Goal: Task Accomplishment & Management: Manage account settings

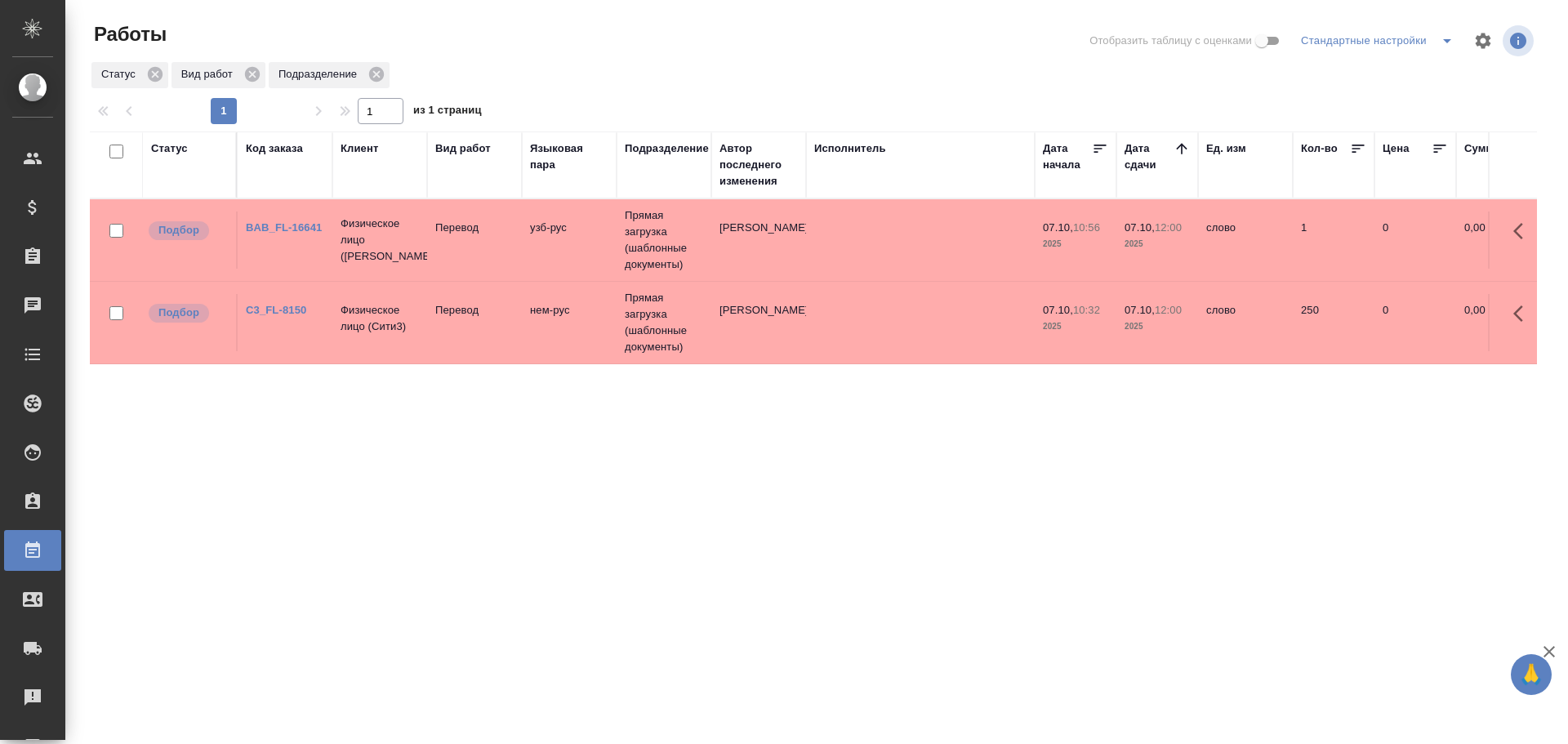
click at [680, 234] on td "Прямая загрузка (шаблонные документы)" at bounding box center [663, 240] width 95 height 82
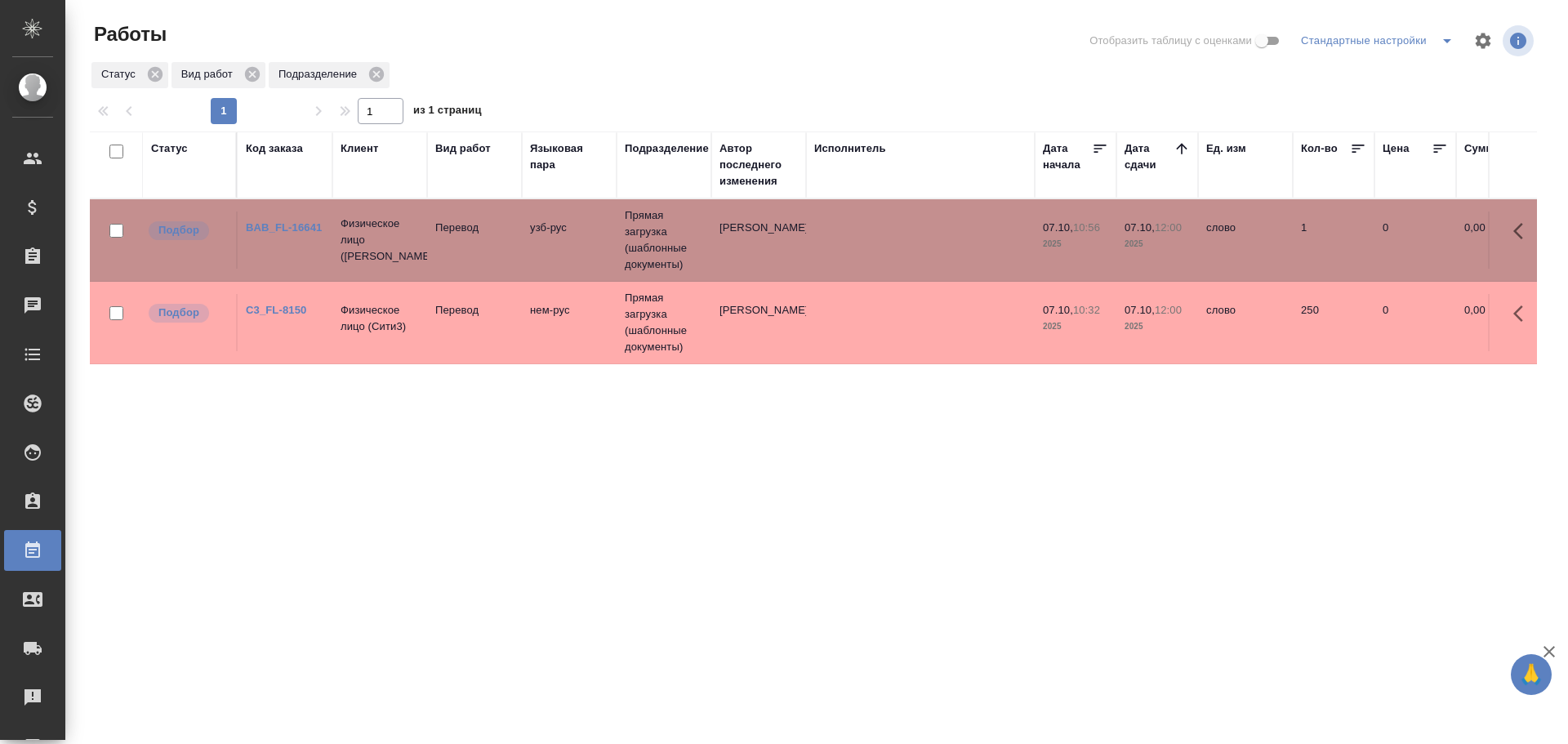
click at [680, 234] on td "Прямая загрузка (шаблонные документы)" at bounding box center [663, 240] width 95 height 82
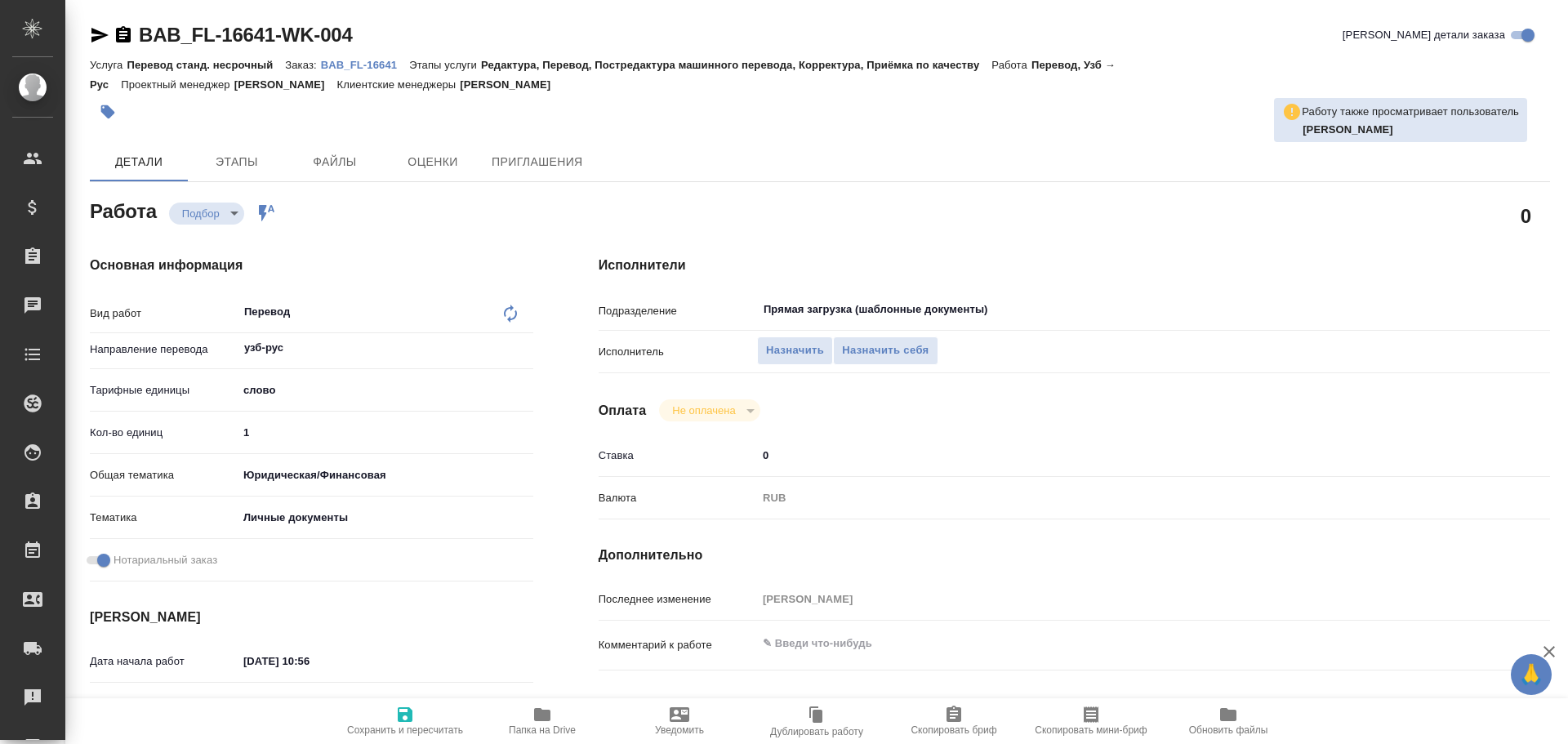
type textarea "x"
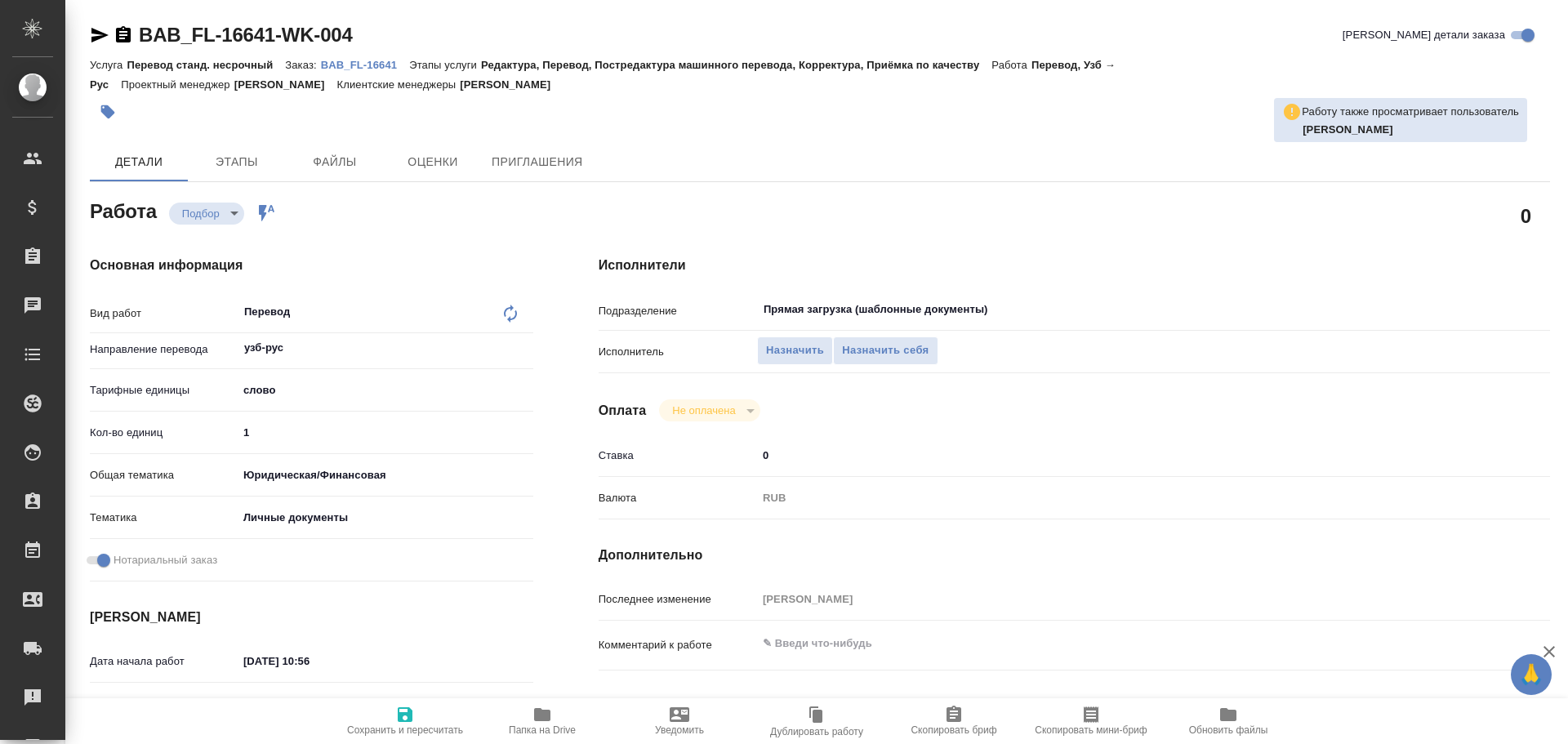
type textarea "x"
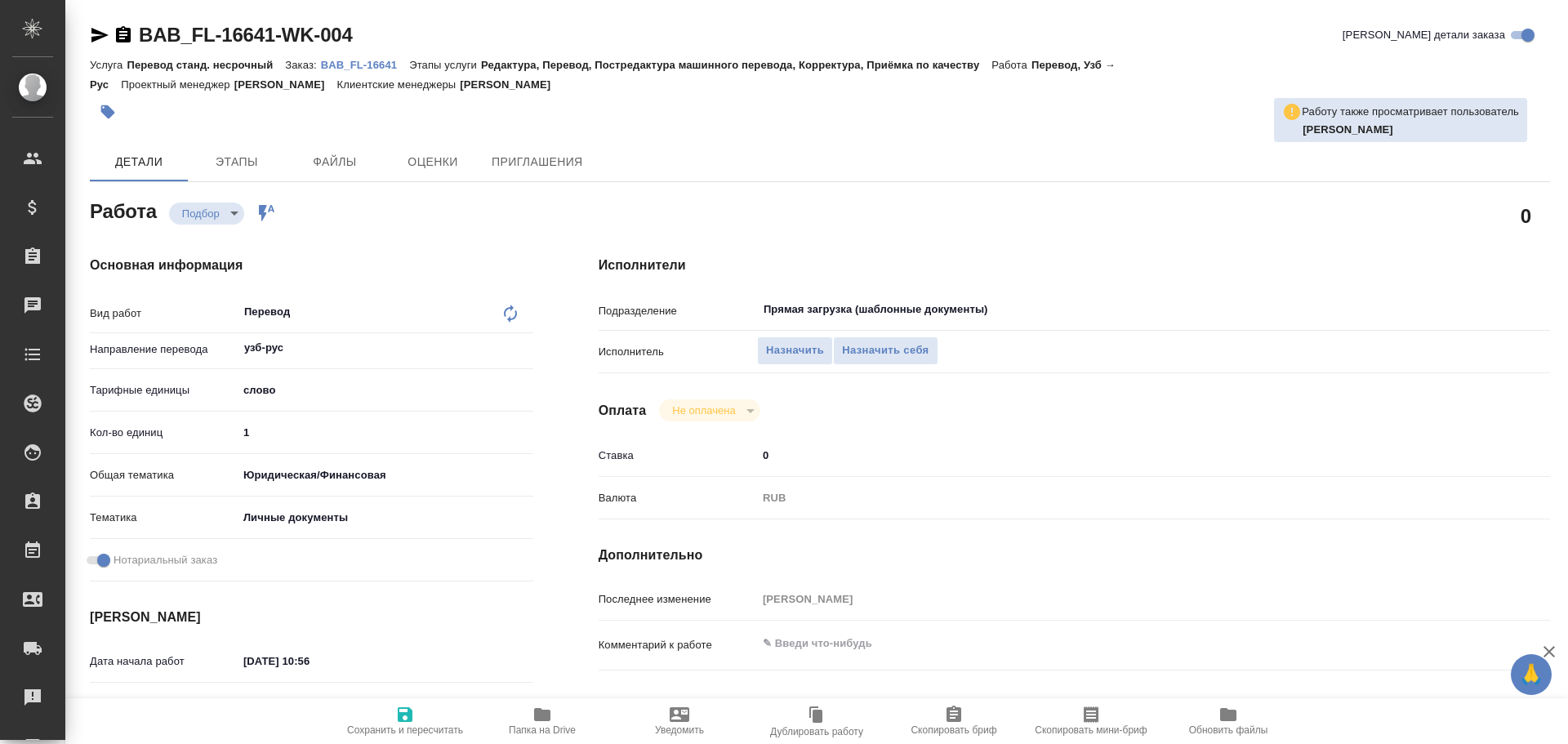
type textarea "x"
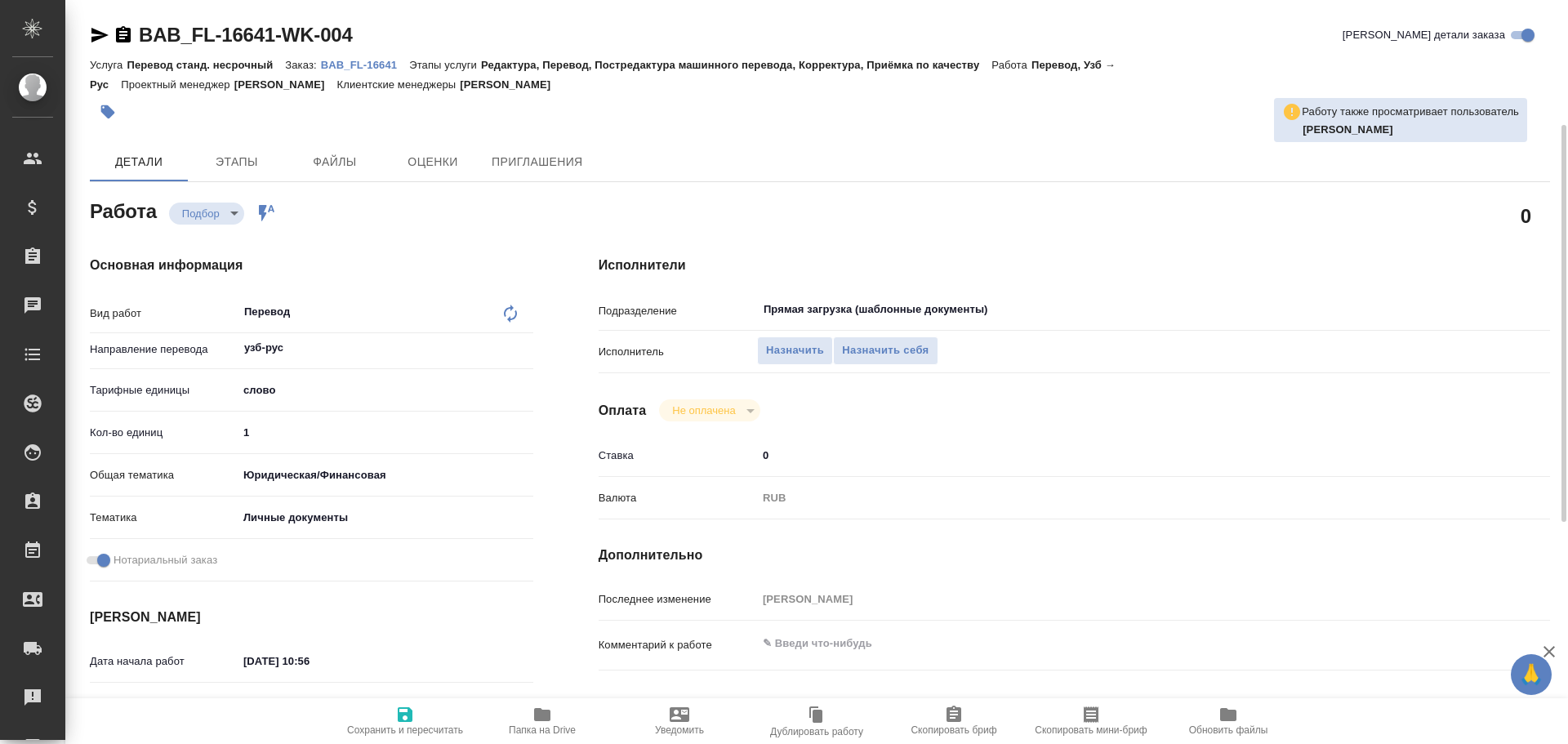
scroll to position [649, 0]
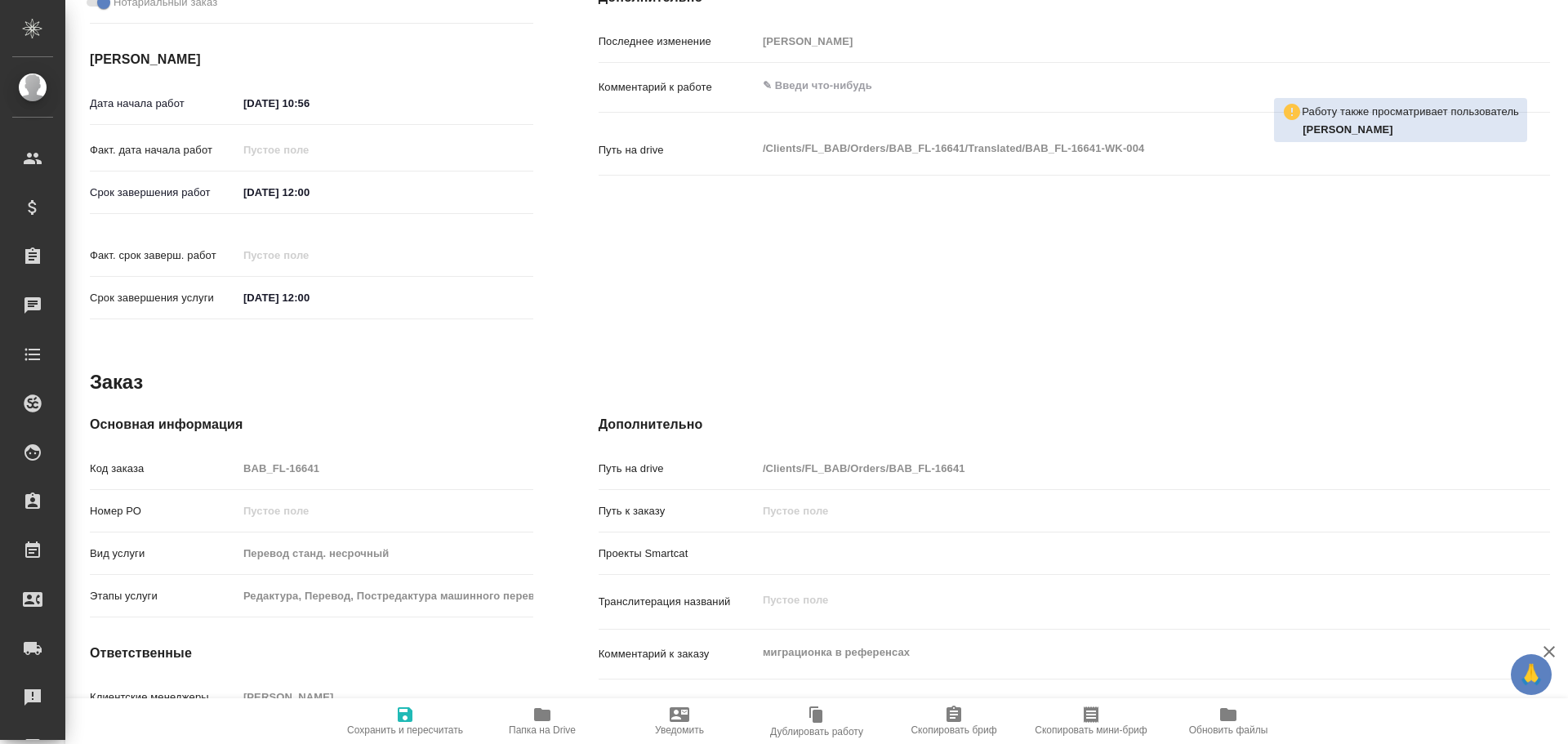
type textarea "x"
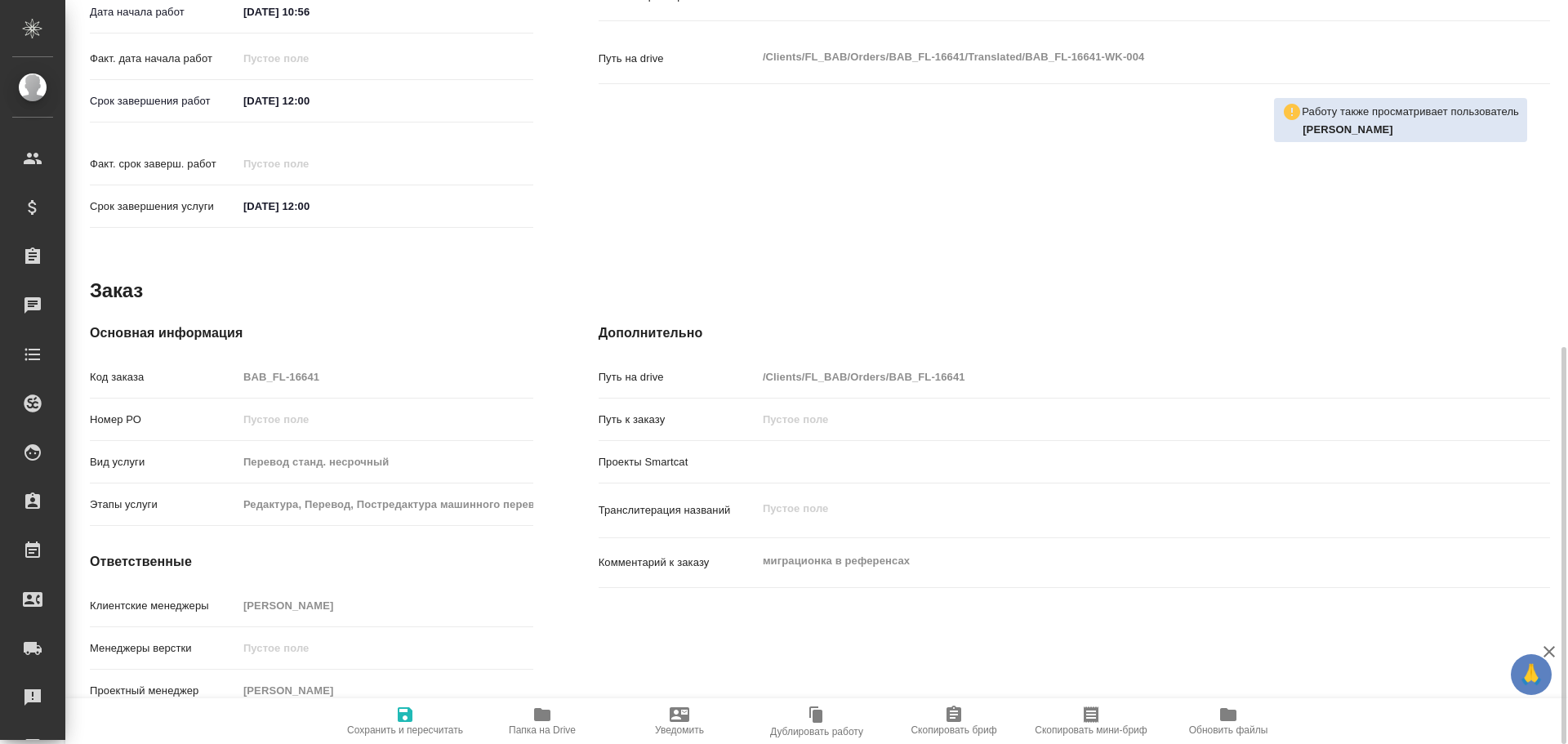
type textarea "x"
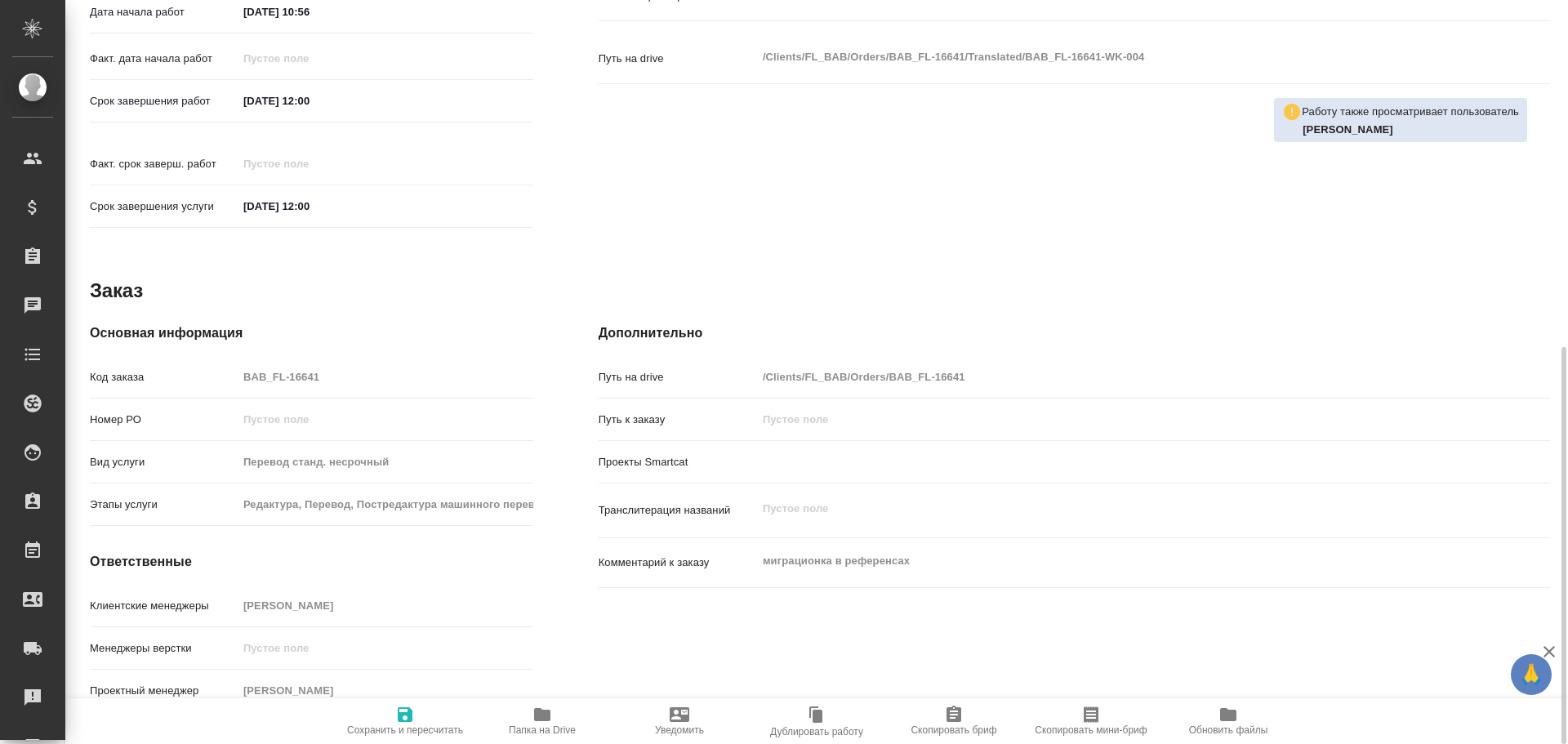
type textarea "x"
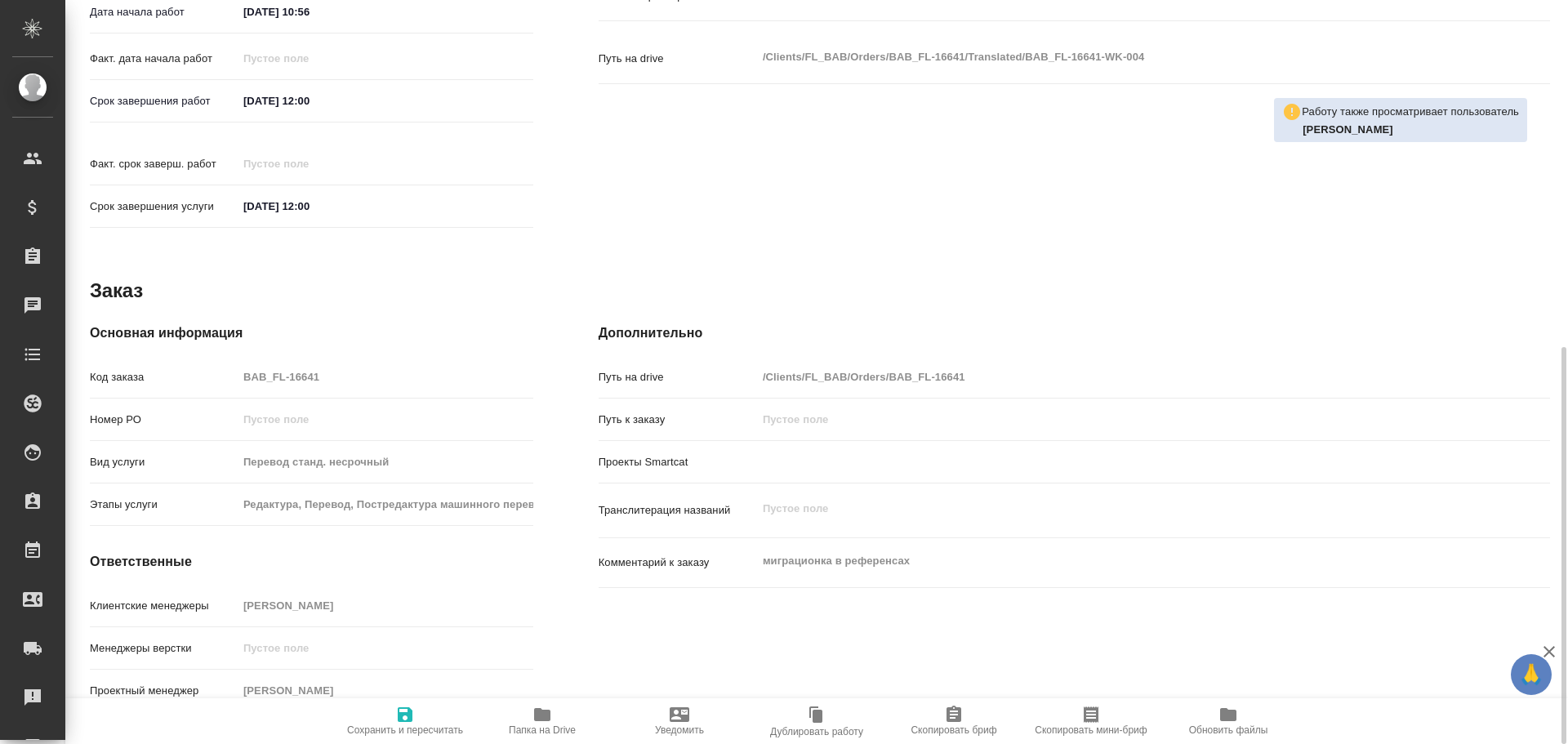
click at [533, 717] on icon "button" at bounding box center [543, 715] width 20 height 20
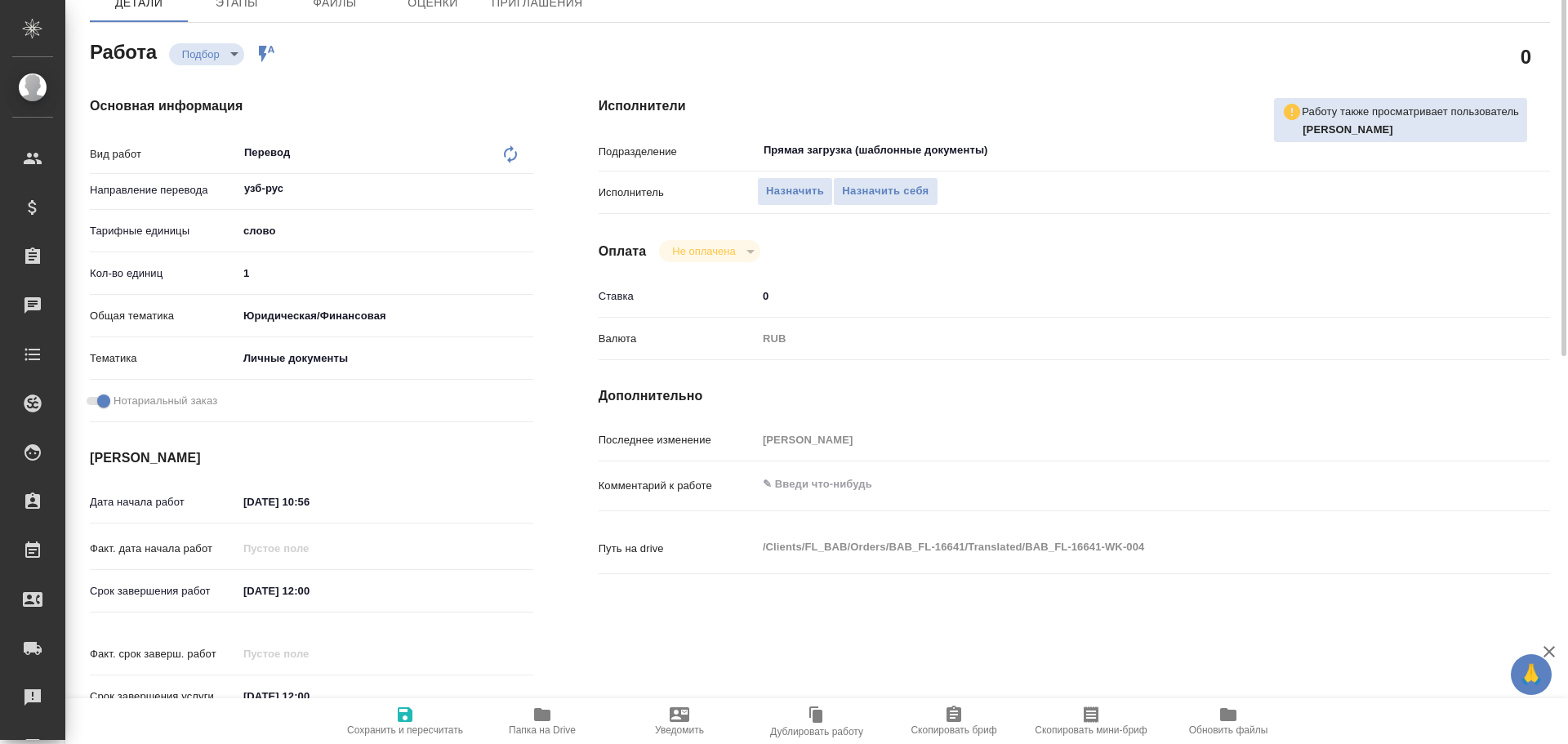
scroll to position [0, 0]
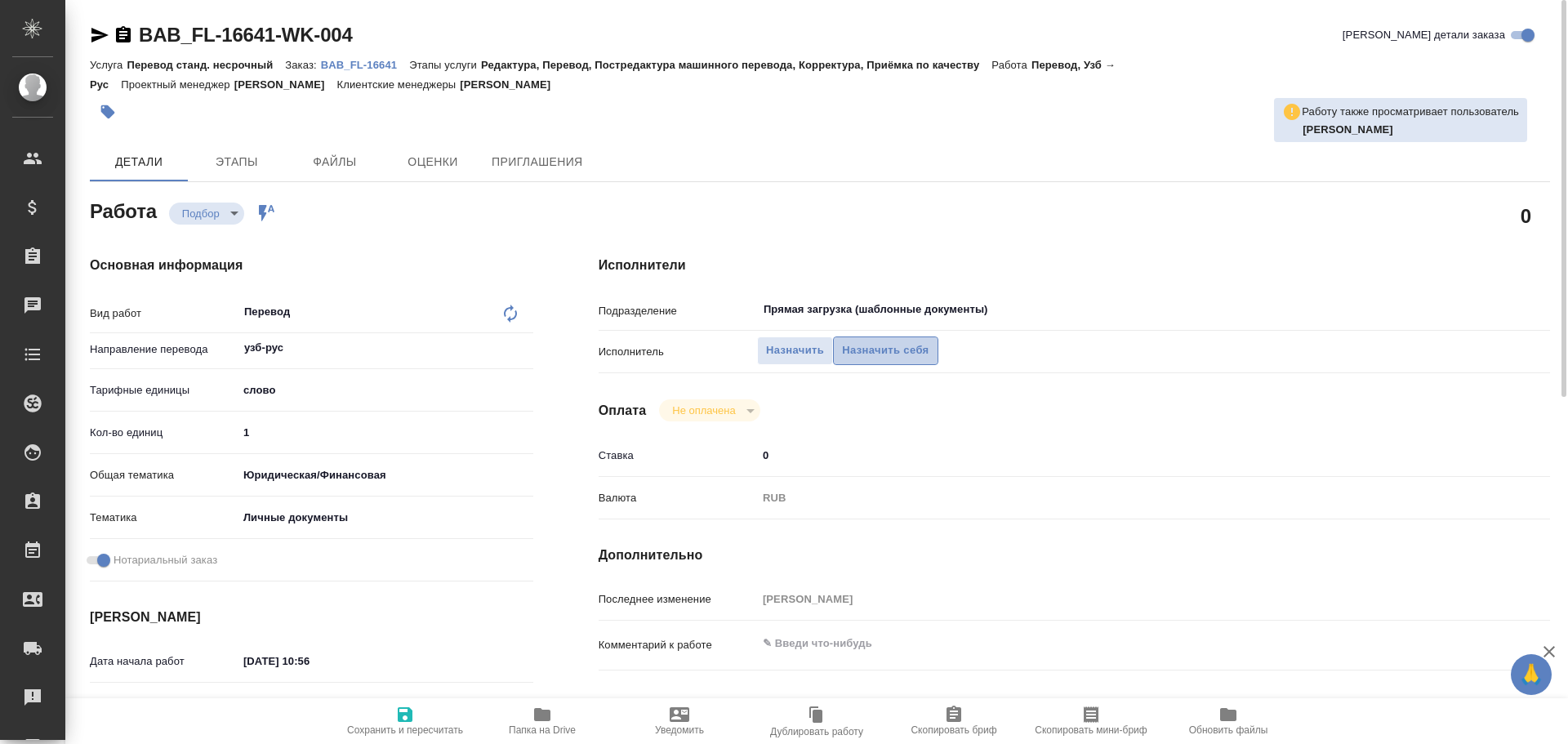
click at [870, 354] on span "Назначить себя" at bounding box center [885, 351] width 87 height 19
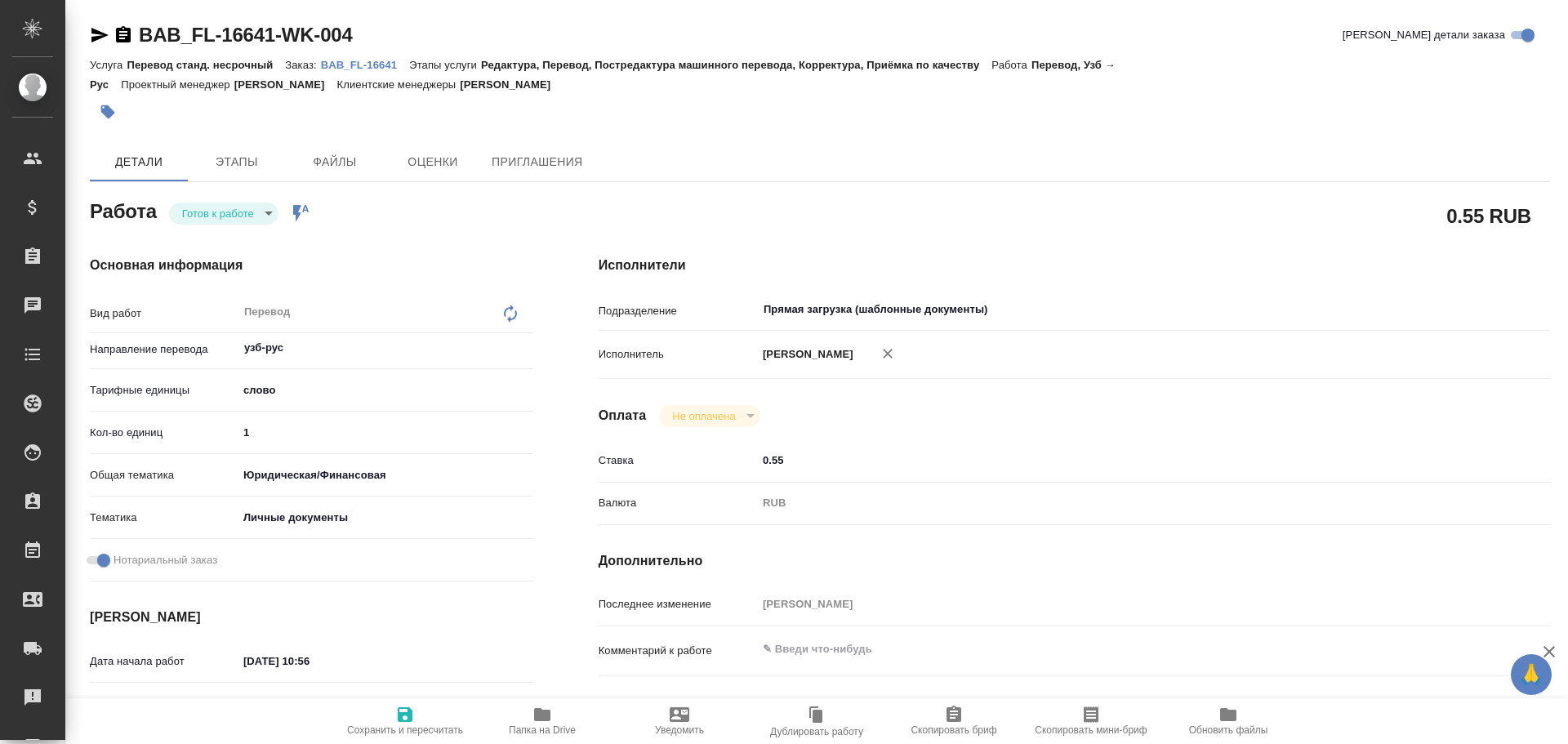
type textarea "x"
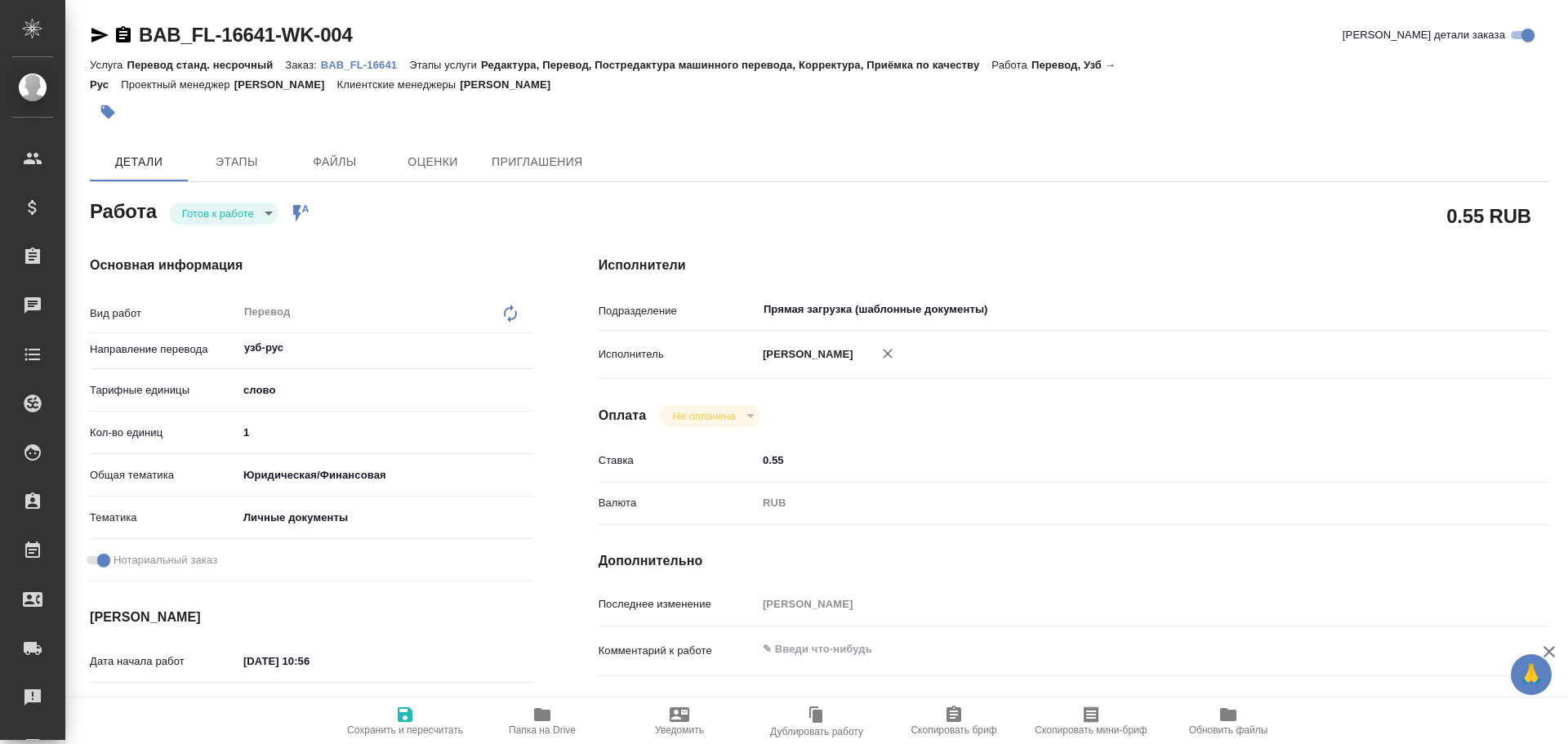
type textarea "x"
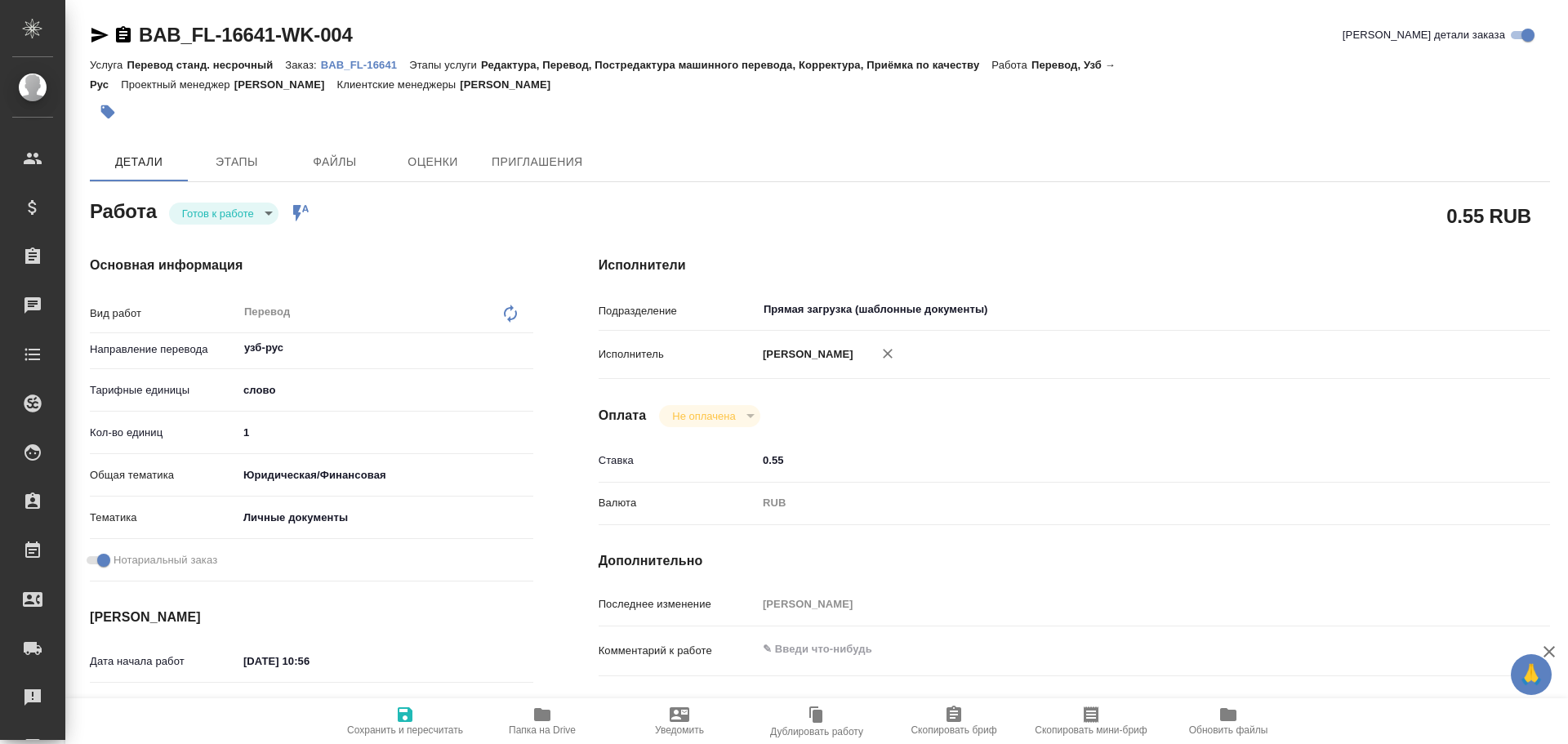
type textarea "x"
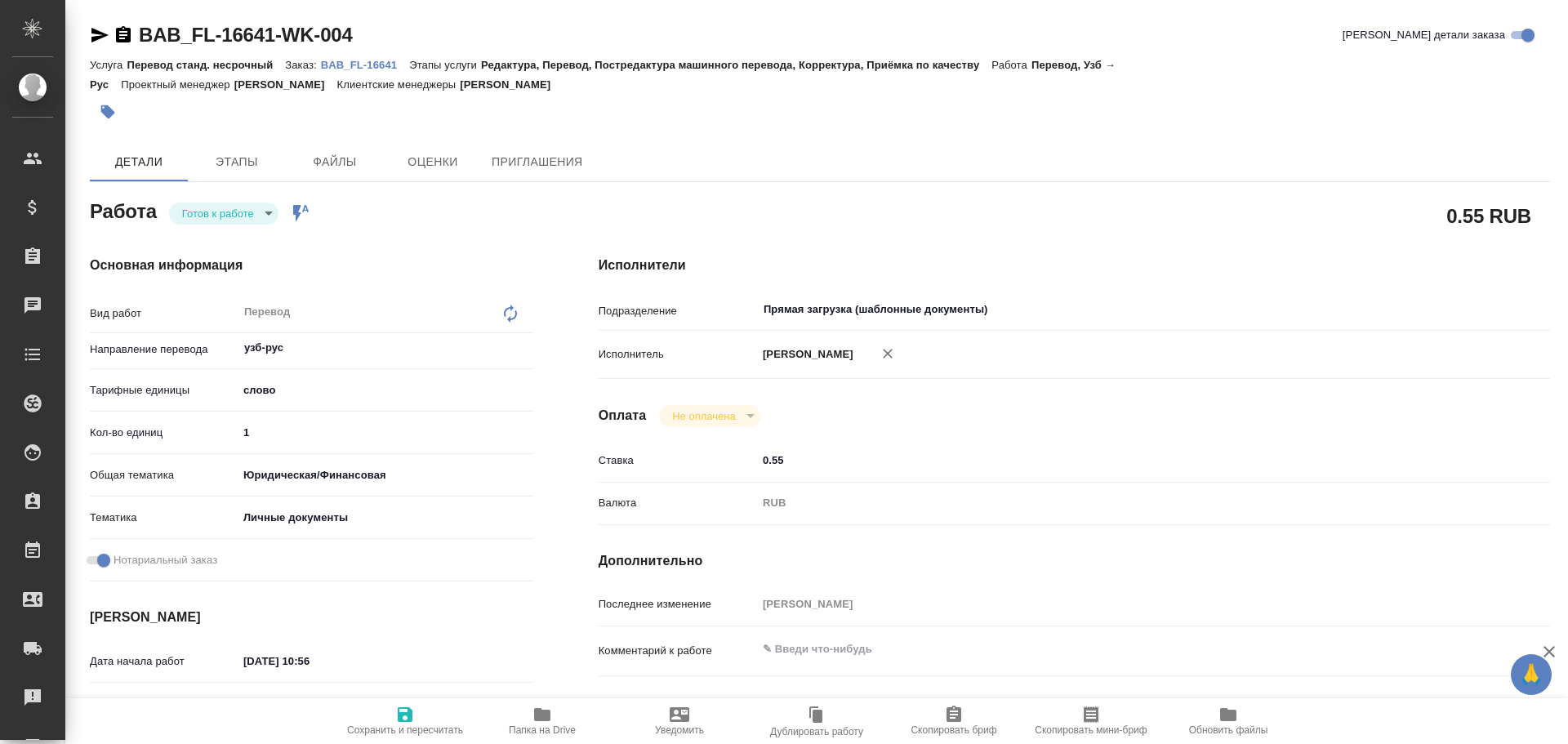
type textarea "x"
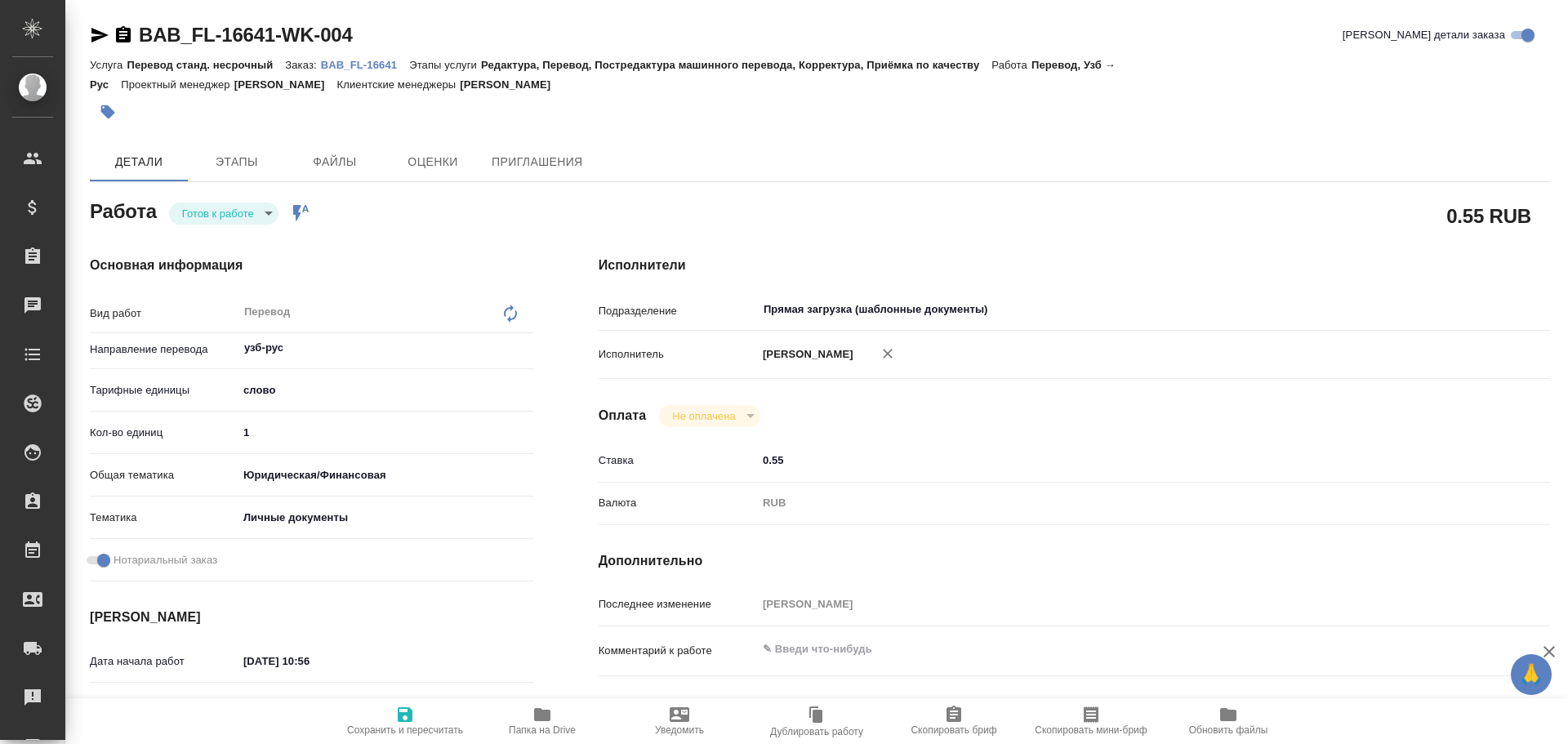
type textarea "x"
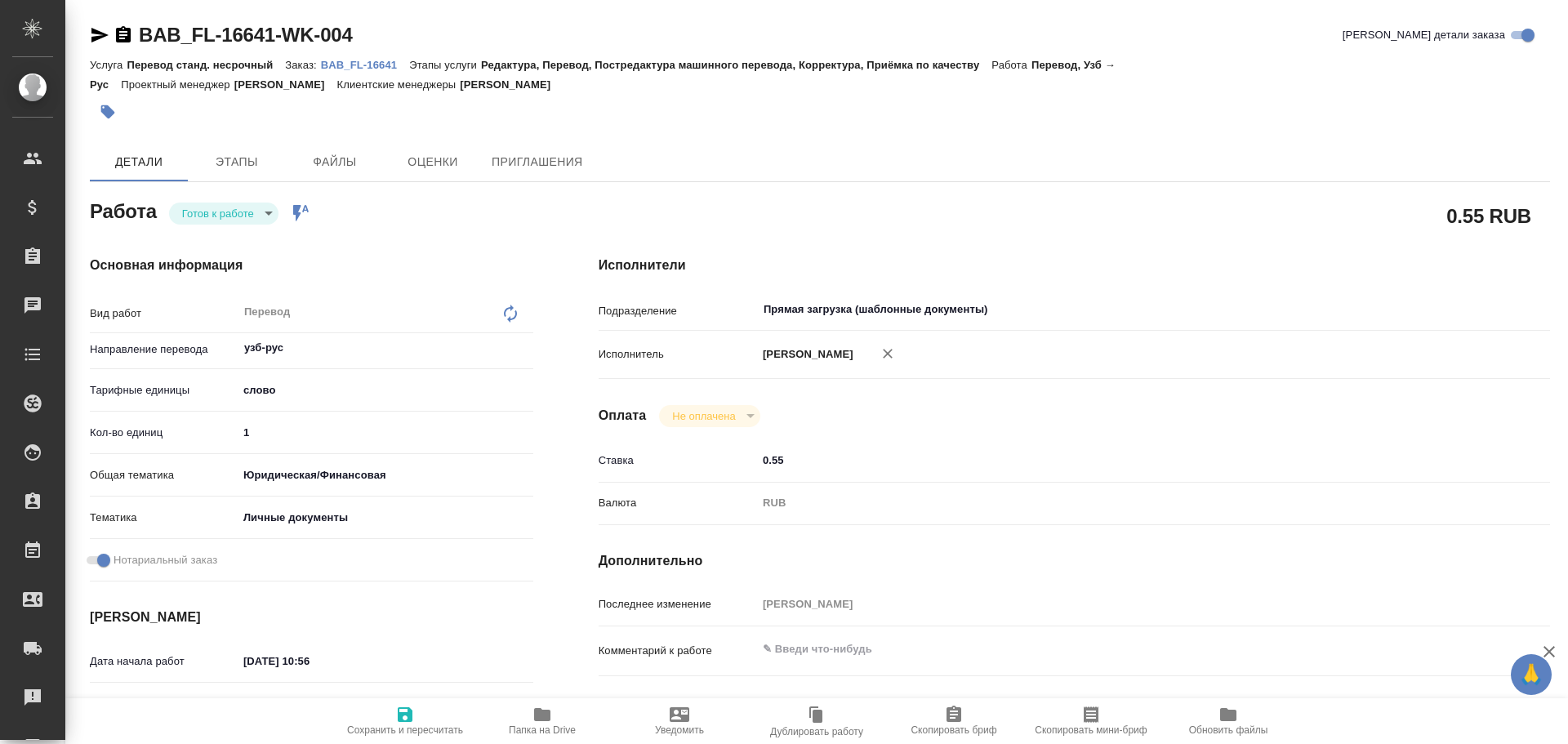
type textarea "x"
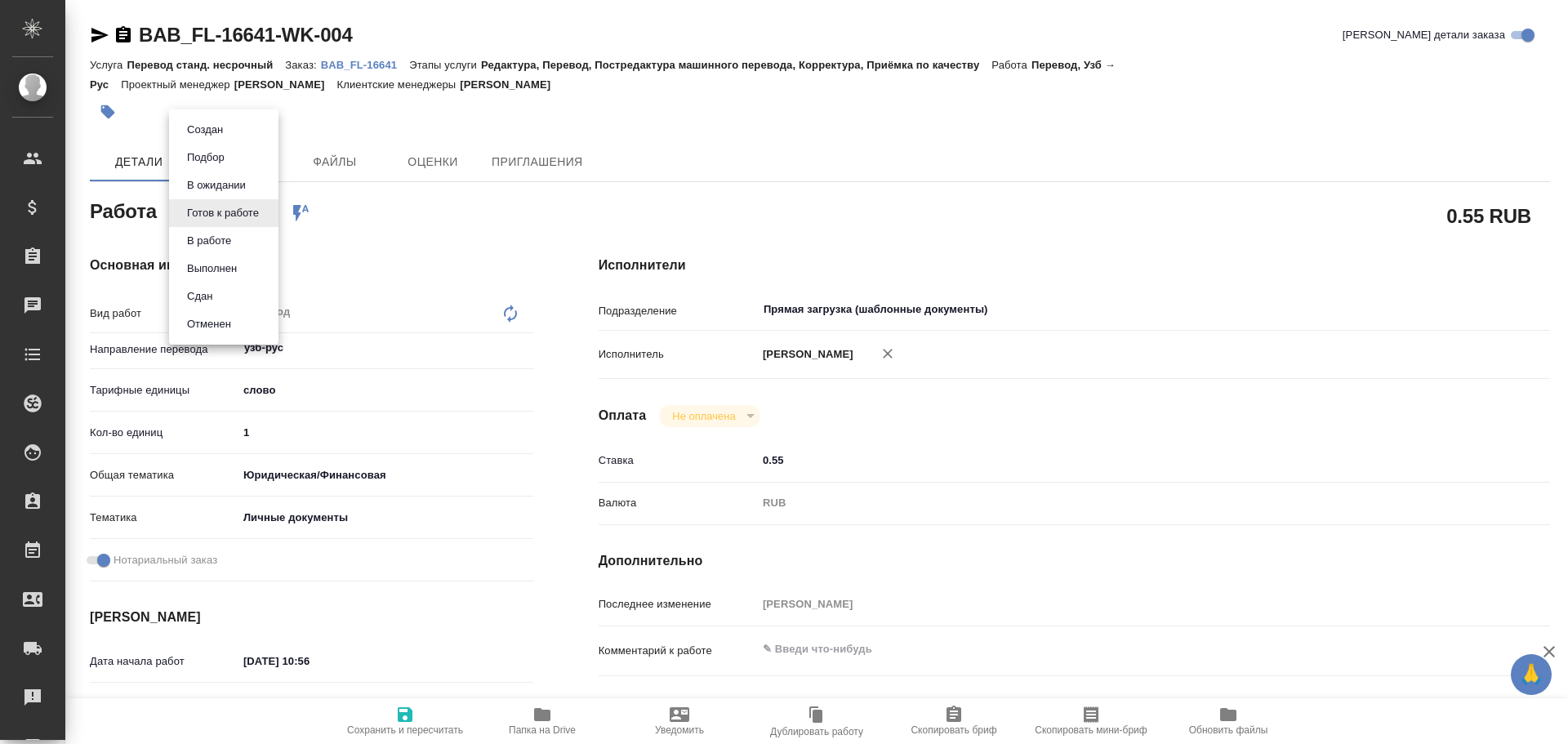
click at [215, 224] on body "🙏 .cls-1 fill:#fff; AWATERA Gusev Alexandr Клиенты Спецификации Заказы Чаты Tod…" at bounding box center [784, 372] width 1568 height 744
type textarea "x"
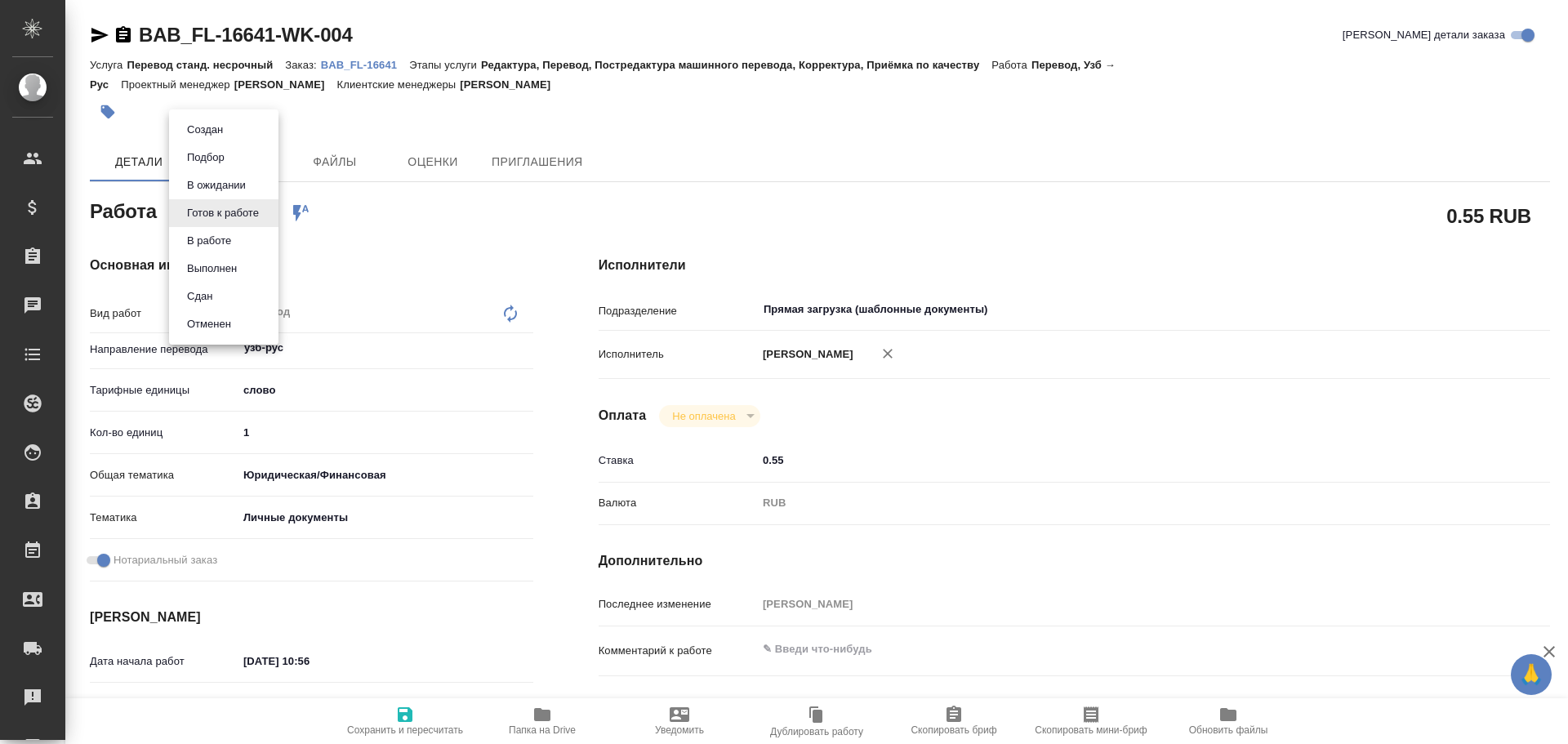
type textarea "x"
click at [205, 241] on button "В работе" at bounding box center [209, 241] width 54 height 18
type textarea "x"
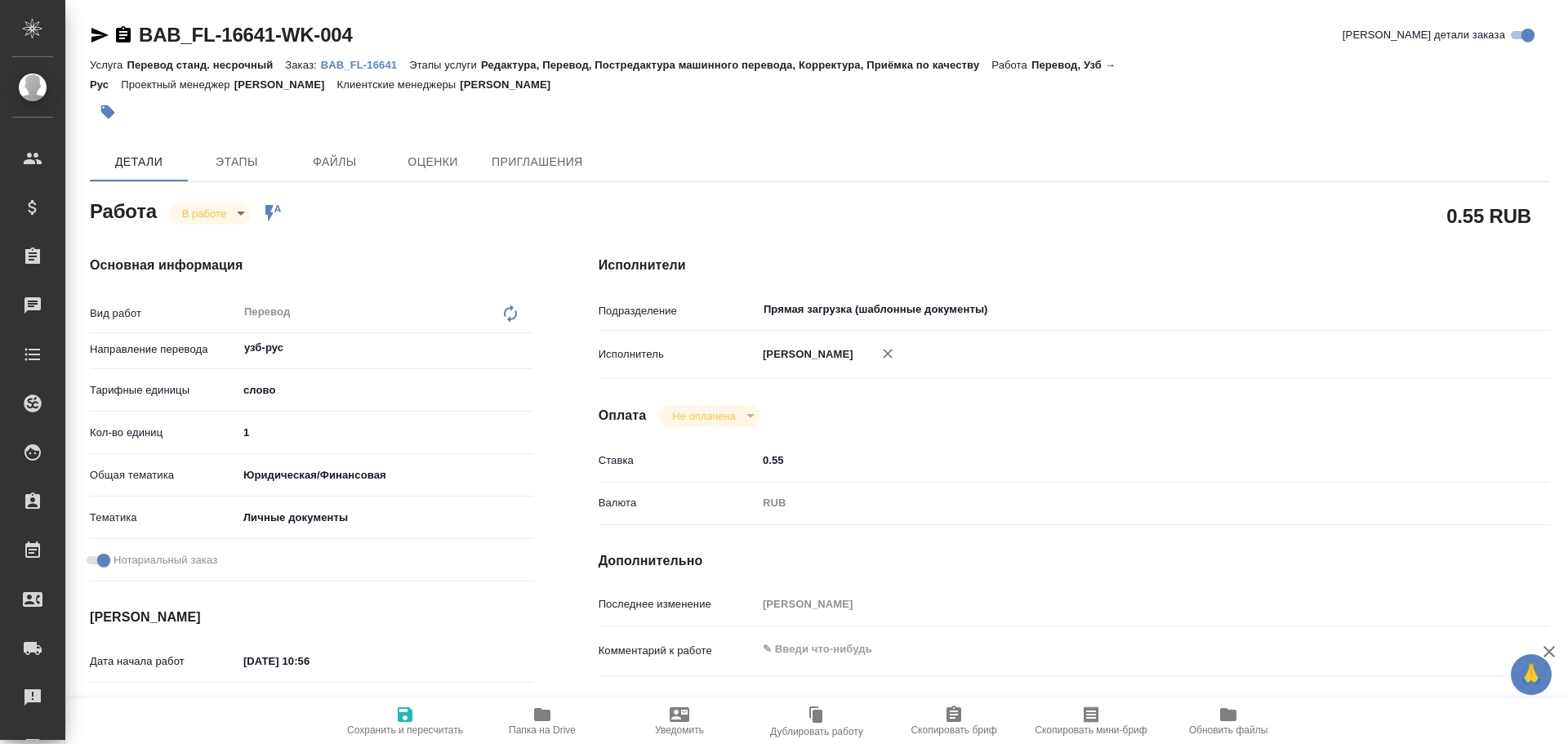
type textarea "x"
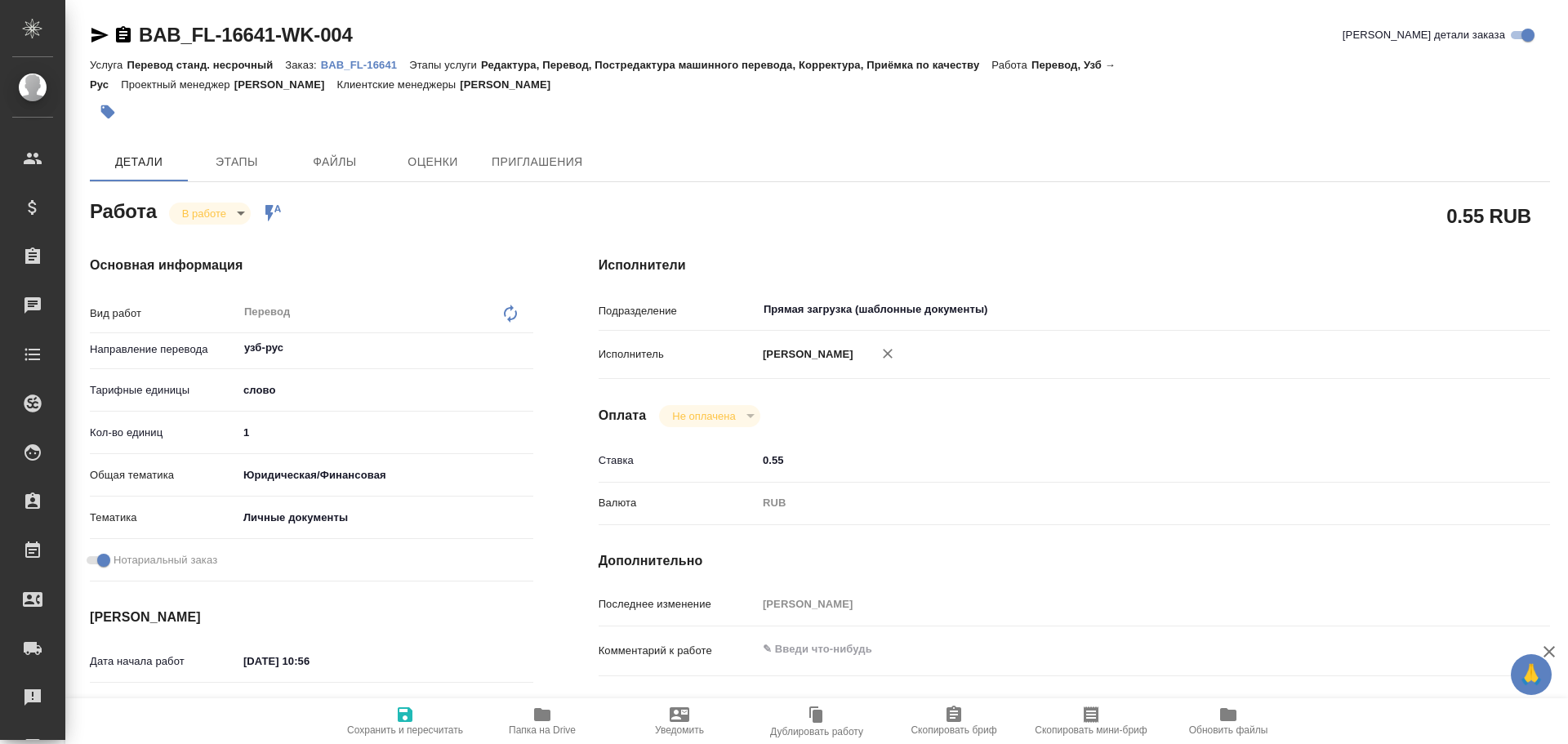
type textarea "x"
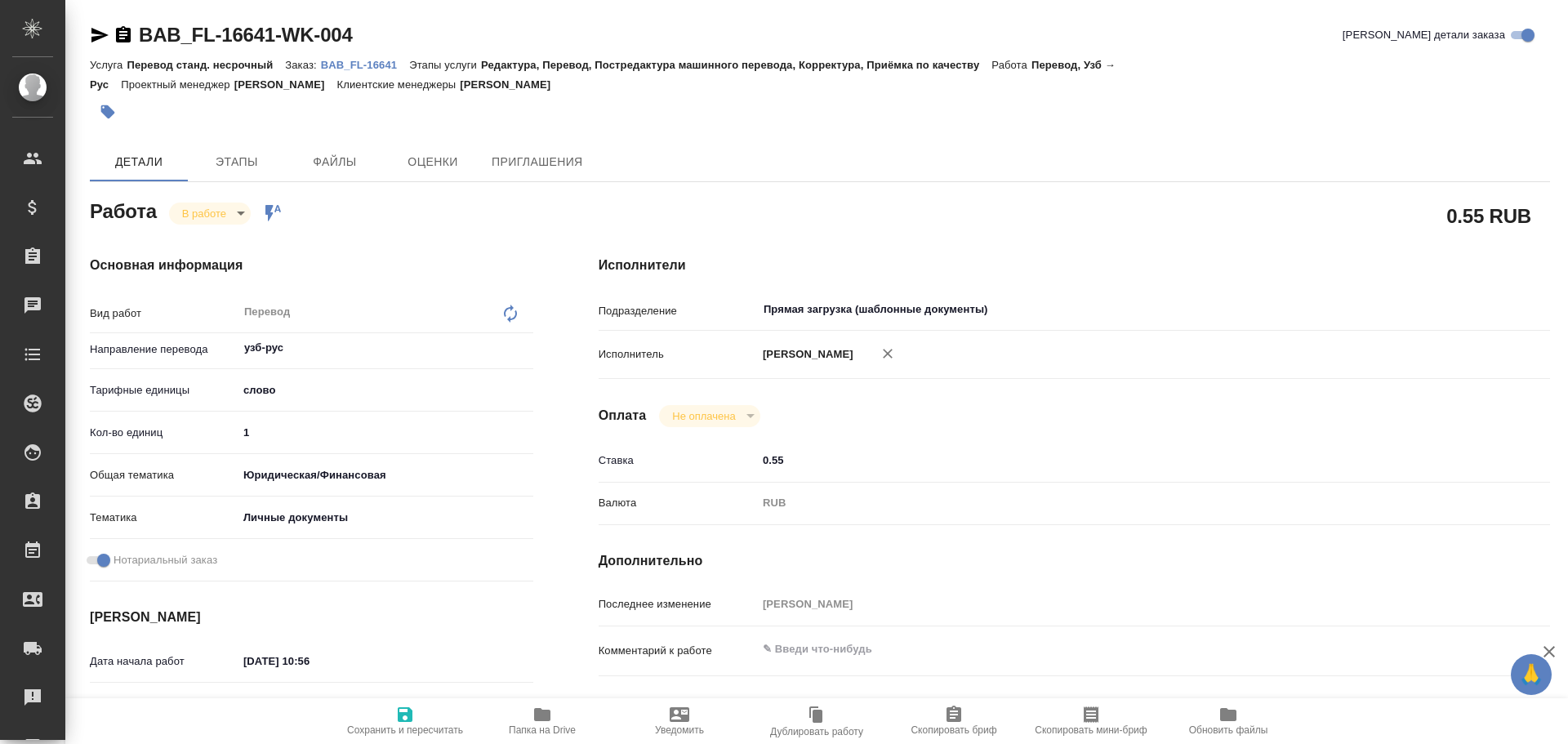
type textarea "x"
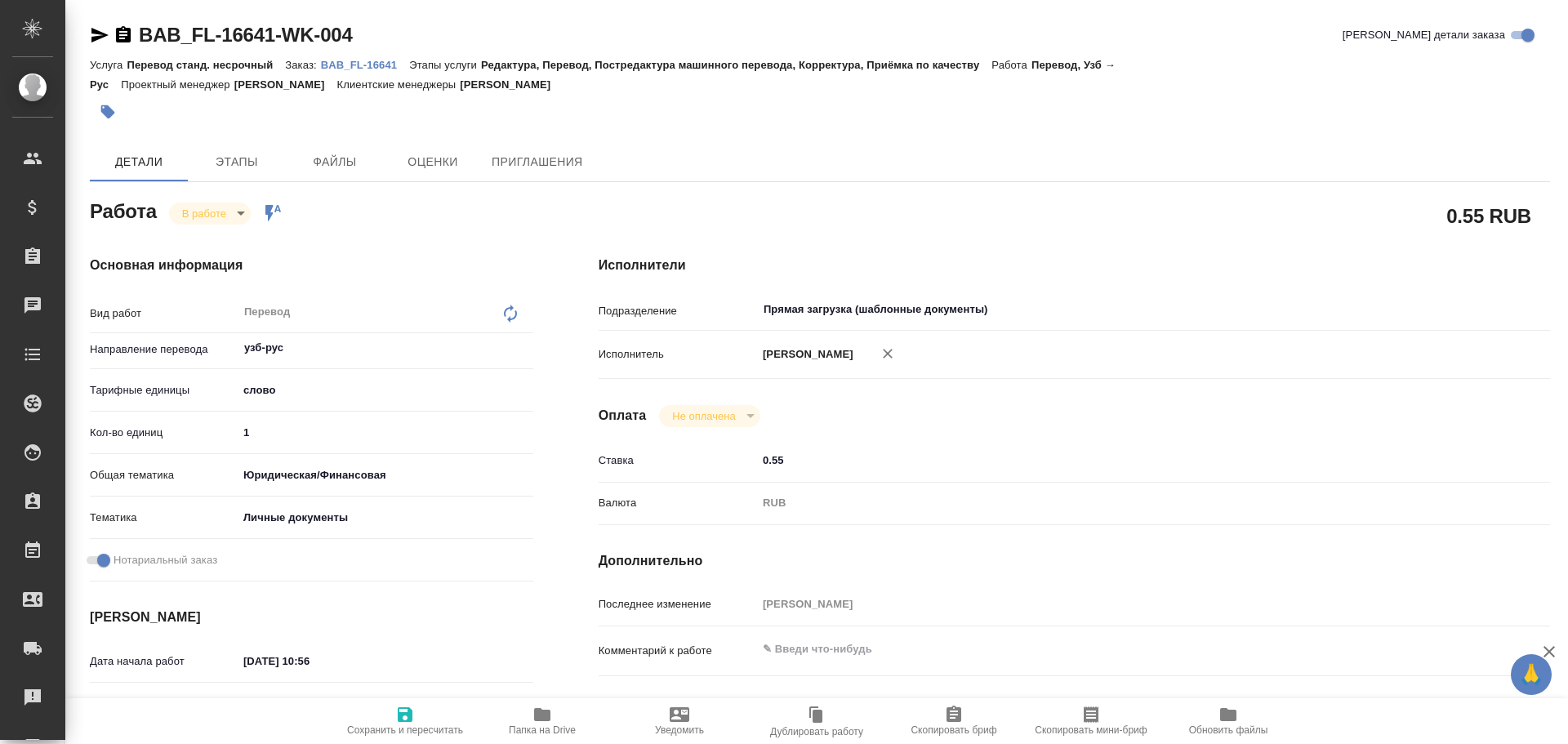
type textarea "x"
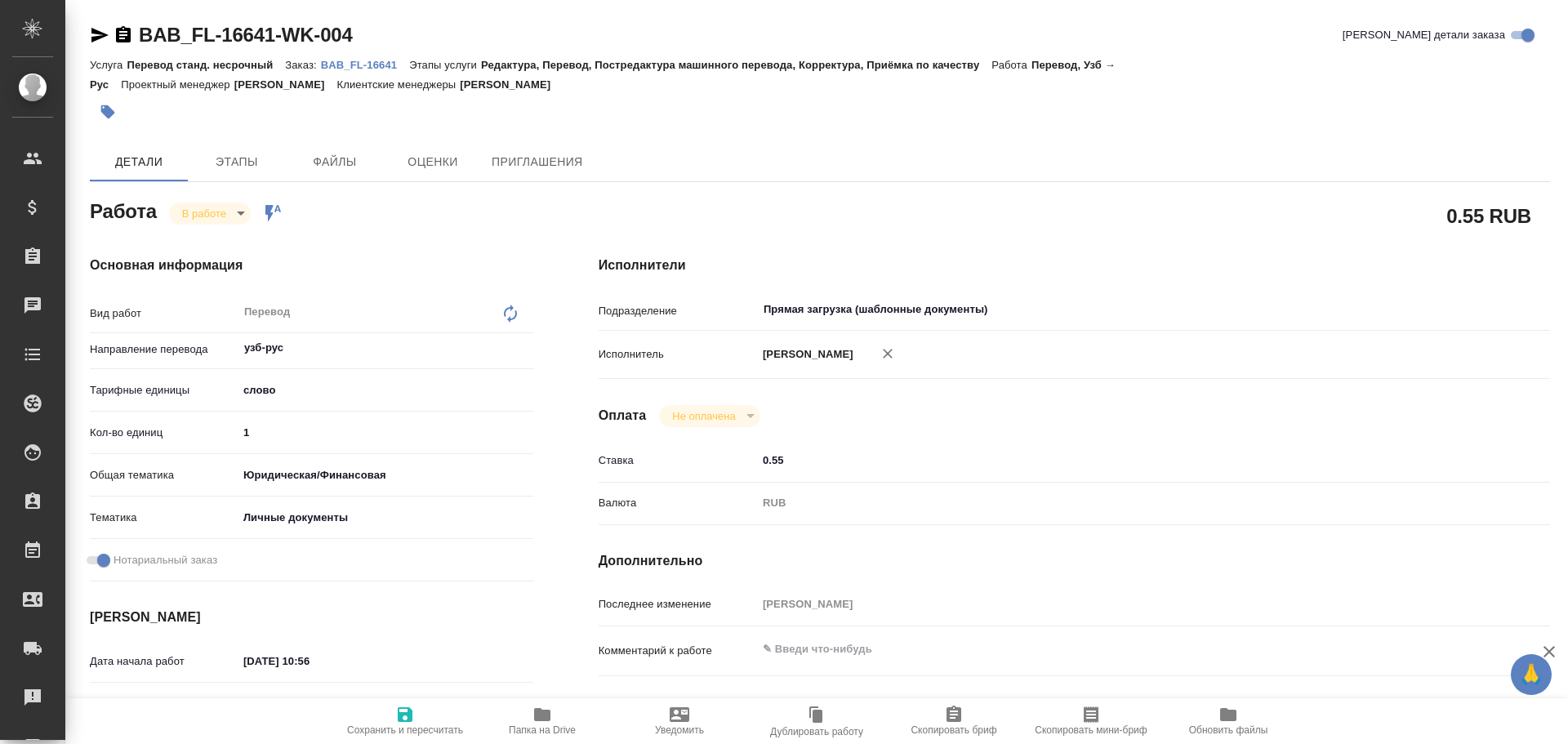
type textarea "x"
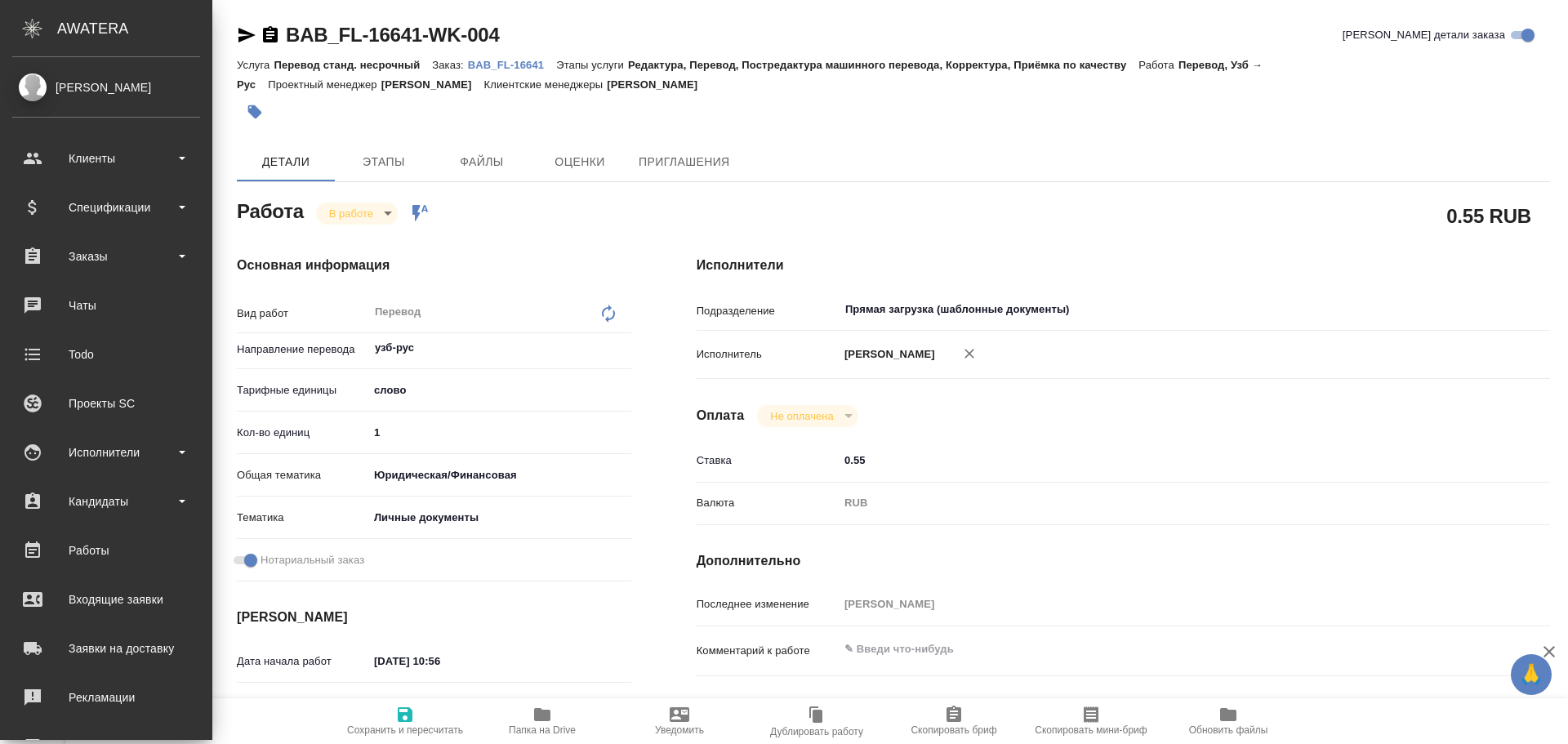
type textarea "x"
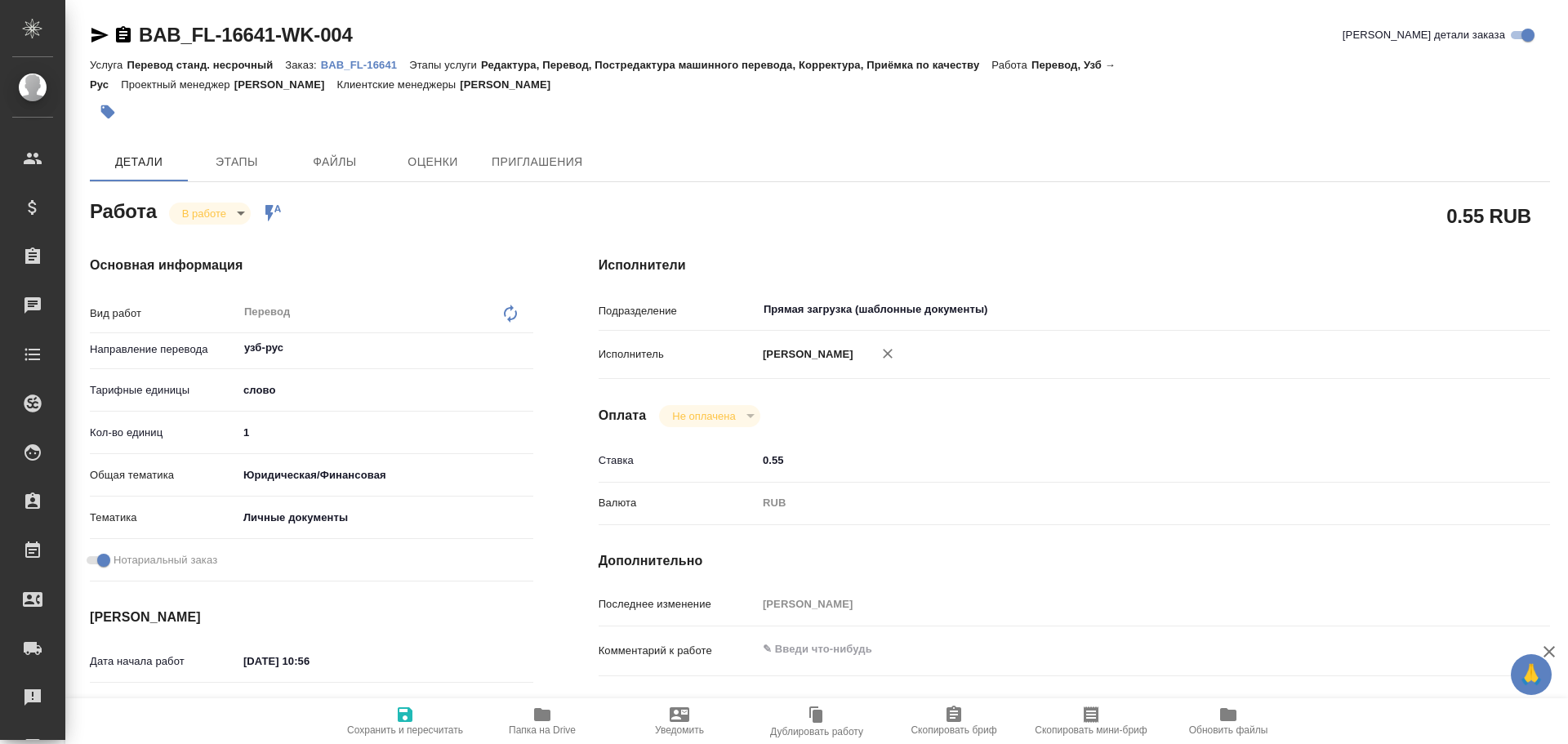
type textarea "x"
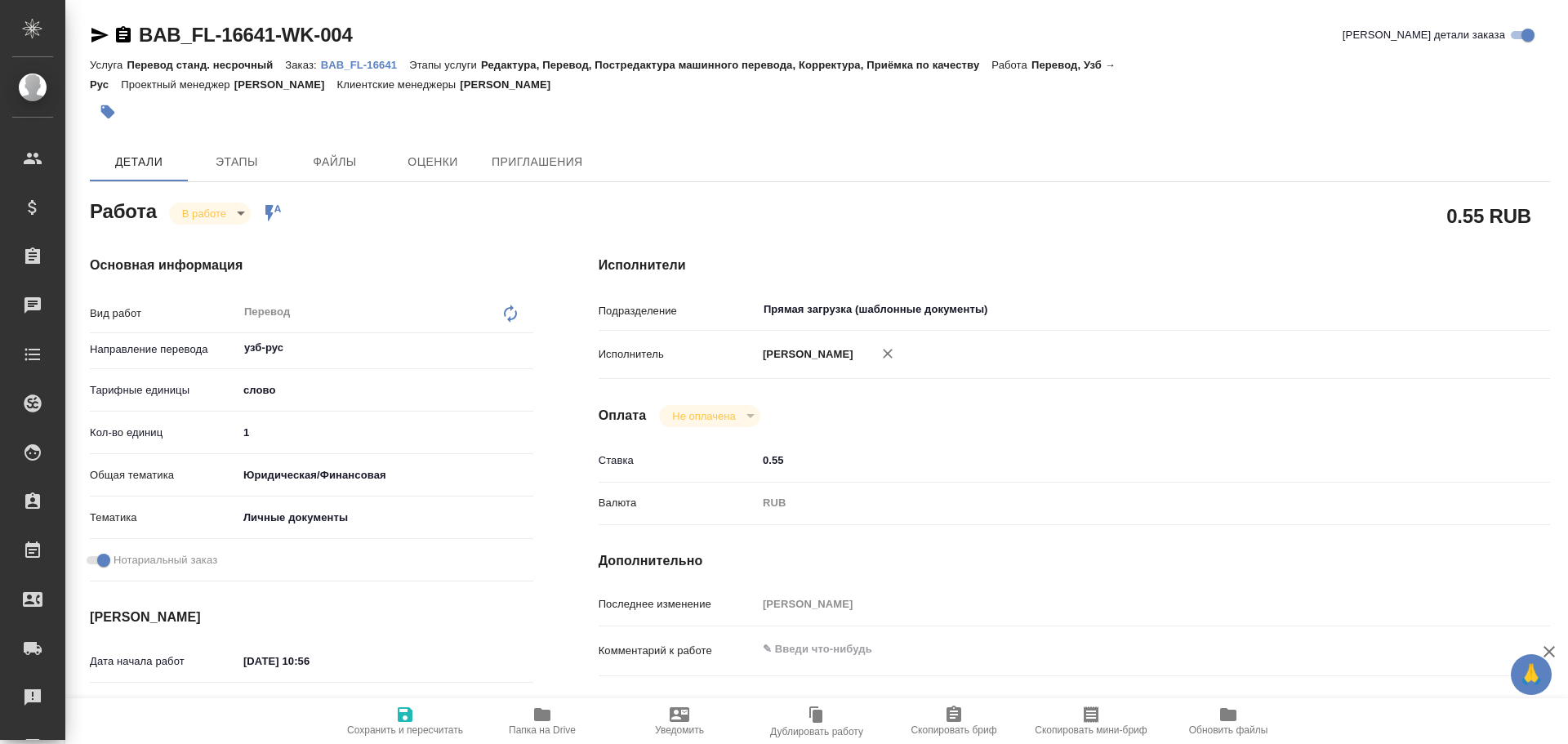
type textarea "x"
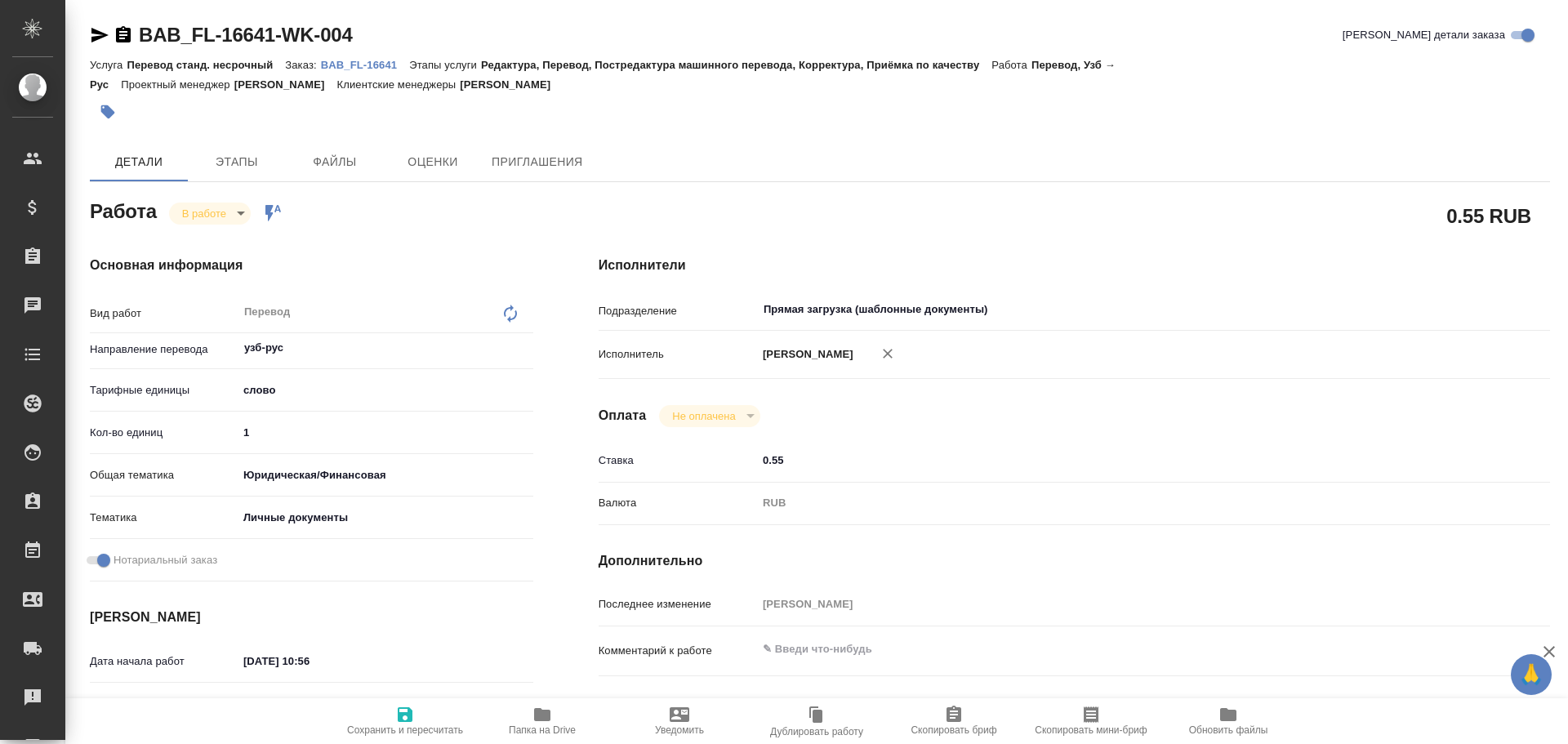
type textarea "x"
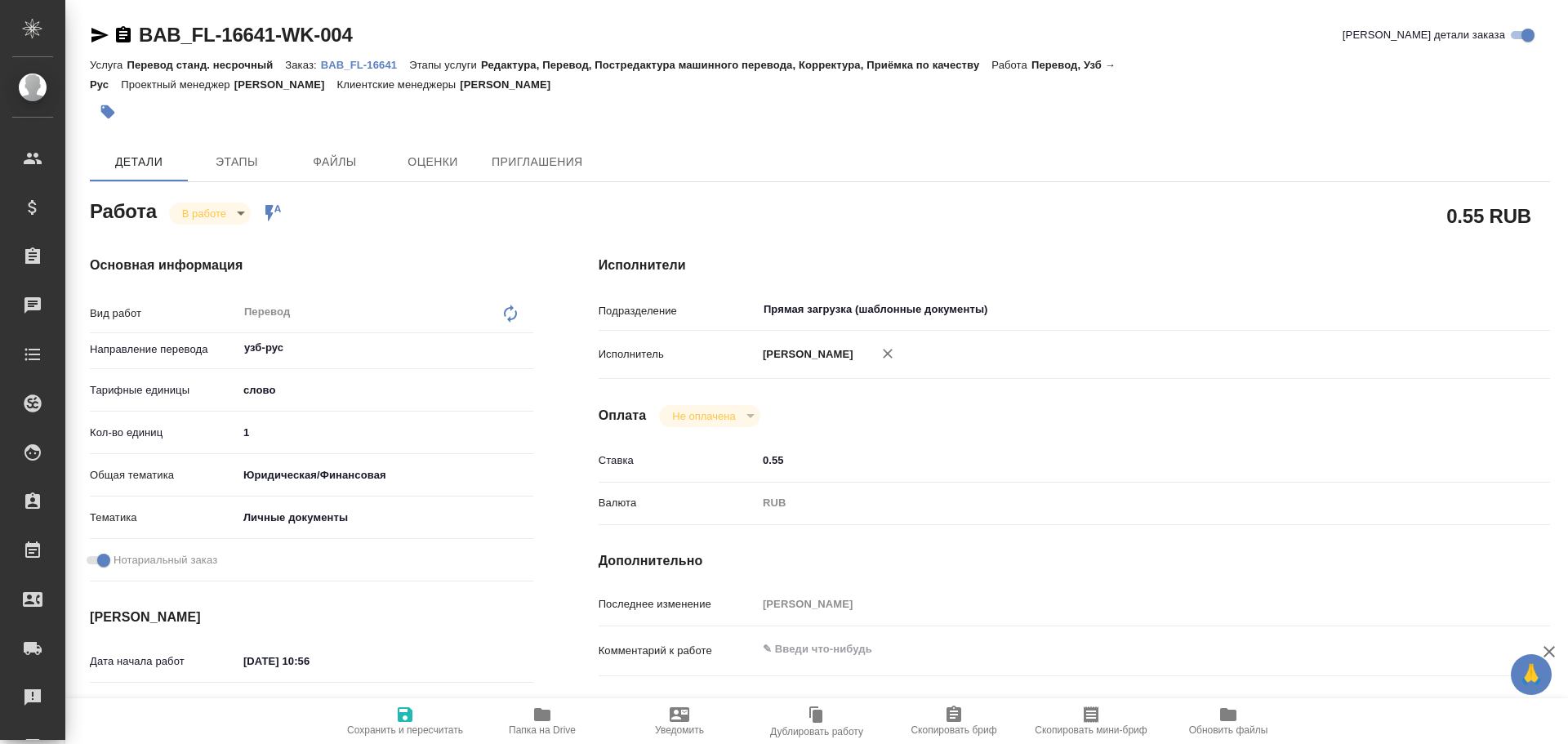
type textarea "x"
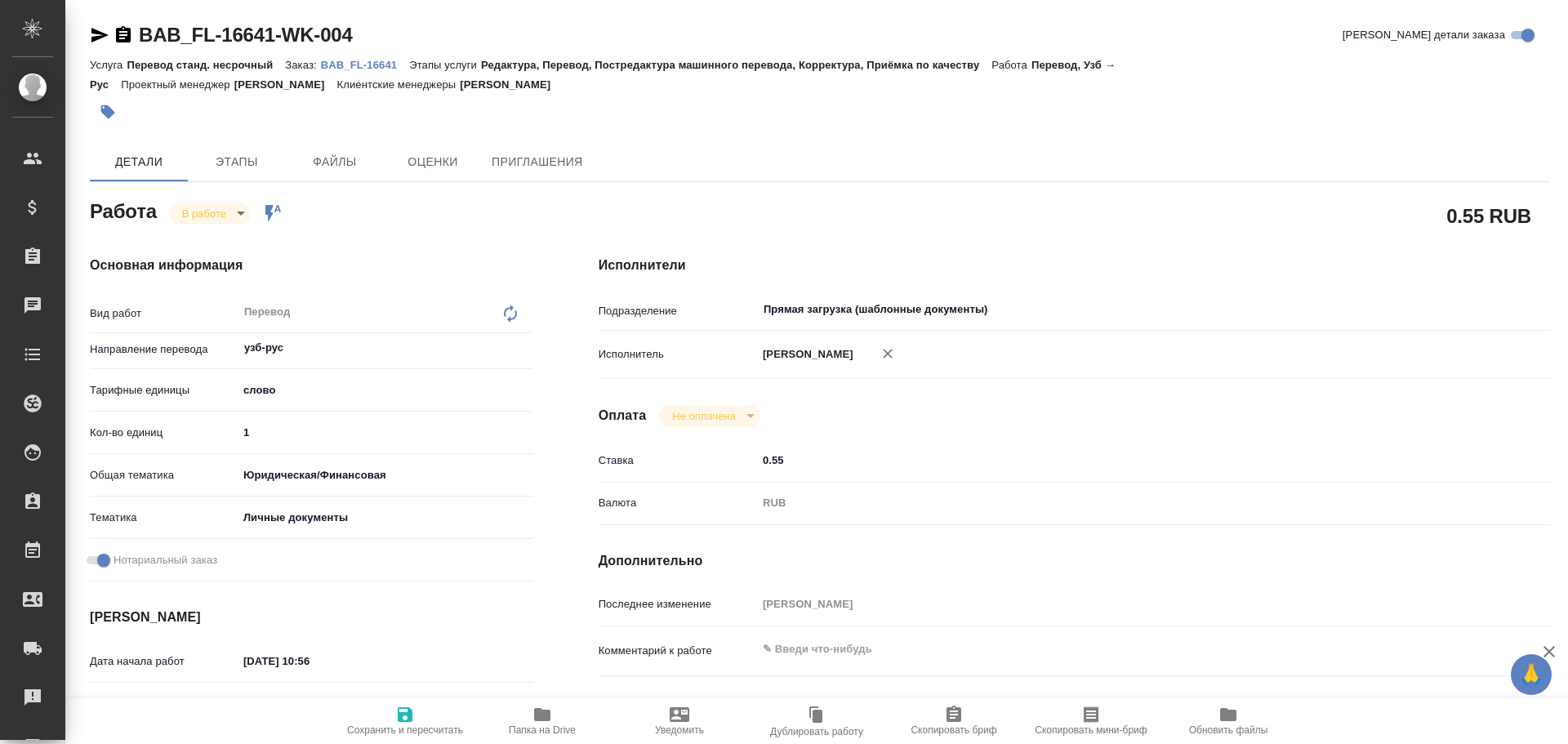
type textarea "x"
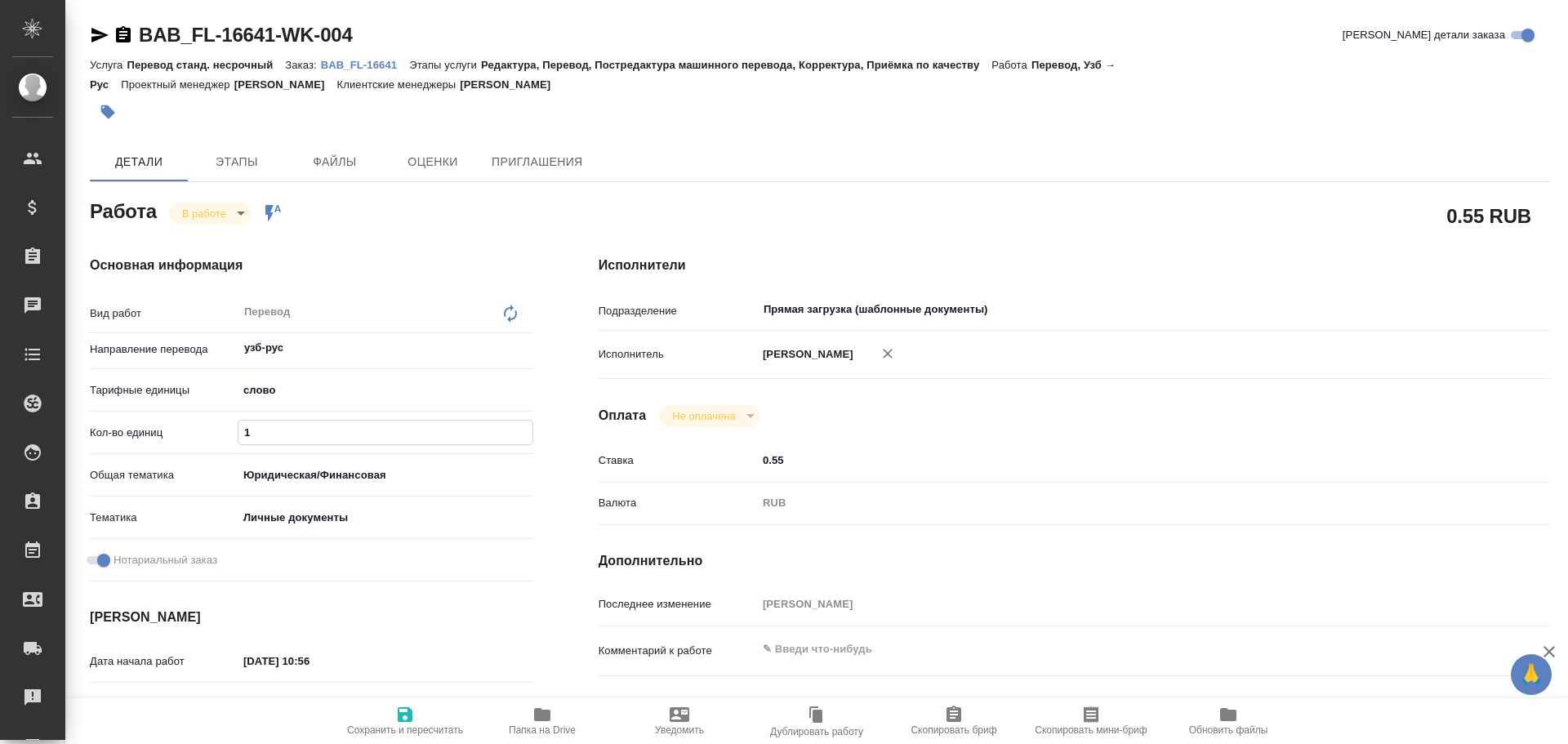
drag, startPoint x: 278, startPoint y: 441, endPoint x: 161, endPoint y: 420, distance: 118.9
click at [156, 420] on div "Кол-во единиц 1" at bounding box center [311, 432] width 443 height 29
type textarea "x"
type input "7"
type textarea "x"
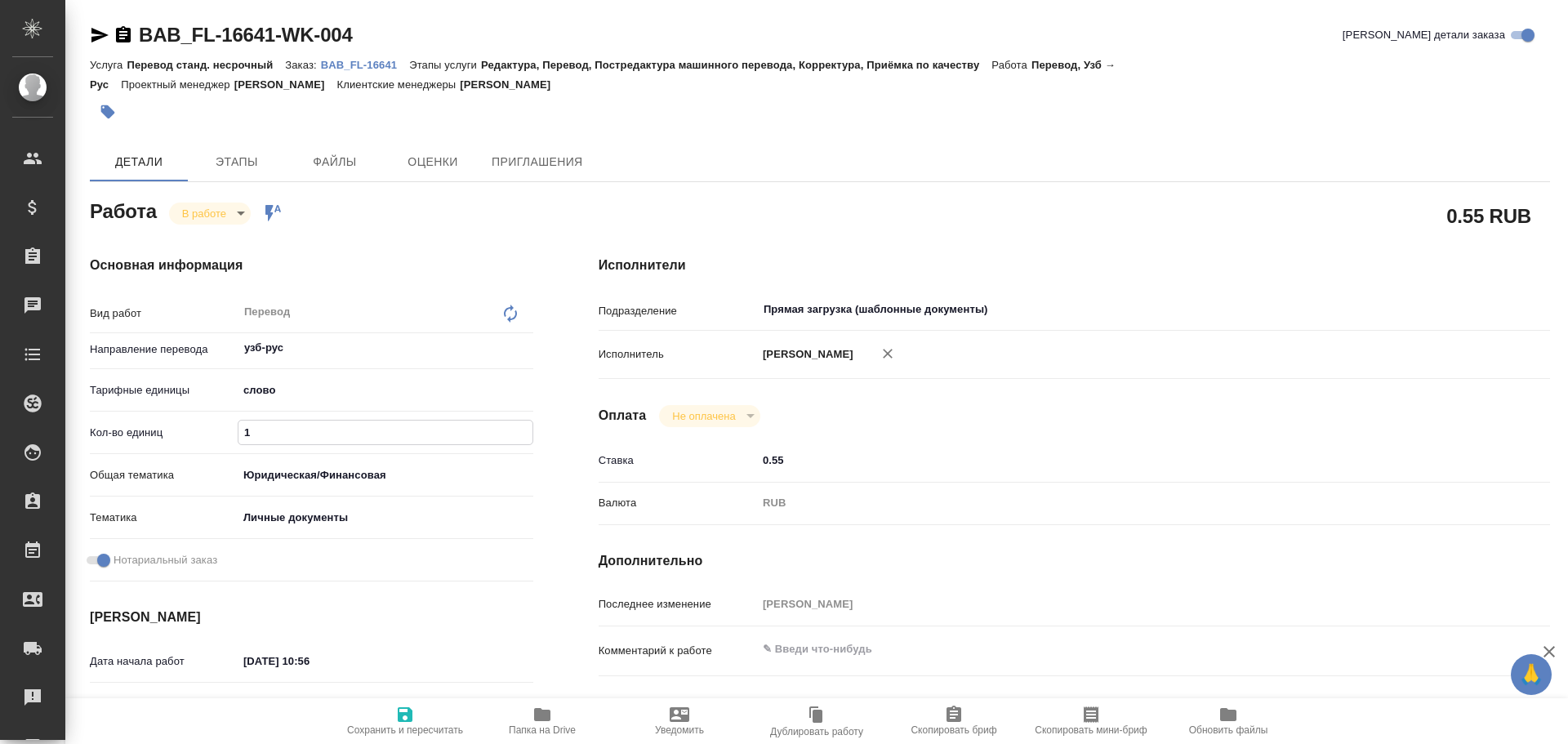
type textarea "x"
type input "75"
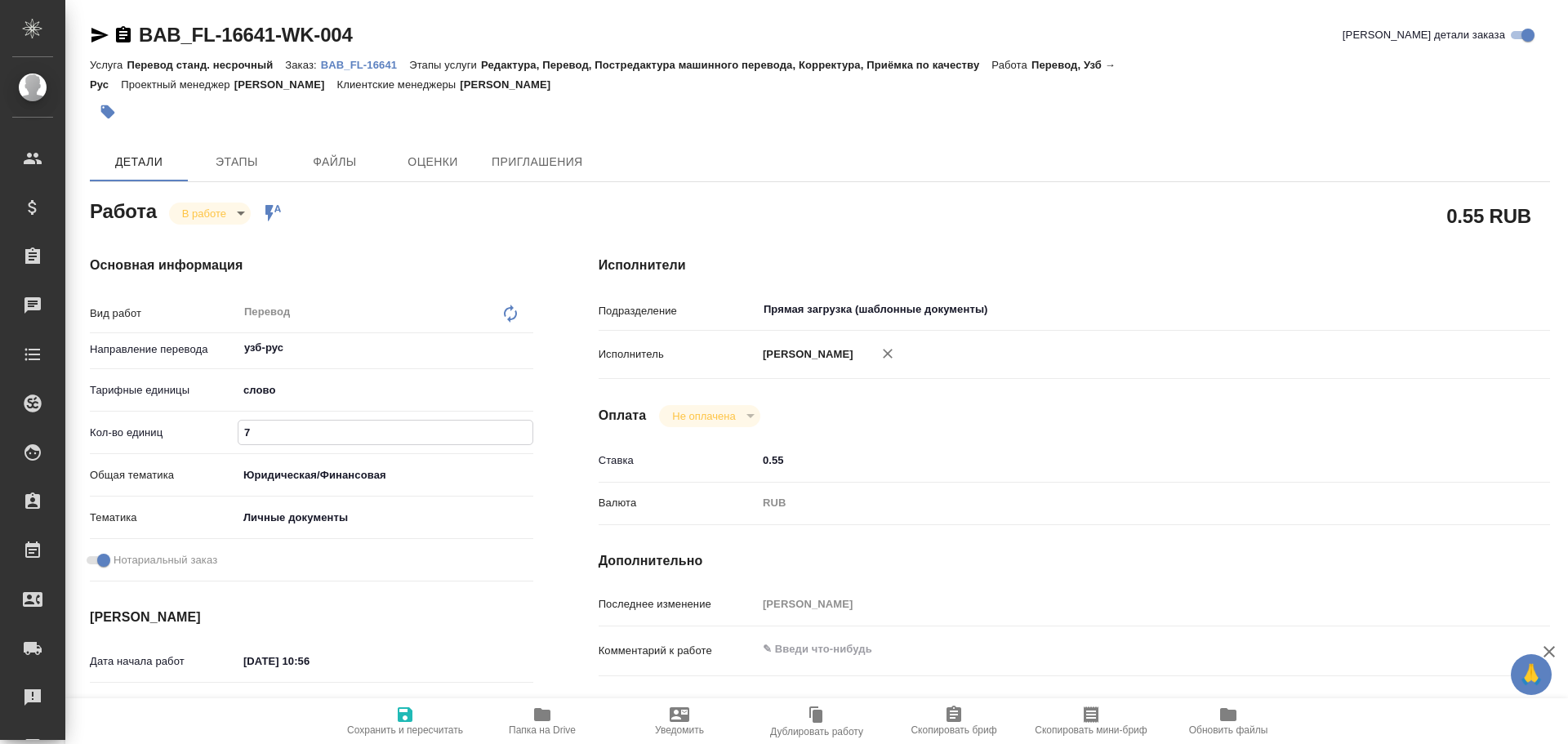
type textarea "x"
type input "75"
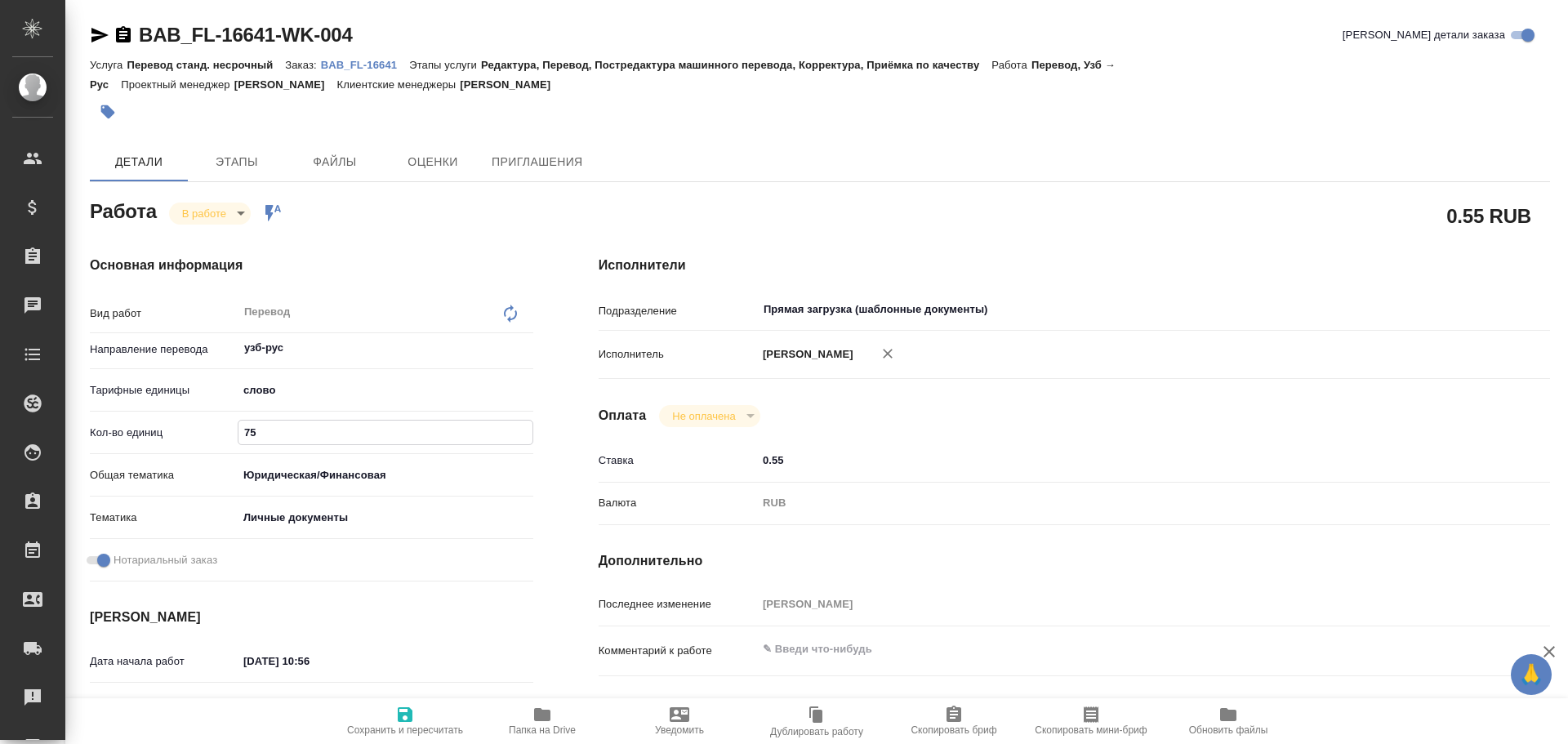
click at [397, 732] on span "Сохранить и пересчитать" at bounding box center [405, 730] width 115 height 11
type textarea "x"
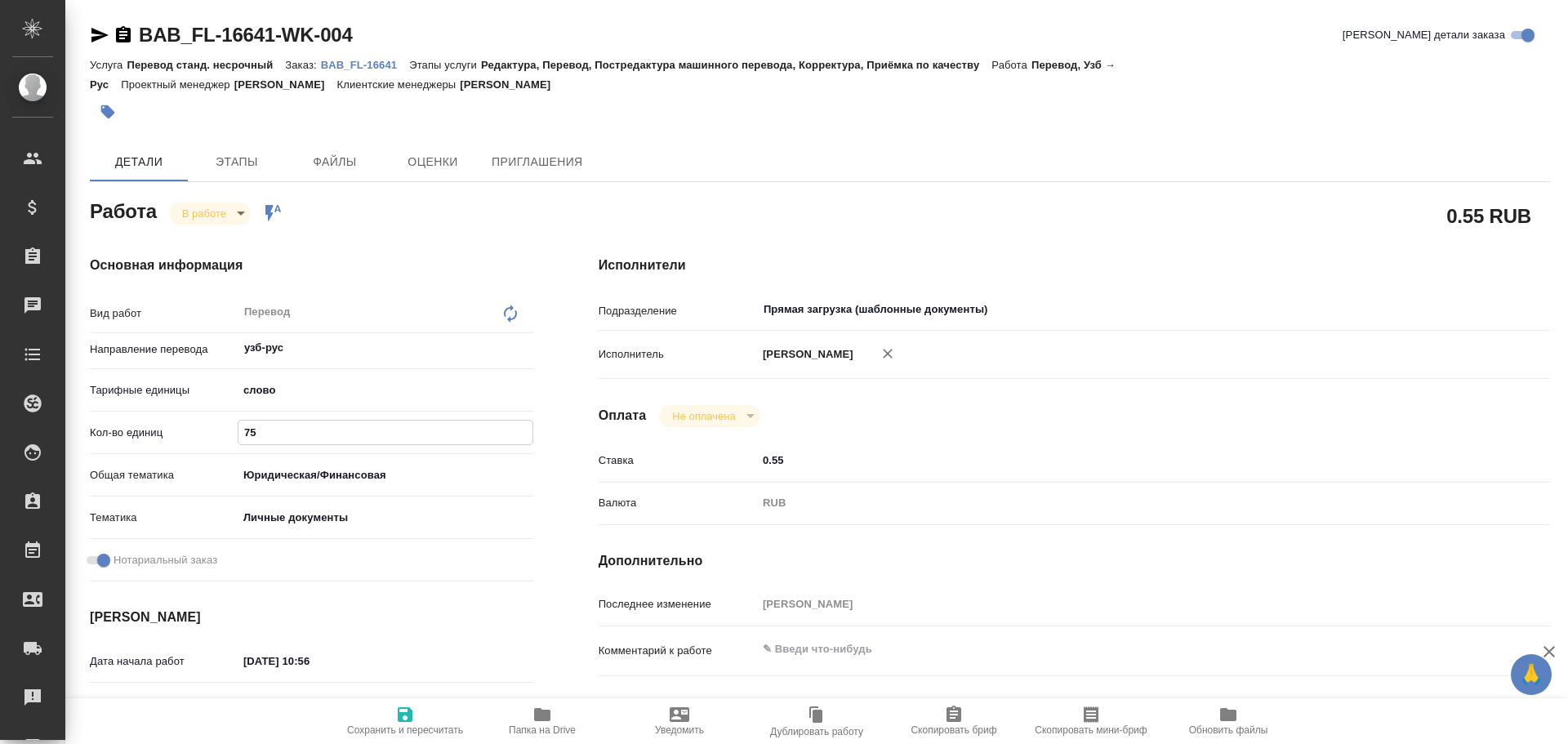
type textarea "x"
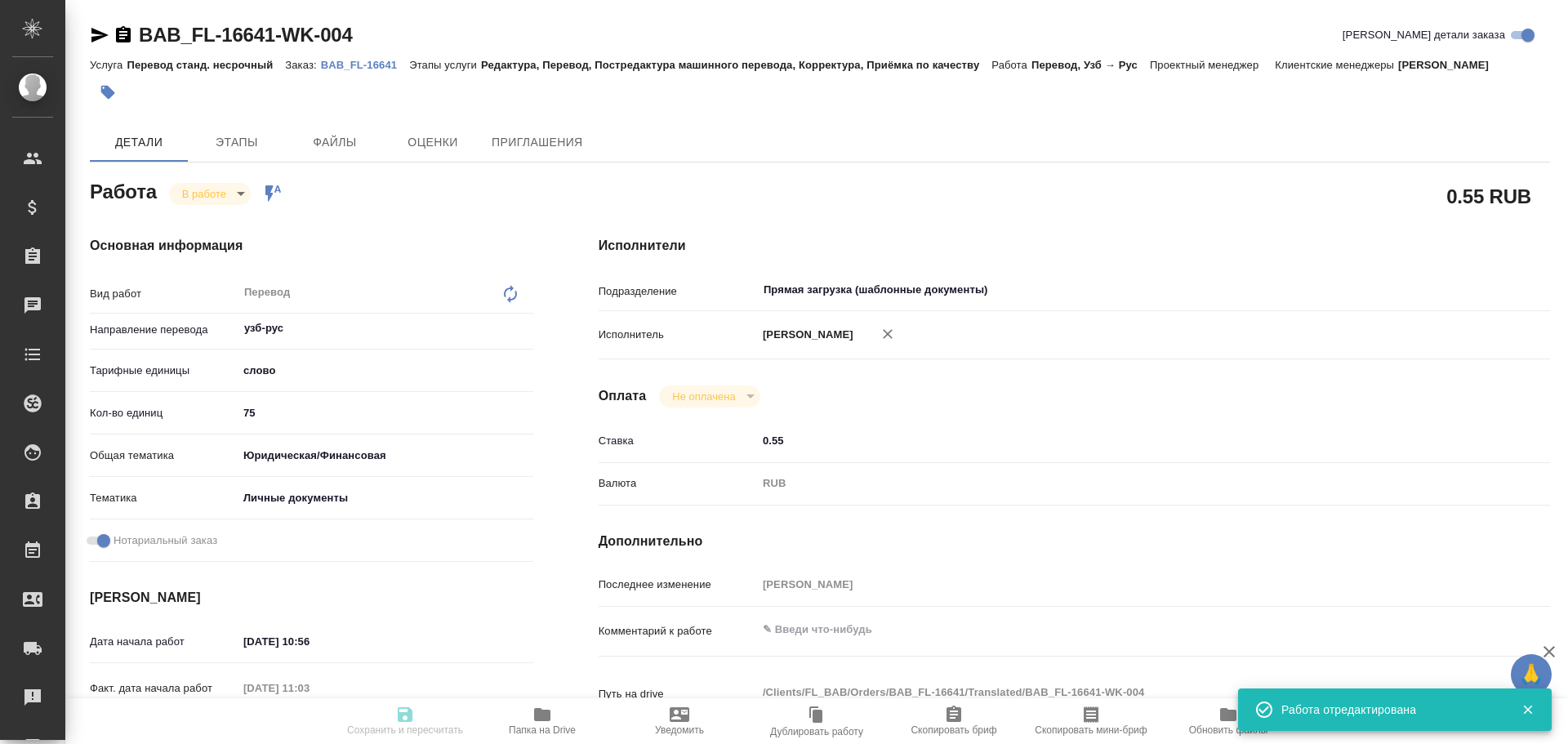
type textarea "x"
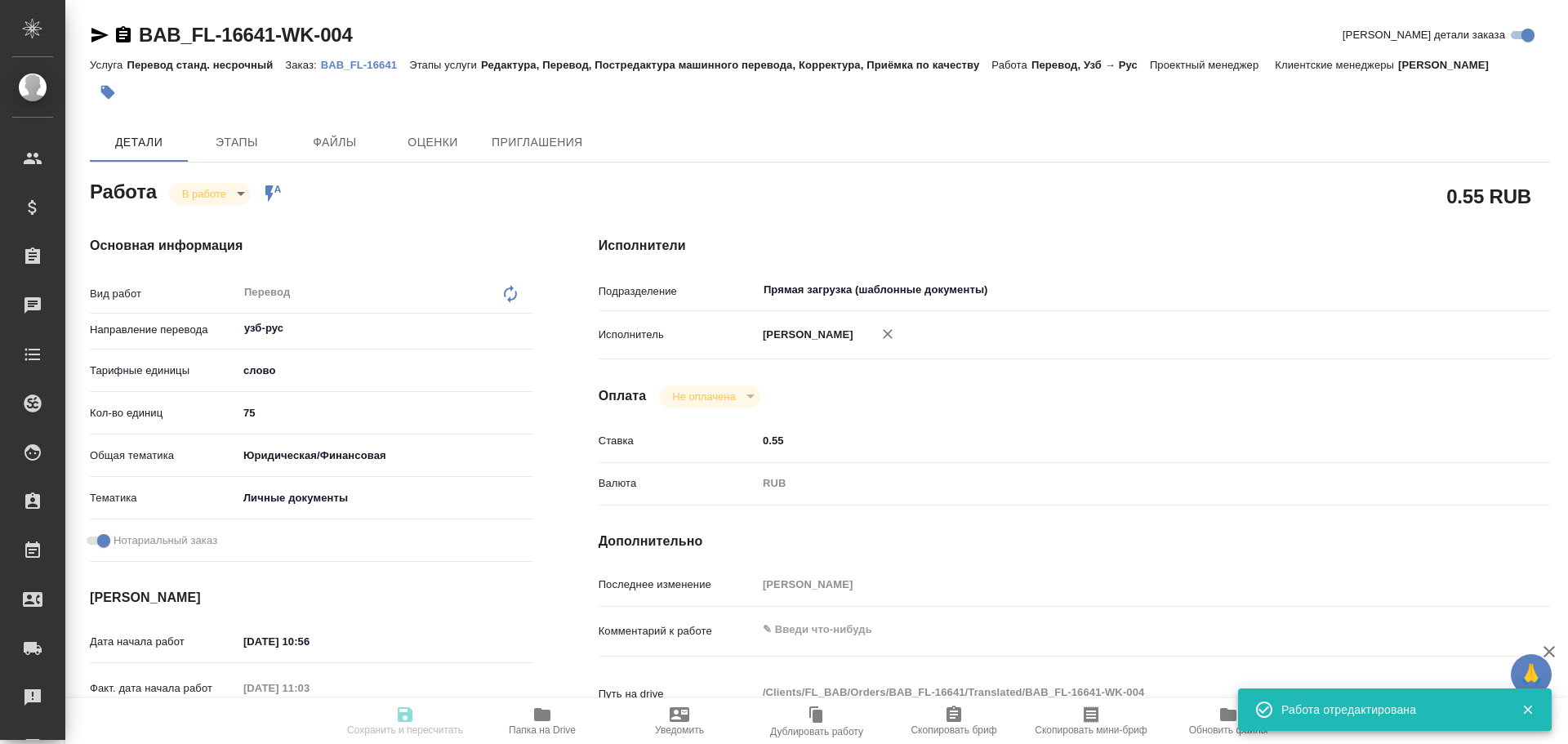
type input "inProgress"
type textarea "Перевод"
type textarea "x"
type input "узб-рус"
type input "5a8b1489cc6b4906c91bfd90"
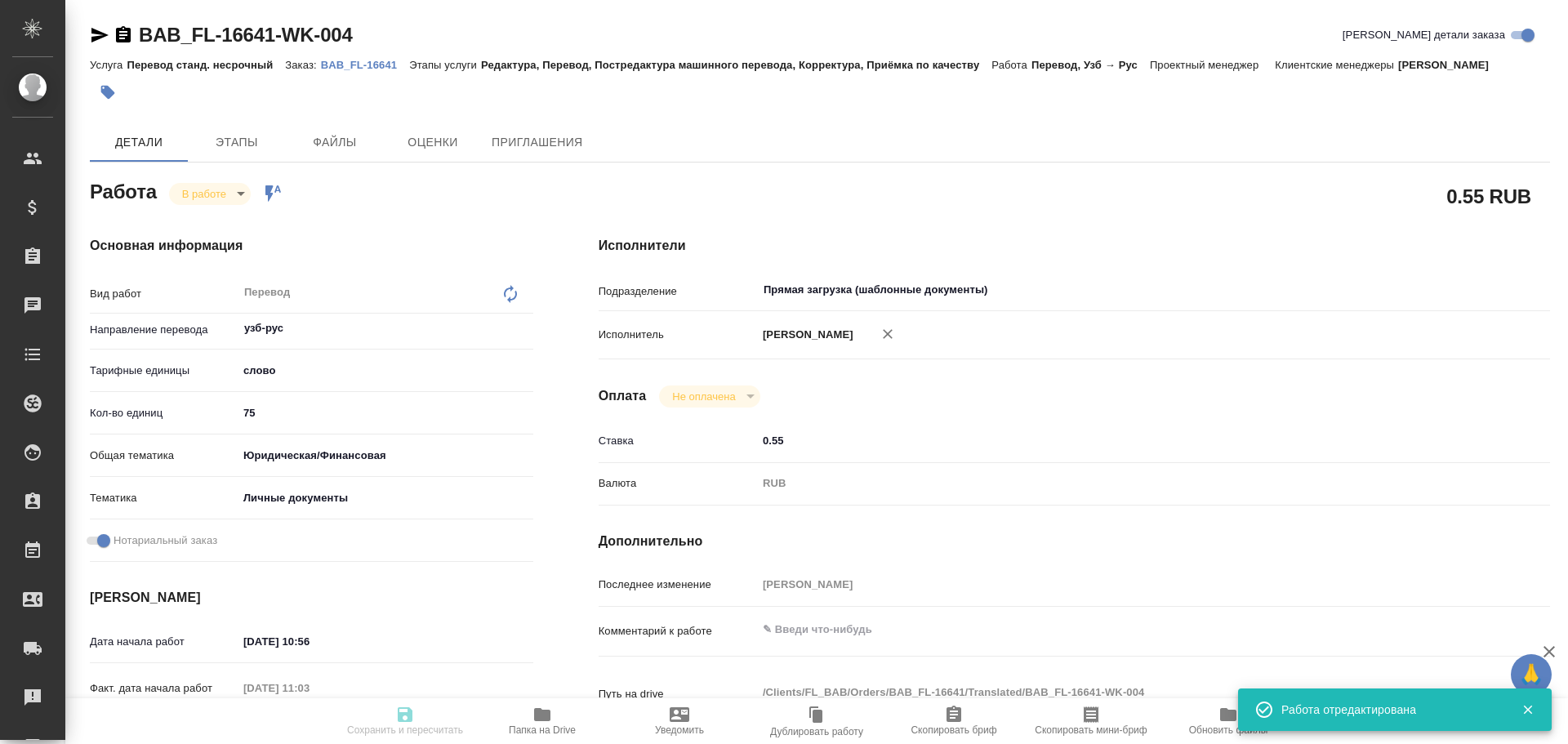
type input "75"
type input "yr-fn"
type input "5a8b8b956a9677013d343cfe"
checkbox input "true"
type input "07.10.2025 10:56"
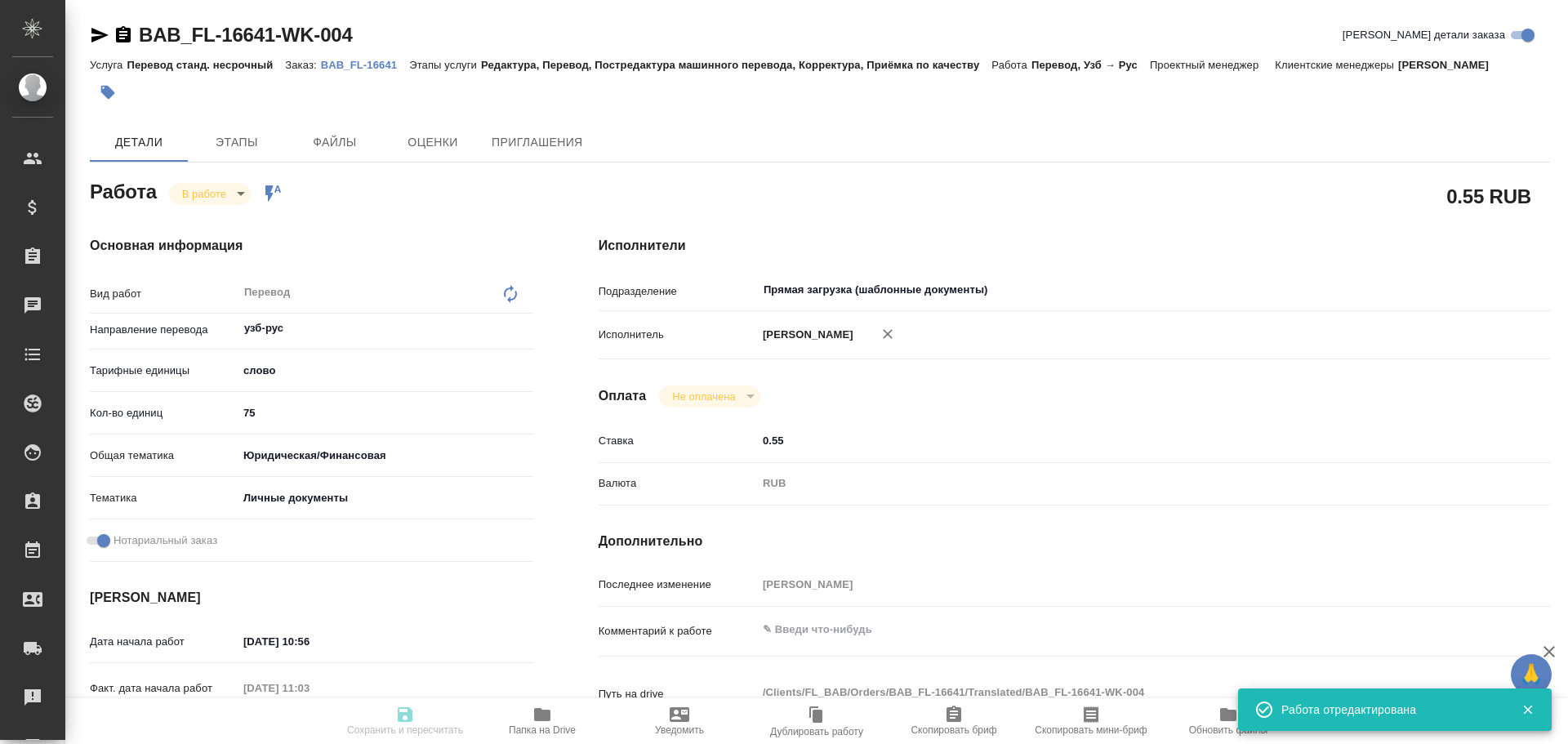
type input "07.10.2025 11:03"
type input "07.10.2025 12:00"
type input "Прямая загрузка (шаблонные документы)"
type input "notPayed"
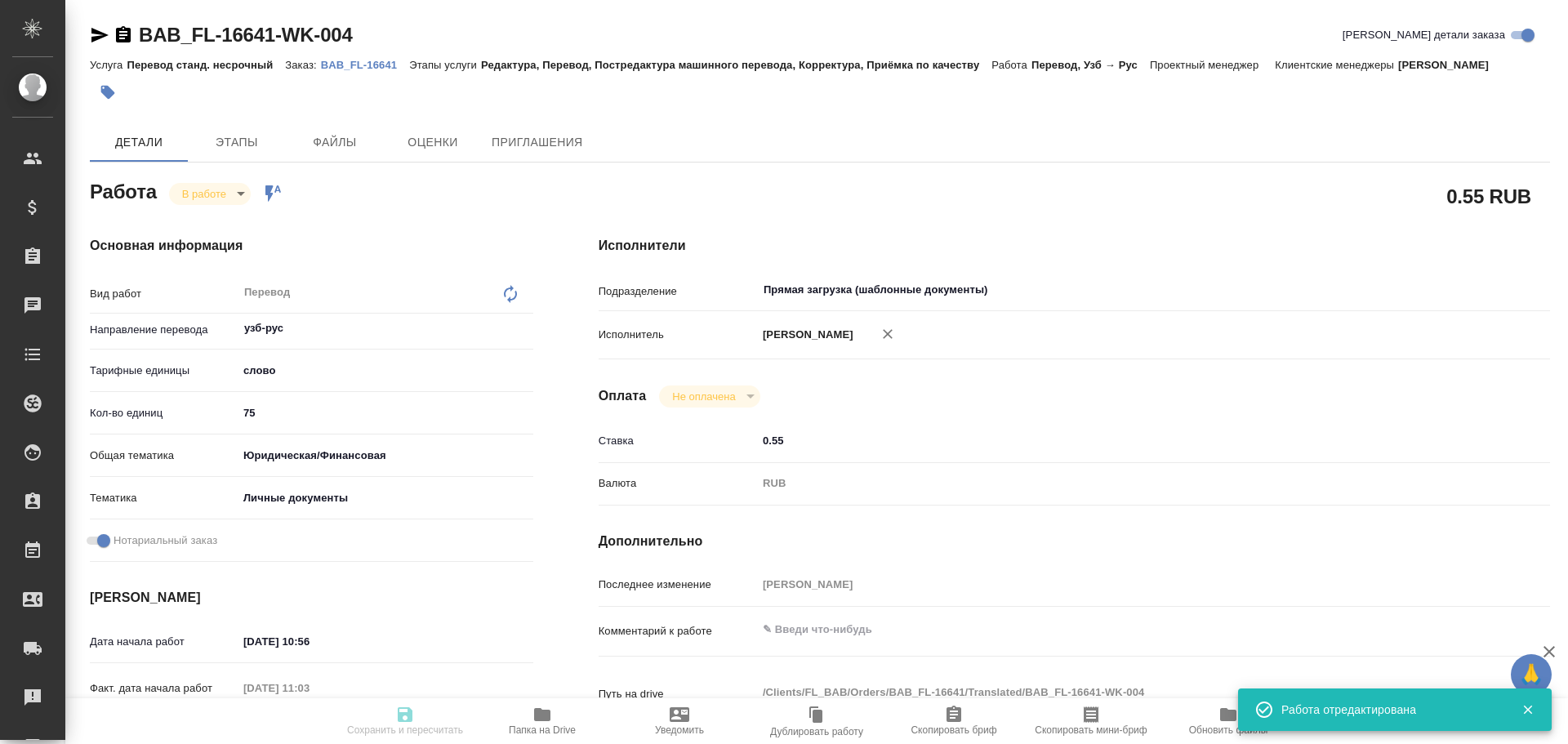
type input "0.55"
type input "RUB"
type input "Гусев Александр"
type textarea "x"
type textarea "/Clients/FL_BAB/Orders/BAB_FL-16641/Translated/BAB_FL-16641-WK-004"
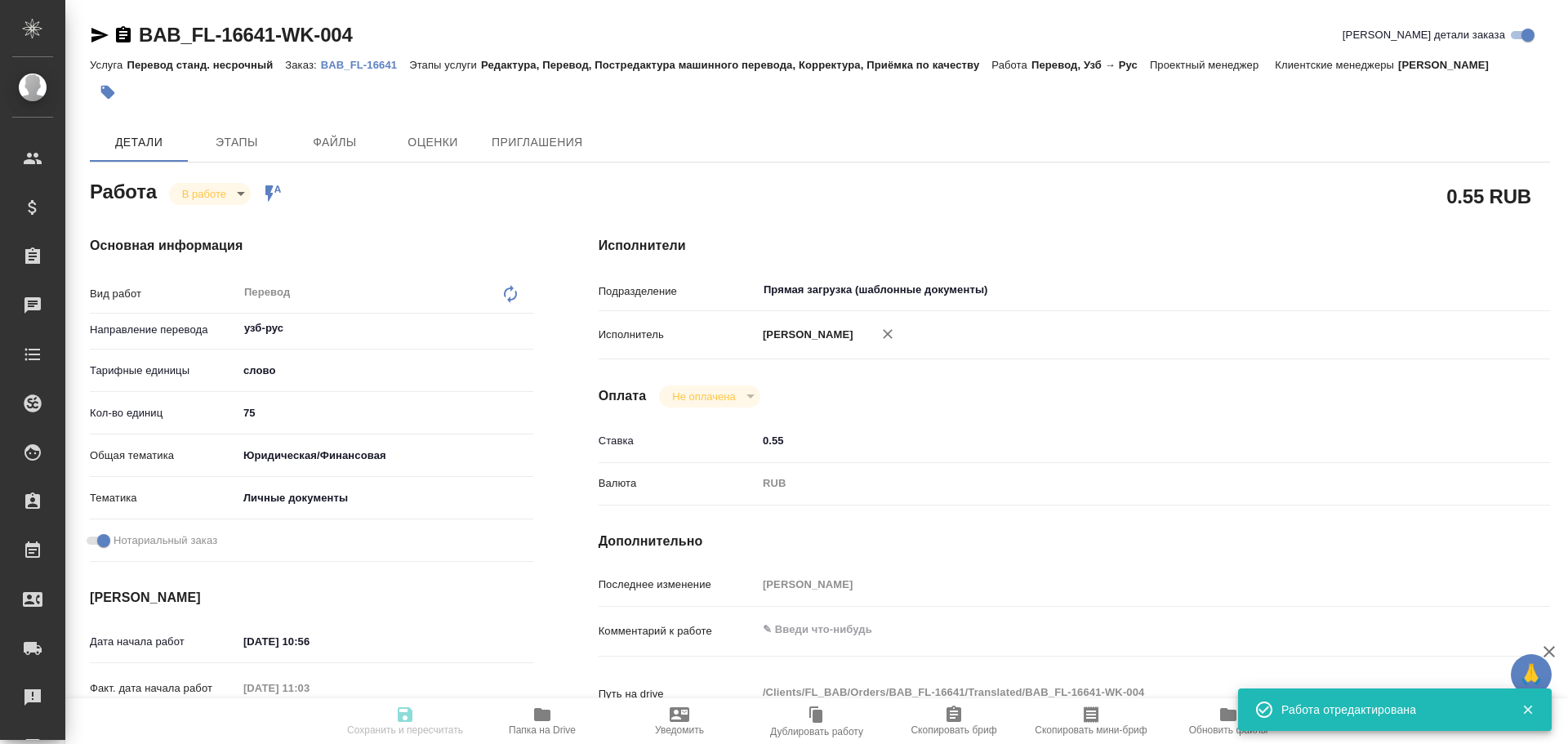
type textarea "x"
type input "BAB_FL-16641"
type input "Перевод станд. несрочный"
type input "Редактура, Перевод, Постредактура машинного перевода, Корректура, Приёмка по ка…"
type input "Соловкова Екатерина"
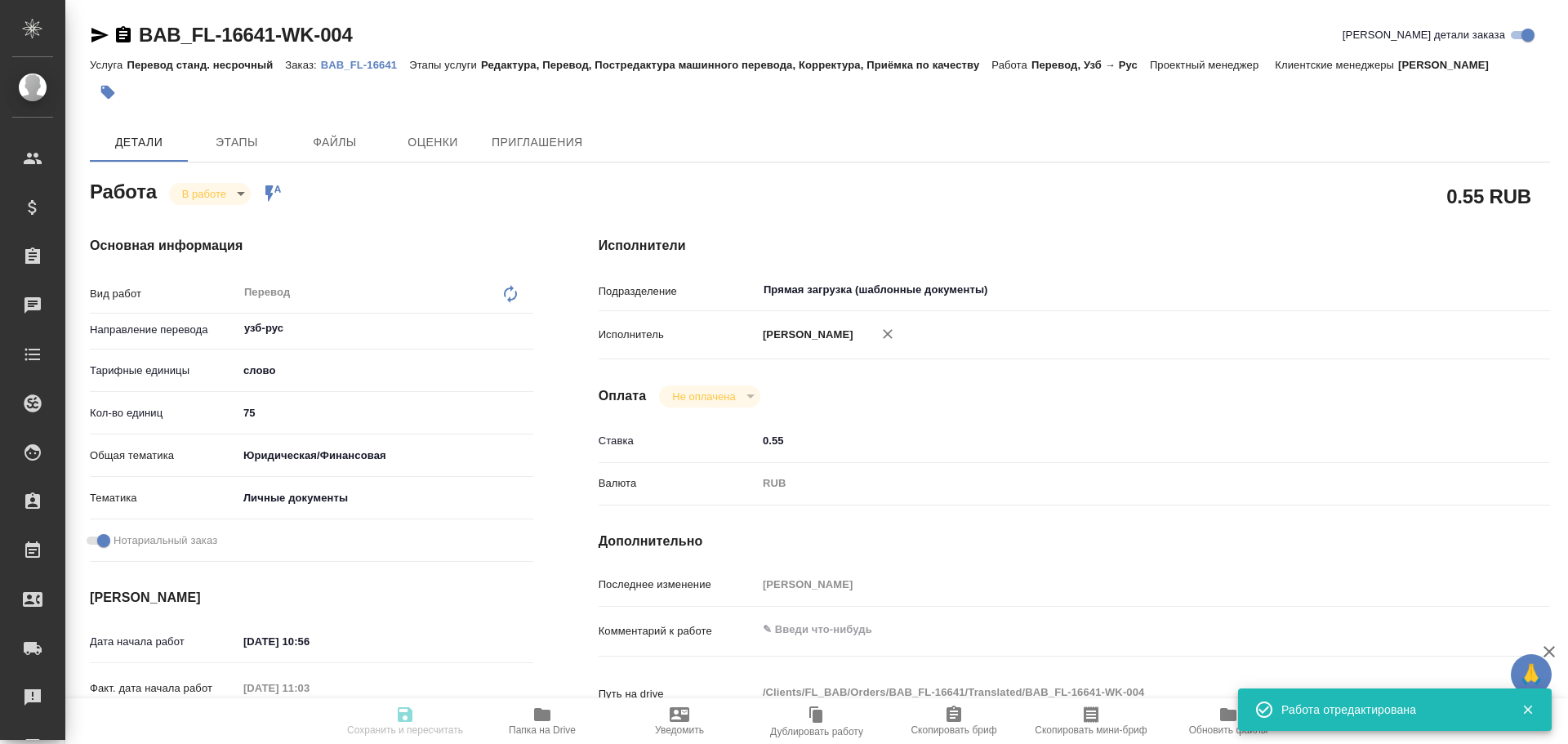
type input "/Clients/FL_BAB/Orders/BAB_FL-16641"
type textarea "x"
type textarea "миграционка в референсах"
type textarea "x"
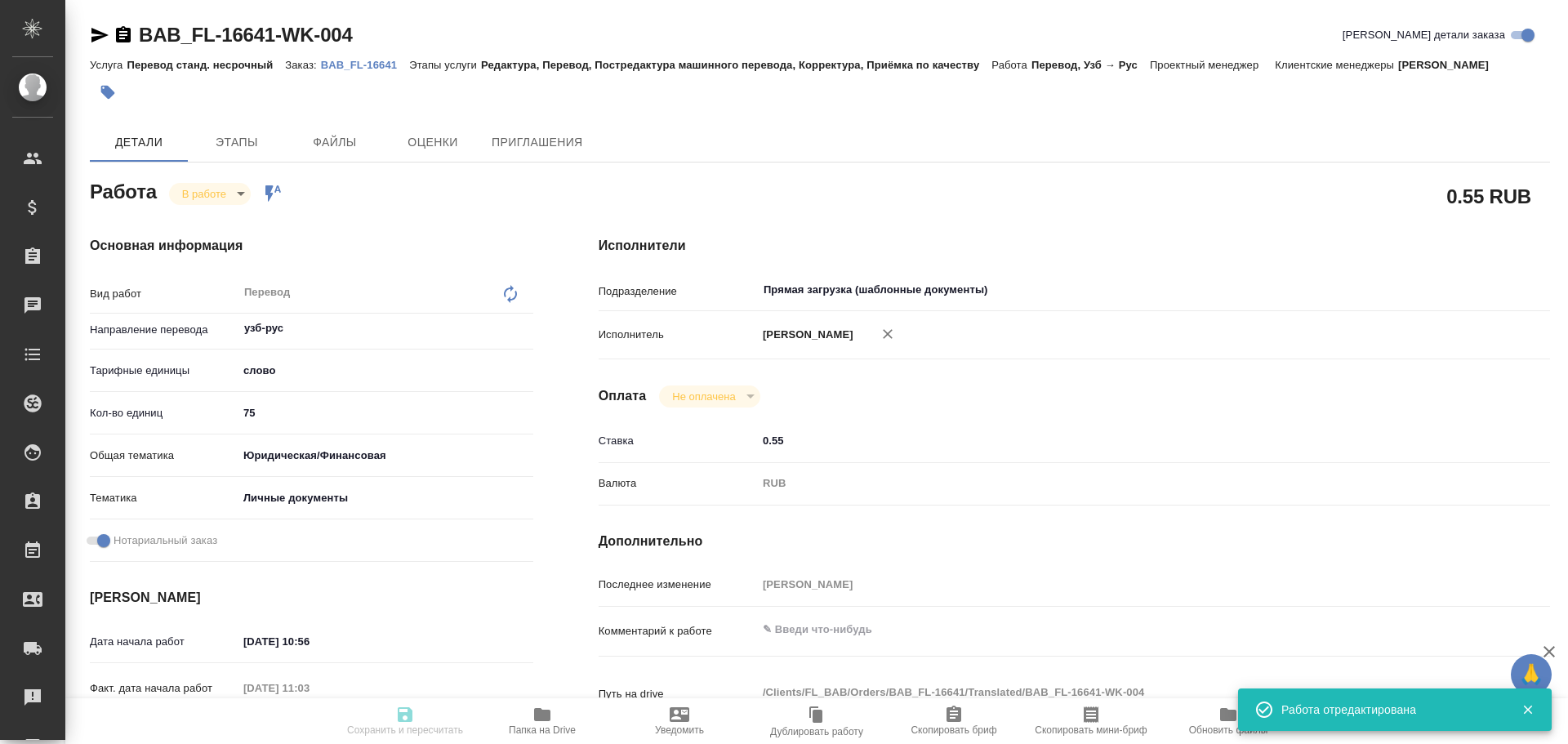
type textarea "x"
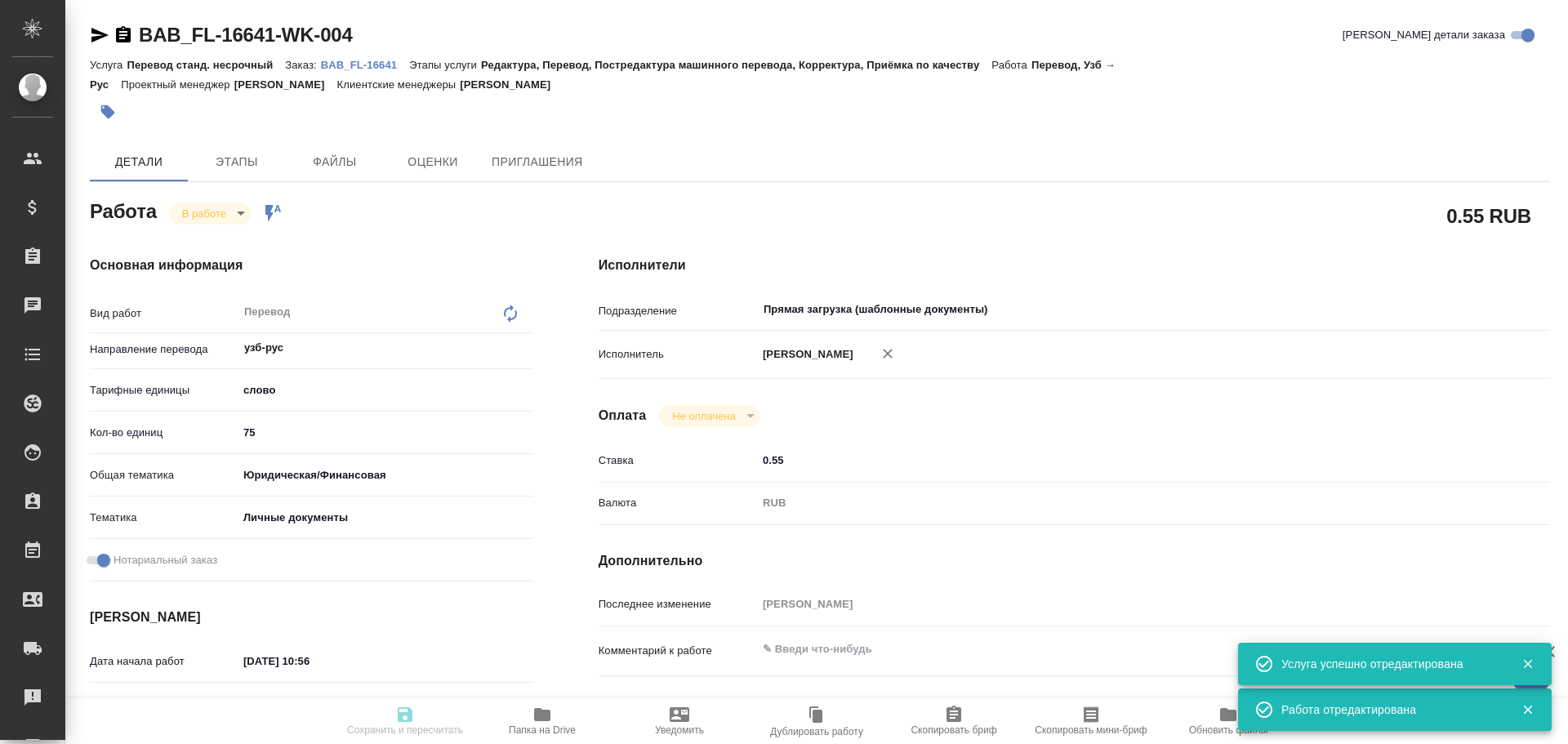
type textarea "x"
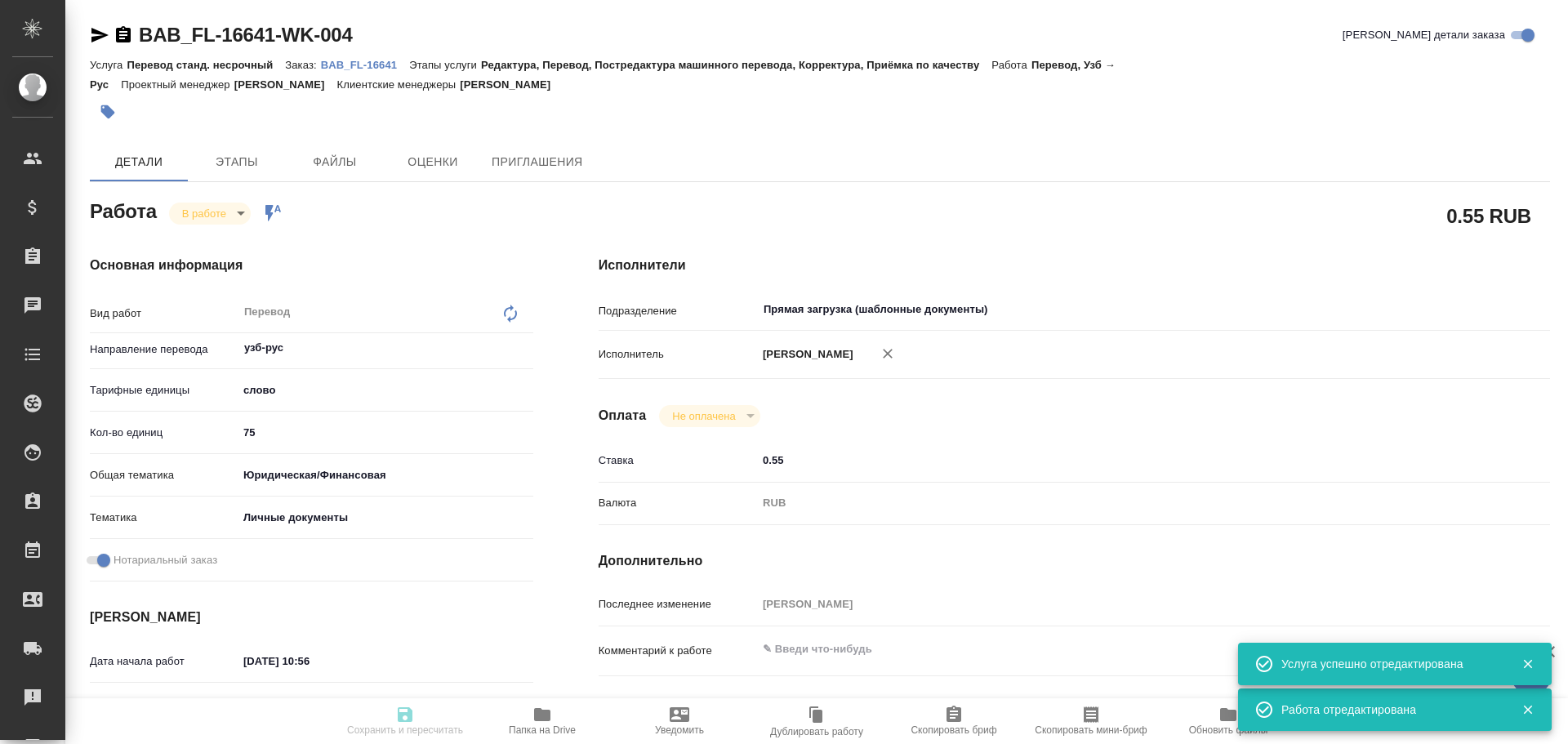
type textarea "x"
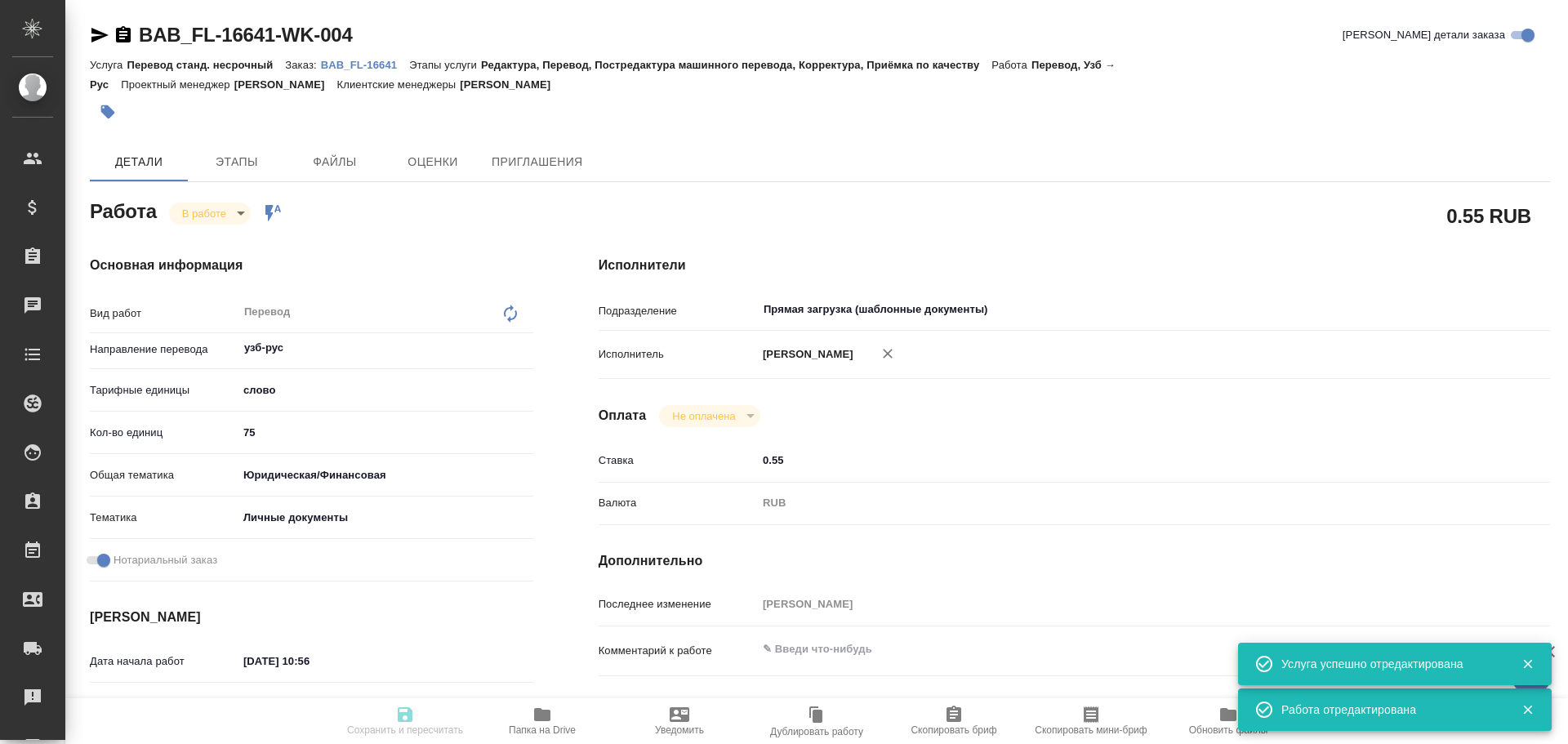
type textarea "x"
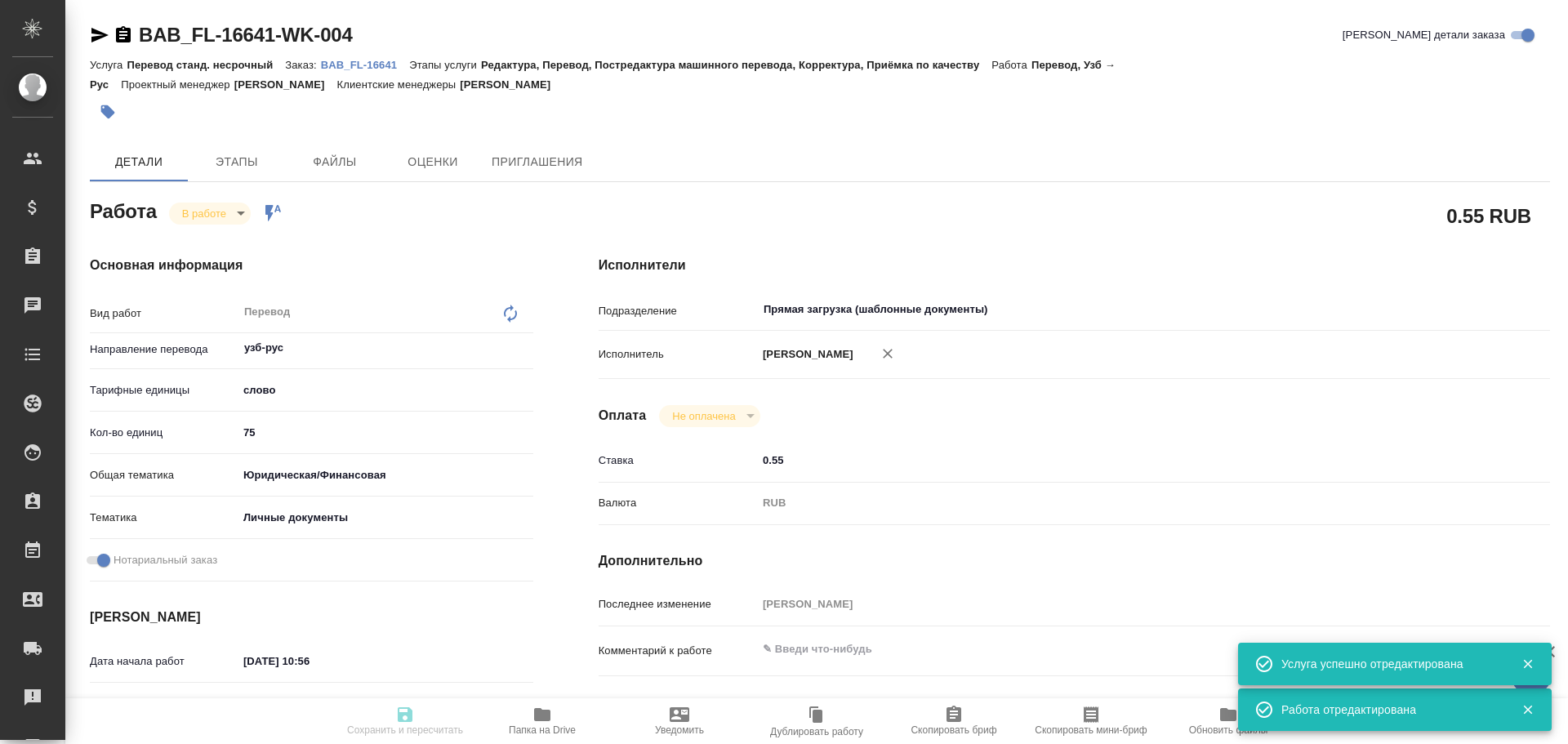
type textarea "x"
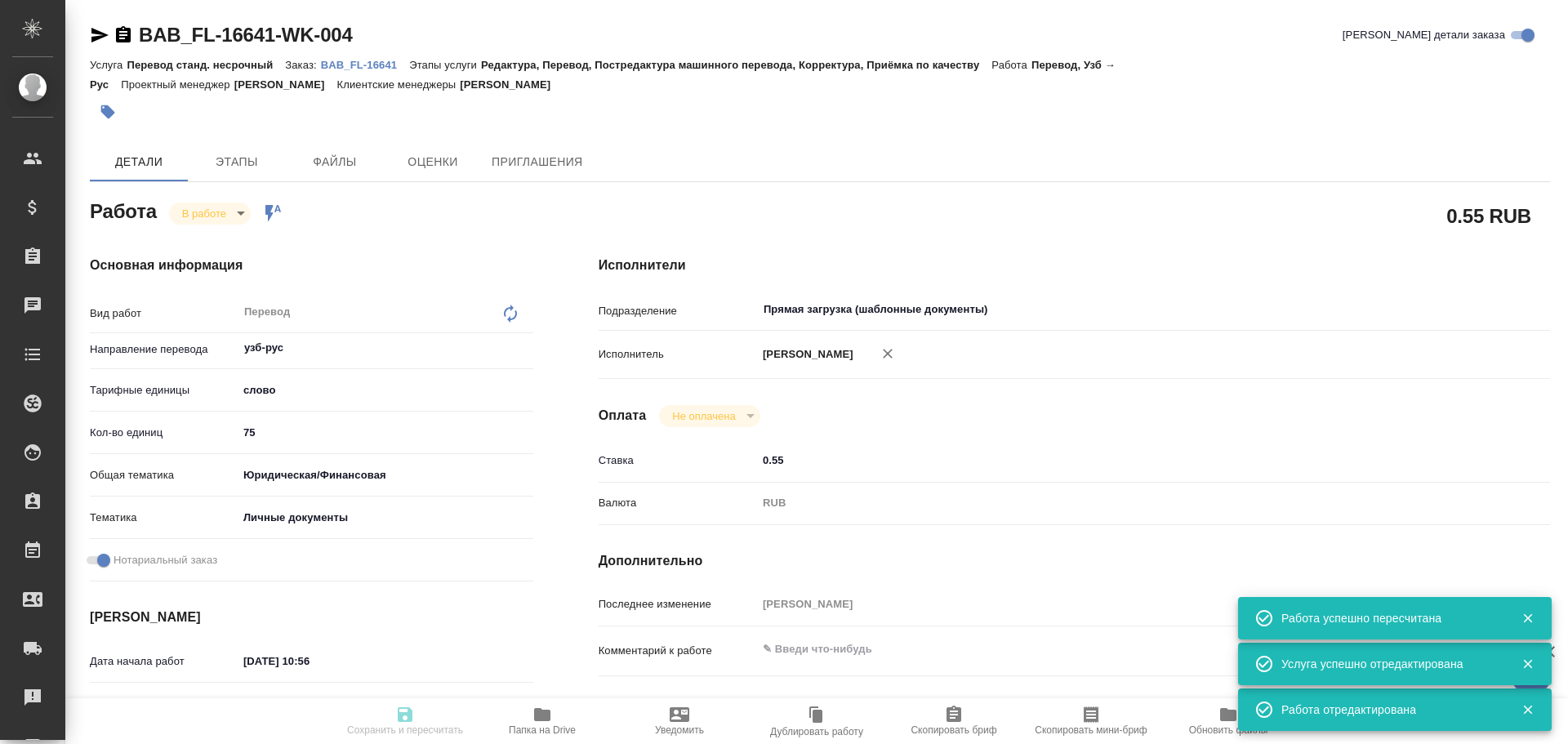
type input "inProgress"
type textarea "Перевод"
type textarea "x"
type input "узб-рус"
type input "5a8b1489cc6b4906c91bfd90"
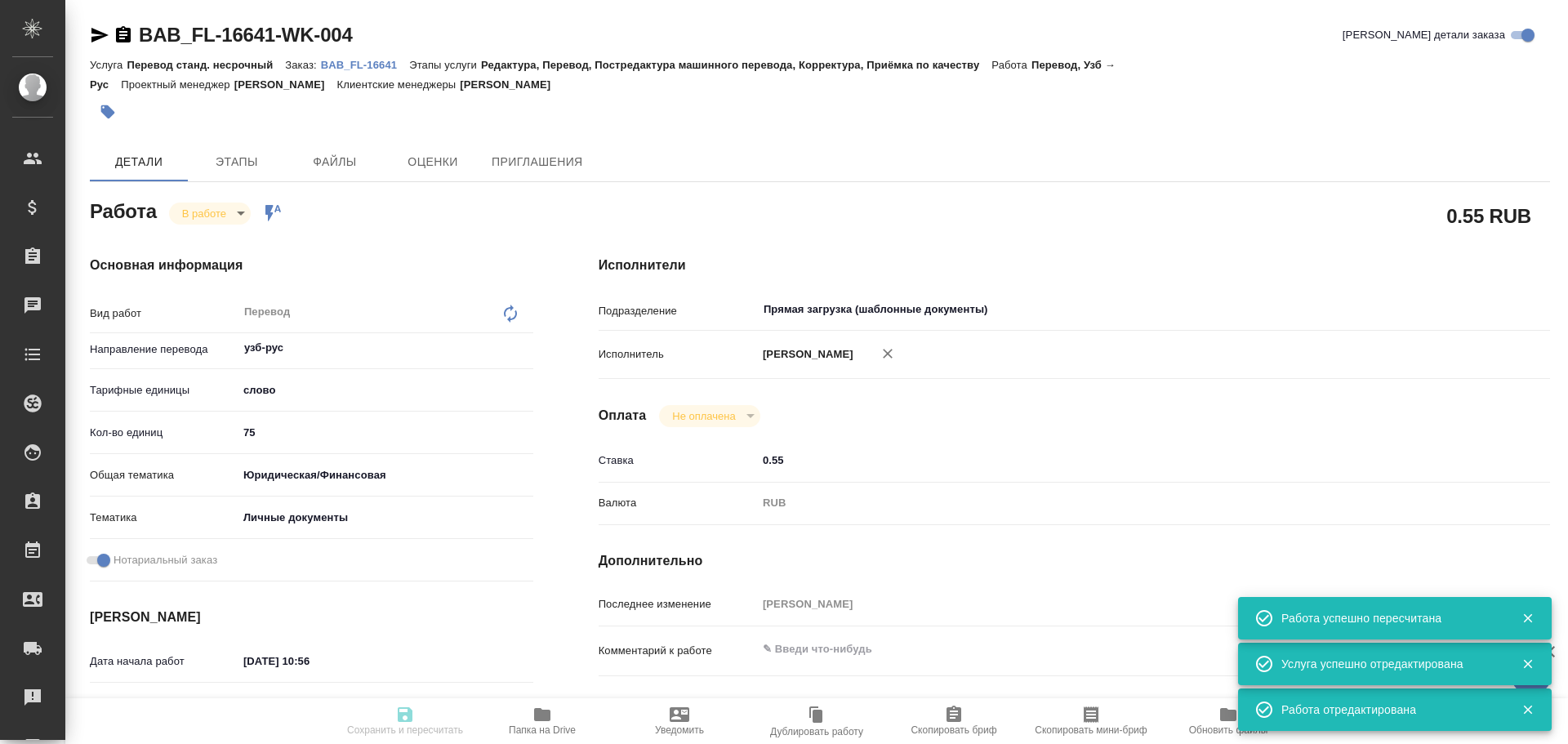
type input "75"
type input "yr-fn"
type input "5a8b8b956a9677013d343cfe"
checkbox input "true"
type input "07.10.2025 10:56"
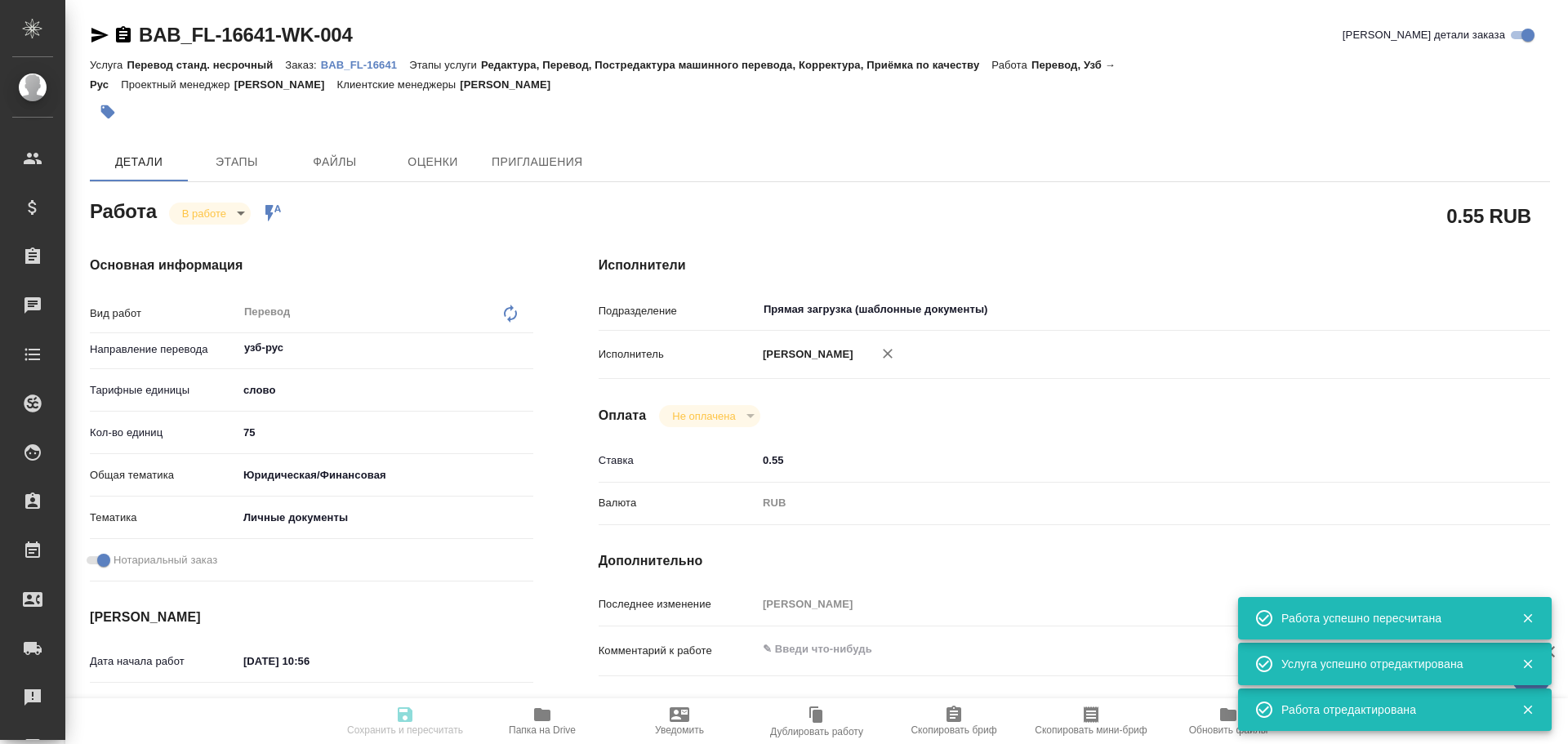
type input "07.10.2025 11:03"
type input "07.10.2025 12:00"
type input "Прямая загрузка (шаблонные документы)"
type input "notPayed"
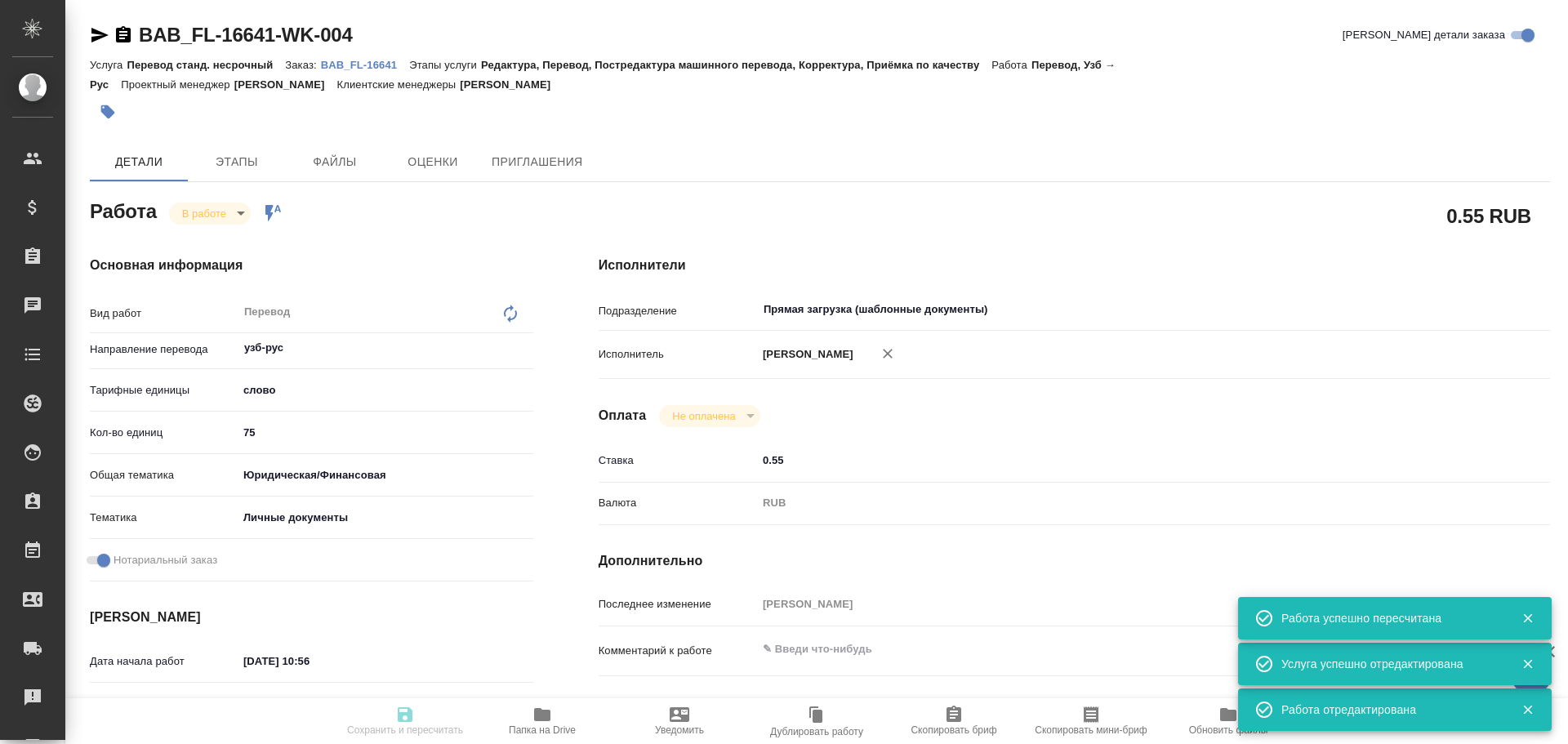
type input "0.55"
type input "RUB"
type input "Гусев Александр"
type textarea "x"
type textarea "/Clients/FL_BAB/Orders/BAB_FL-16641/Translated/BAB_FL-16641-WK-004"
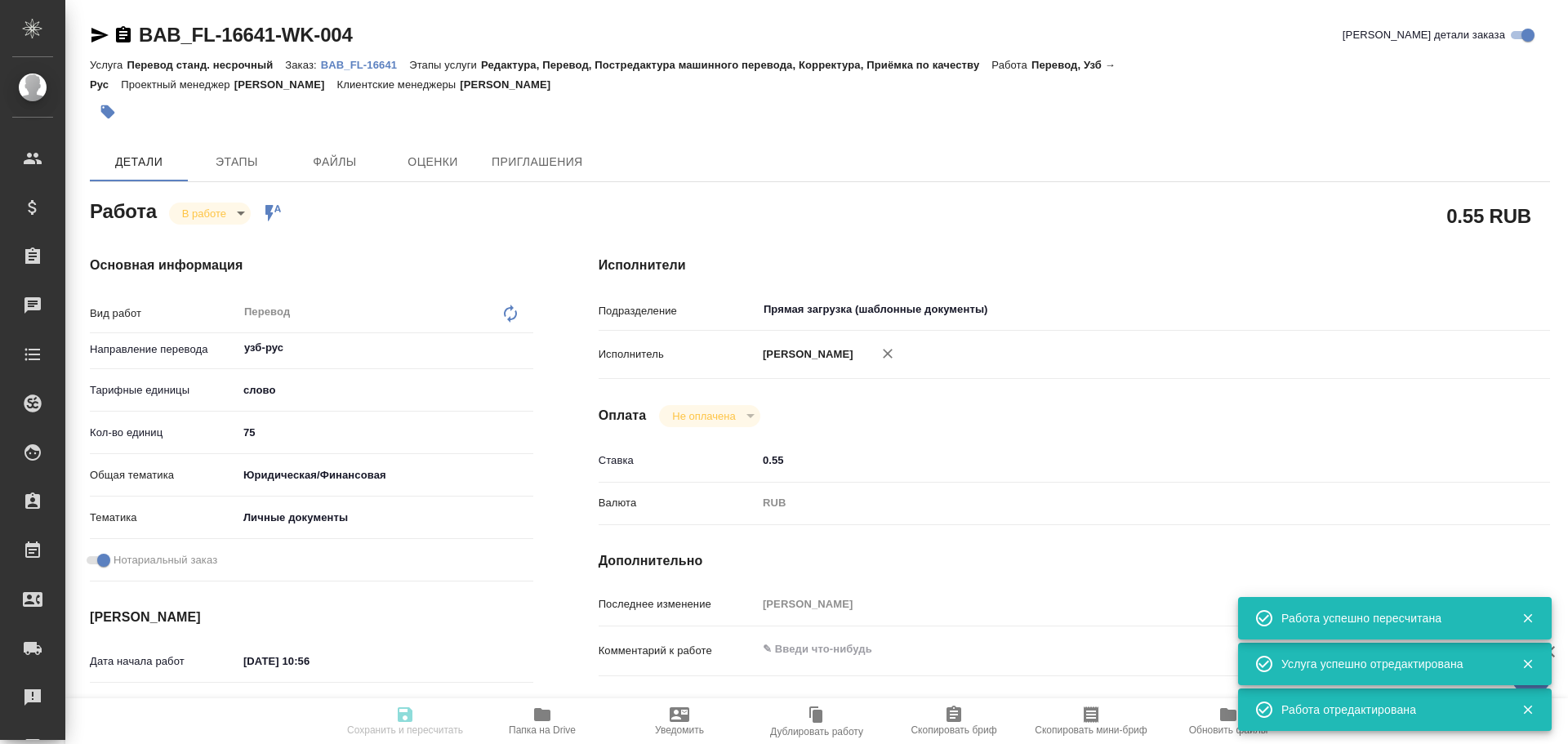
type textarea "x"
type input "BAB_FL-16641"
type input "Перевод станд. несрочный"
type input "Редактура, Перевод, Постредактура машинного перевода, Корректура, Приёмка по ка…"
type input "Соловкова Екатерина"
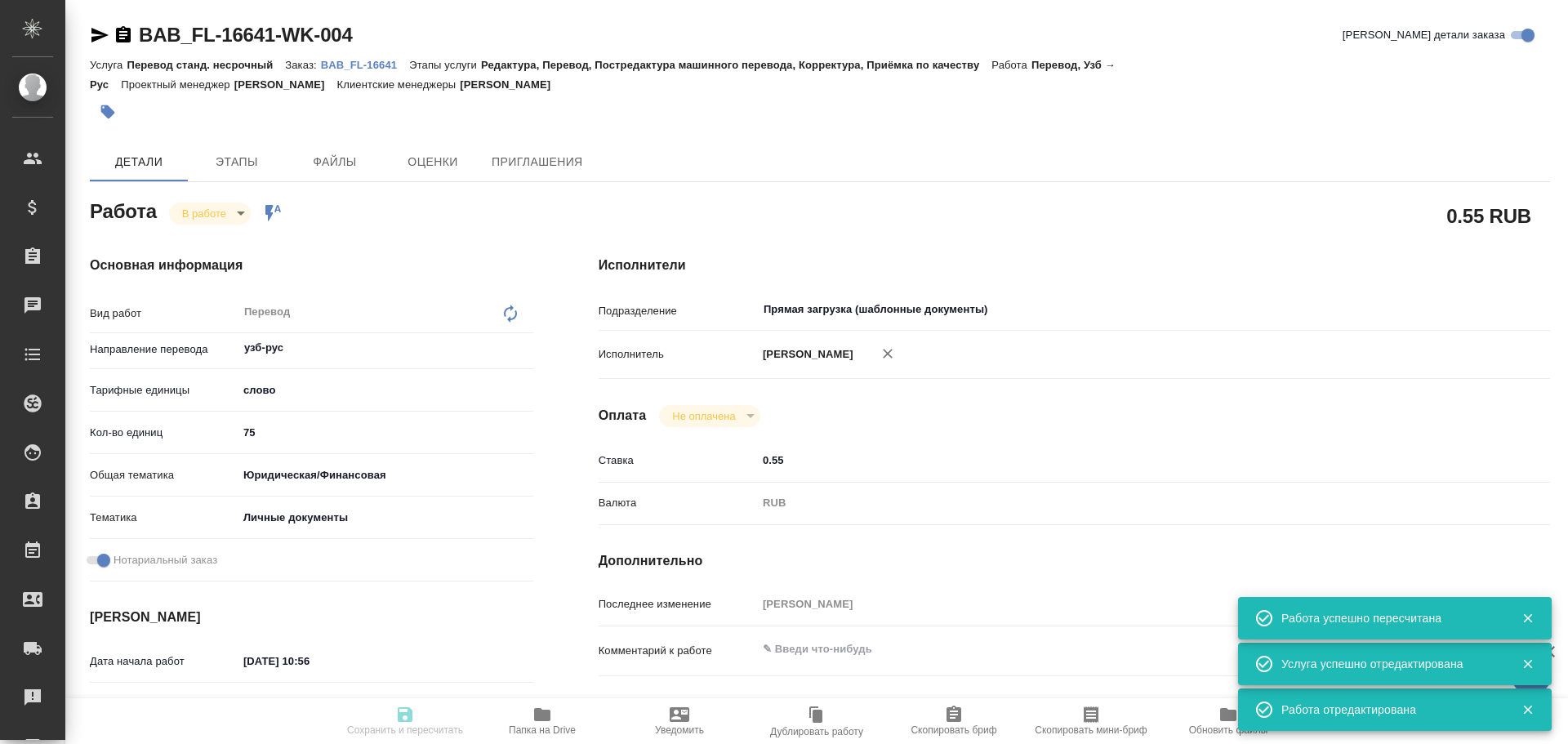
type input "/Clients/FL_BAB/Orders/BAB_FL-16641"
type textarea "x"
type textarea "миграционка в референсах"
type textarea "x"
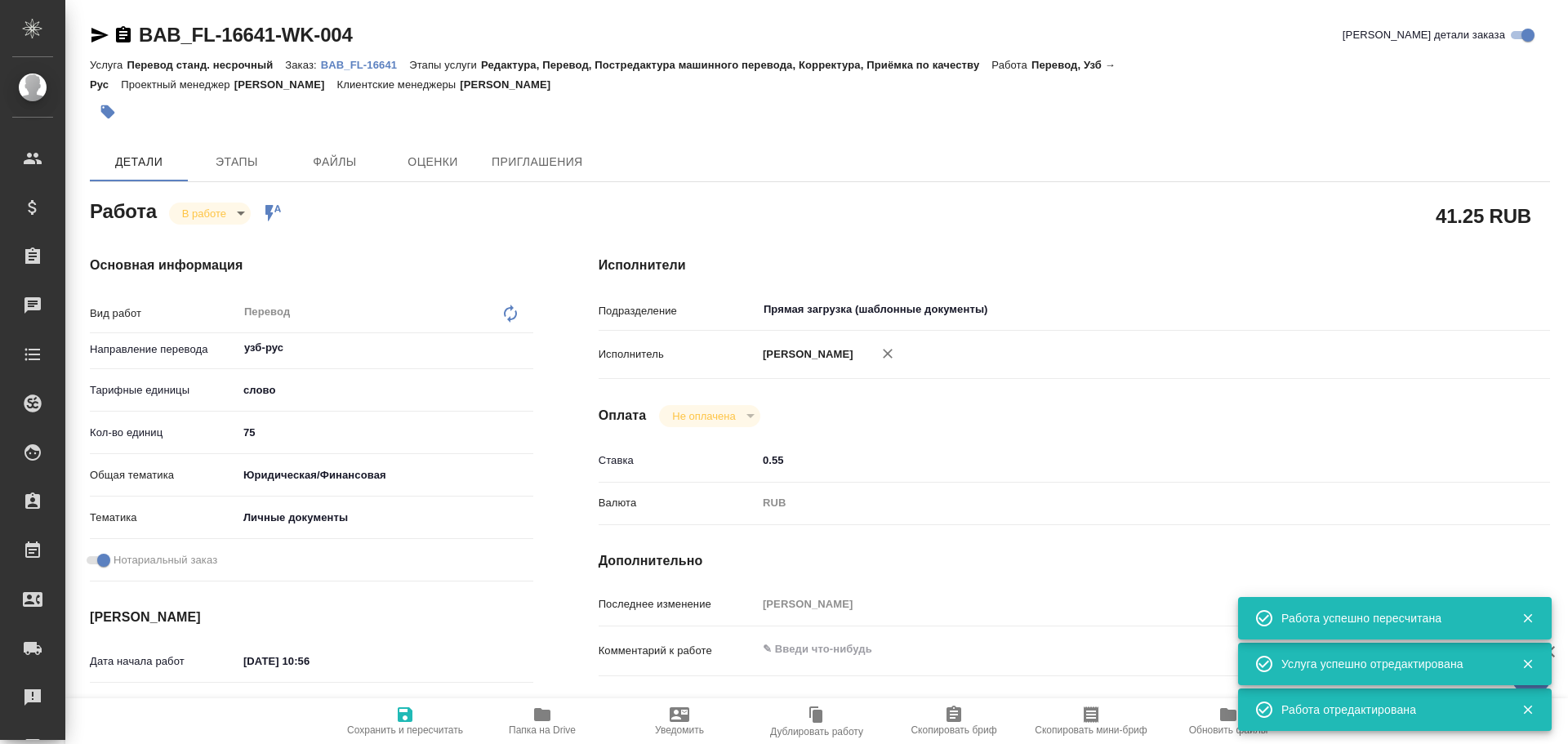
type textarea "x"
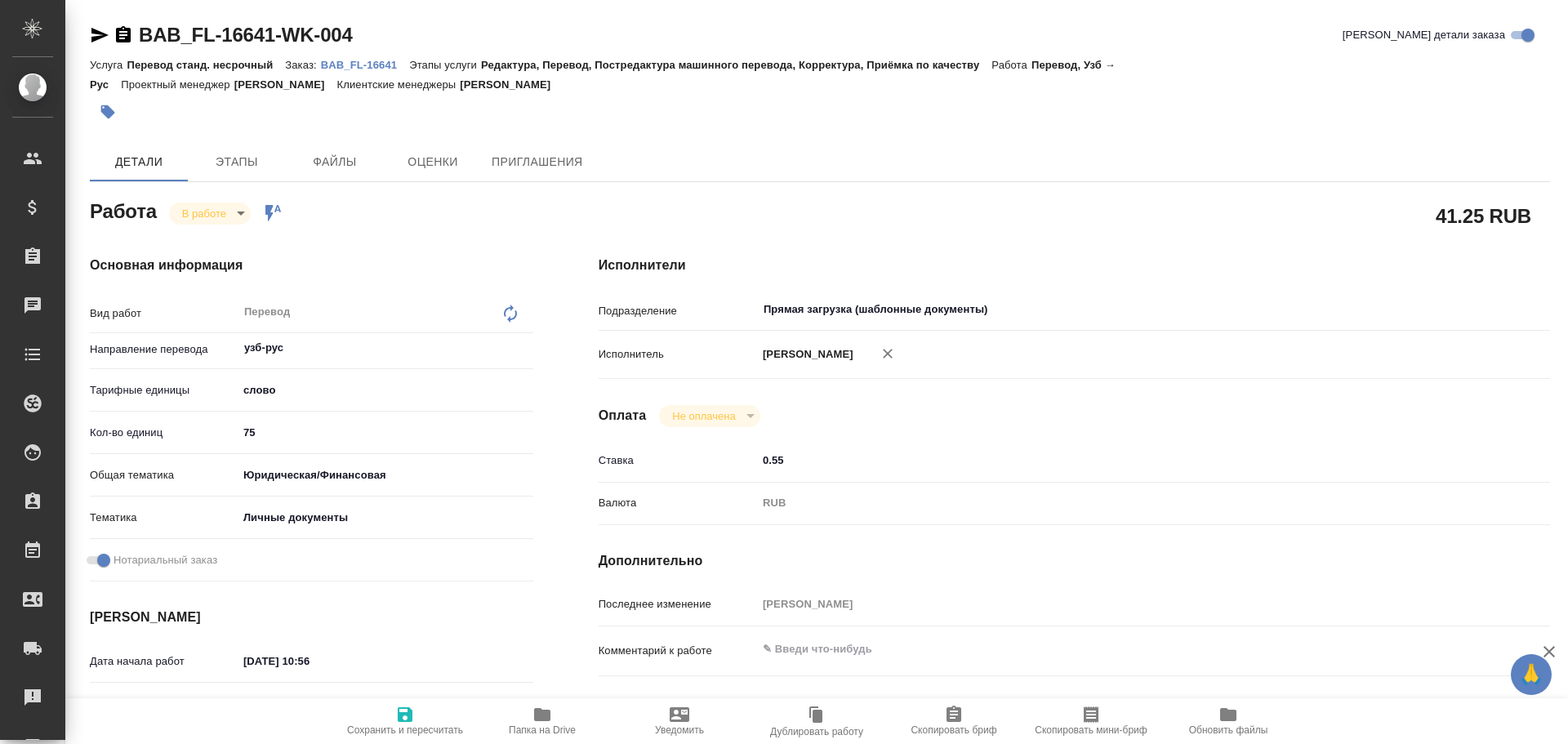
click at [525, 715] on span "Папка на Drive" at bounding box center [543, 720] width 117 height 31
click at [198, 216] on body "🙏 .cls-1 fill:#fff; AWATERA Gusev Alexandr Клиенты Спецификации Заказы 0 Чаты T…" at bounding box center [784, 372] width 1568 height 744
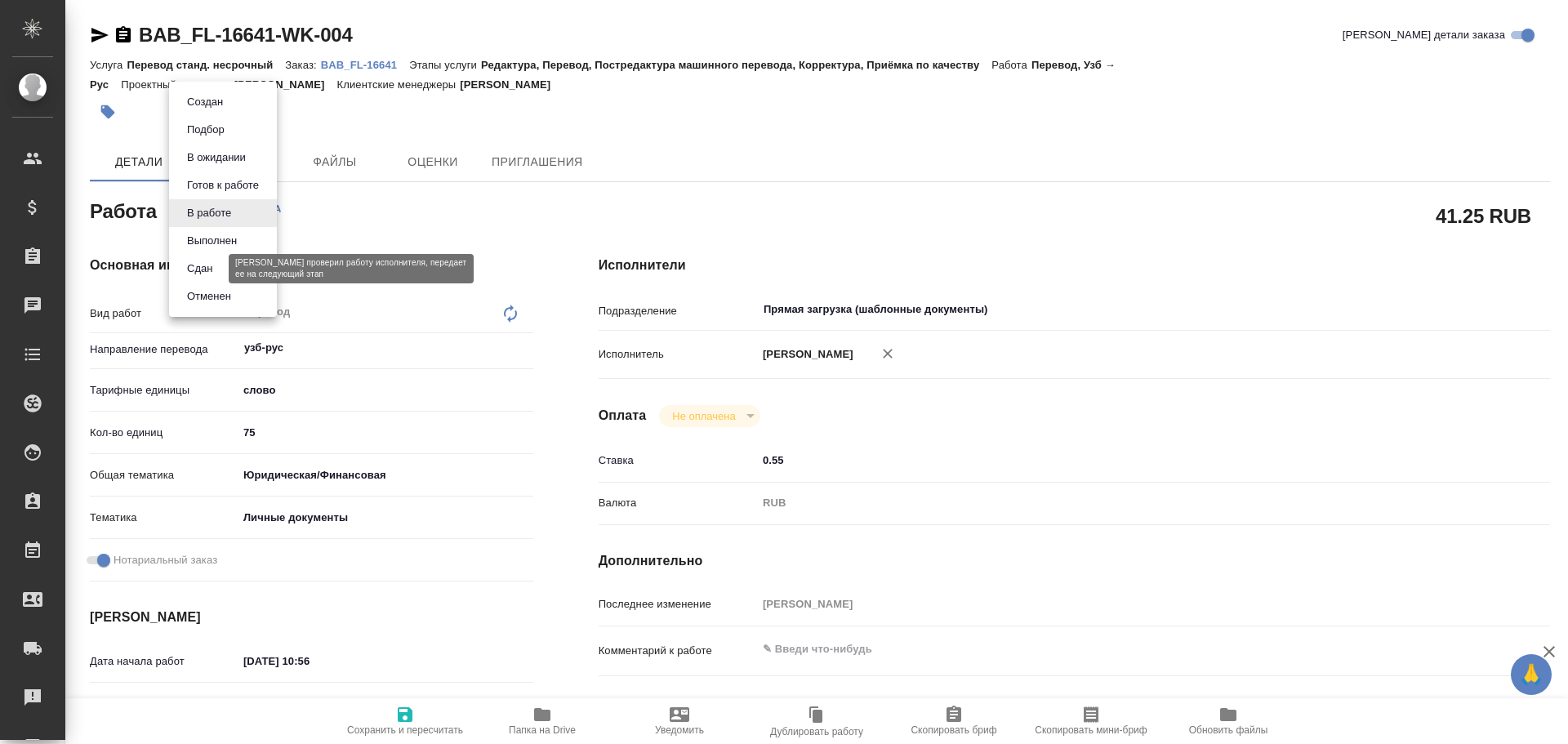
click at [193, 271] on button "Сдан" at bounding box center [199, 269] width 35 height 18
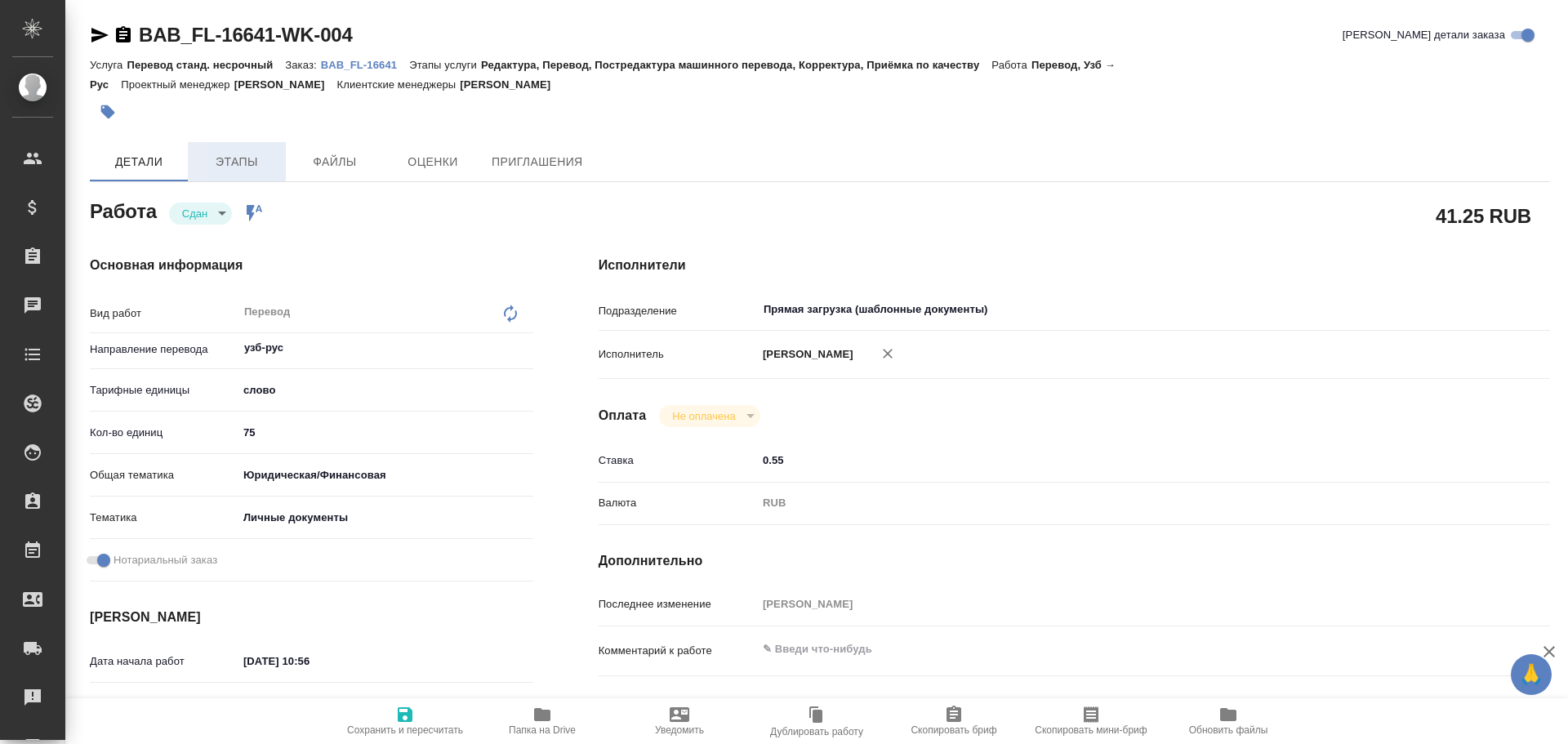
click at [239, 166] on span "Этапы" at bounding box center [237, 162] width 79 height 21
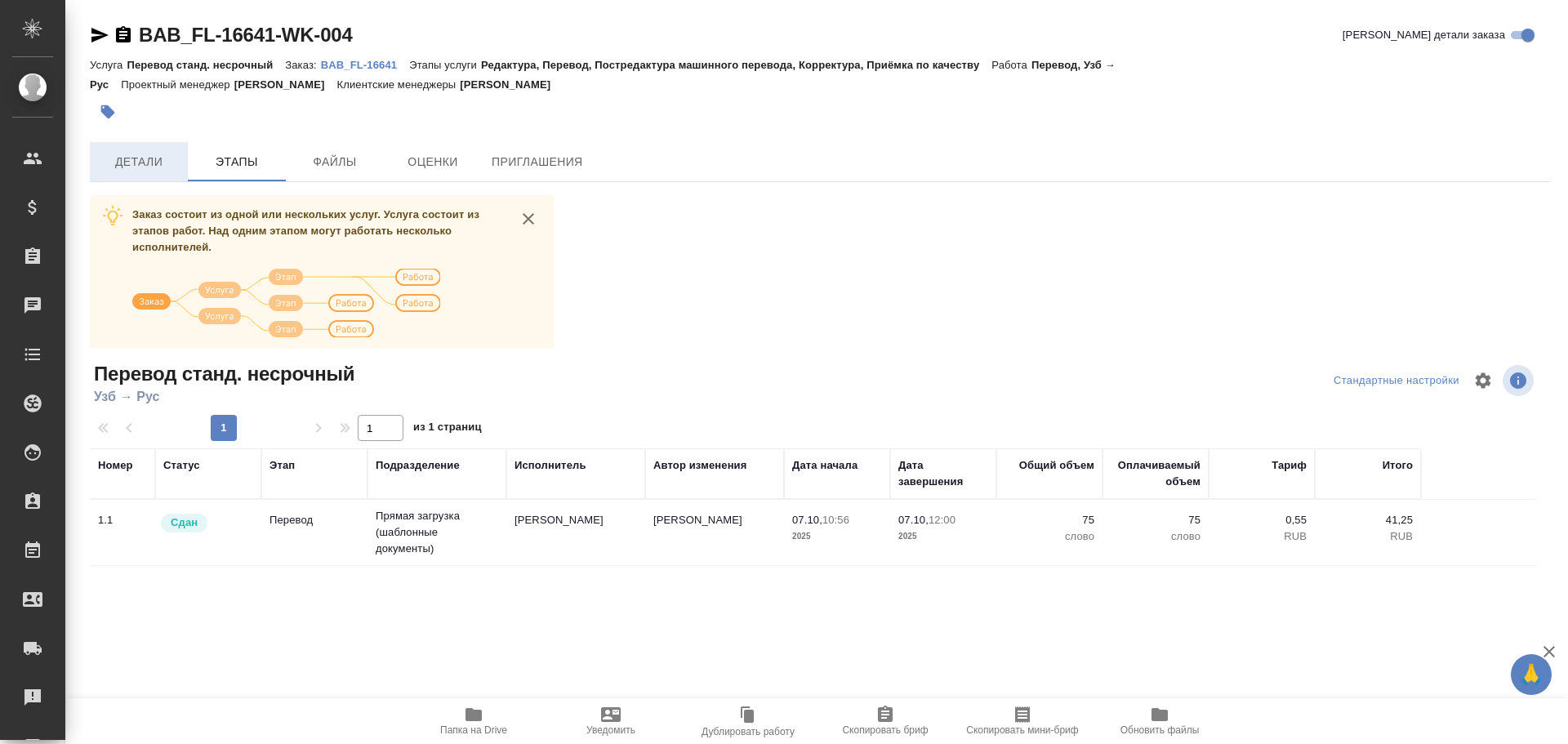
click at [163, 162] on span "Детали" at bounding box center [138, 162] width 79 height 21
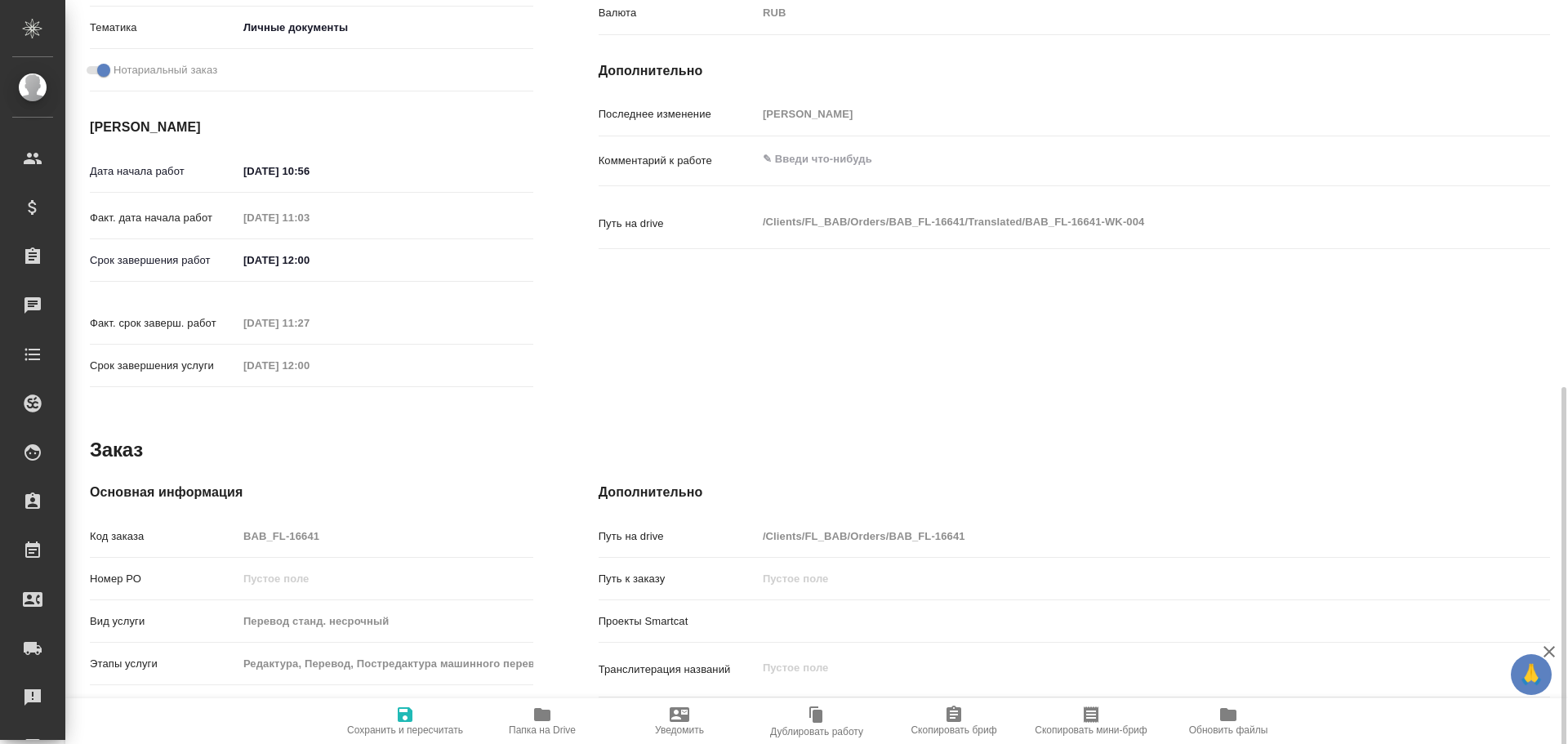
scroll to position [572, 0]
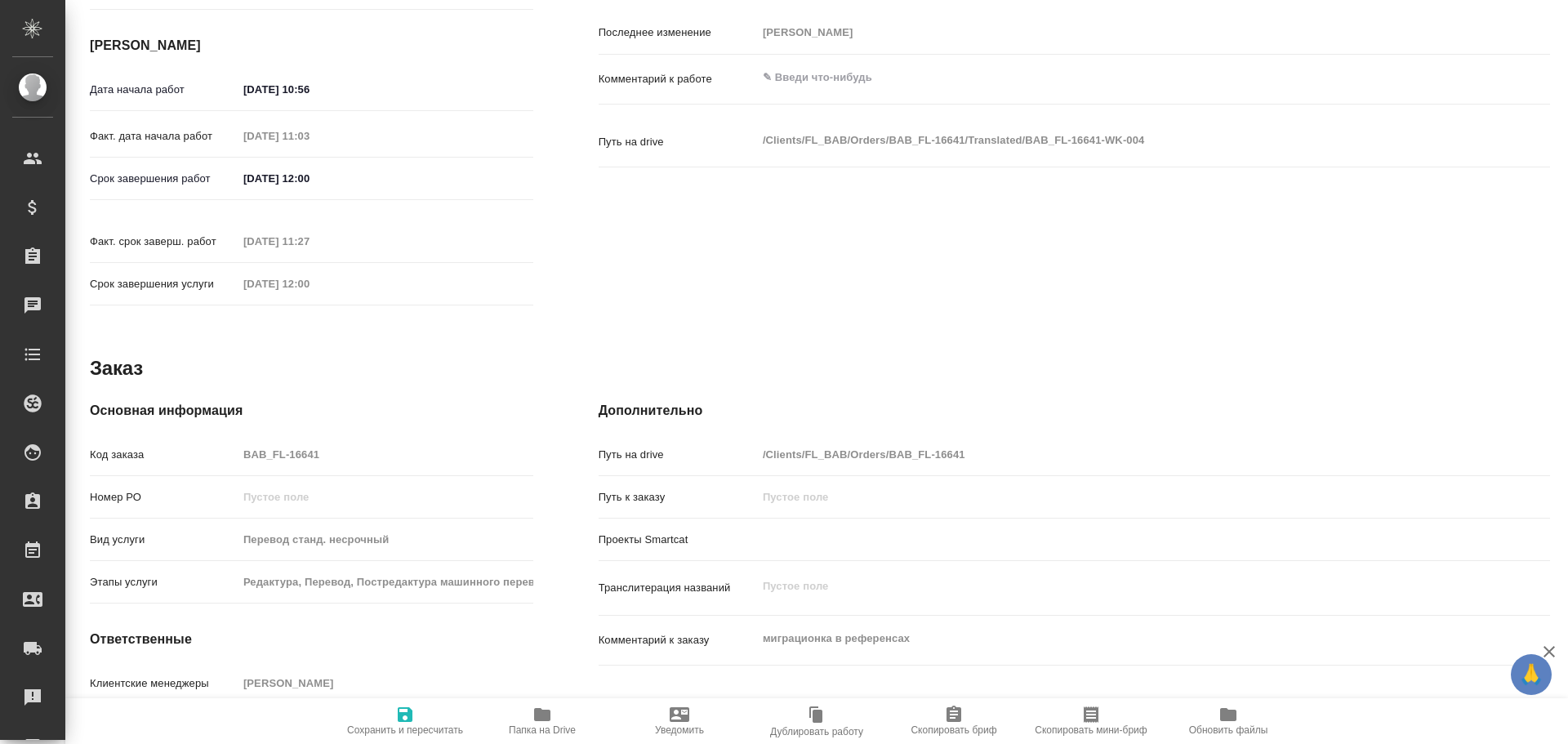
click at [188, 421] on div "Основная информация Код заказа BAB_FL-16641 Номер РО Вид услуги Перевод станд. …" at bounding box center [311, 599] width 443 height 395
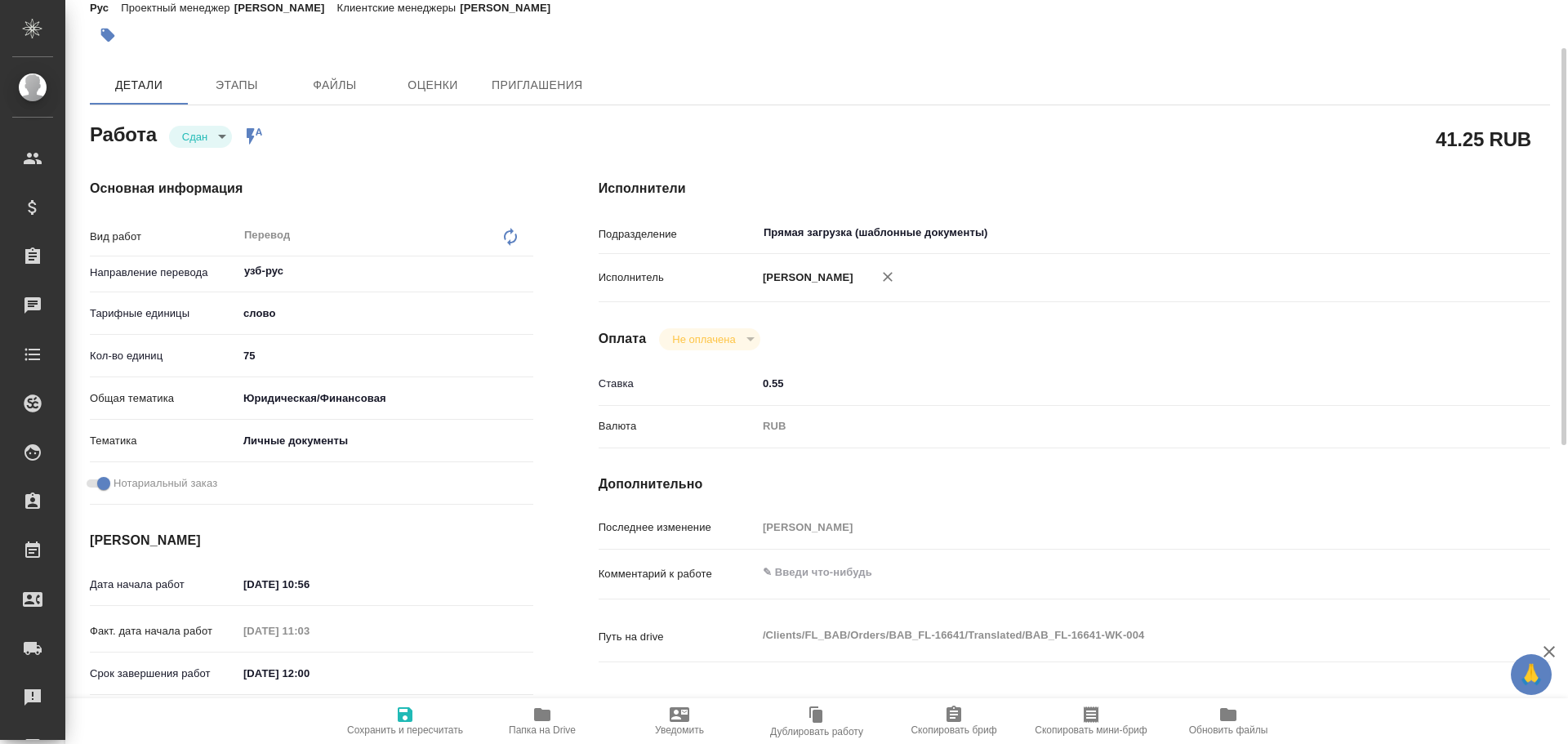
scroll to position [0, 0]
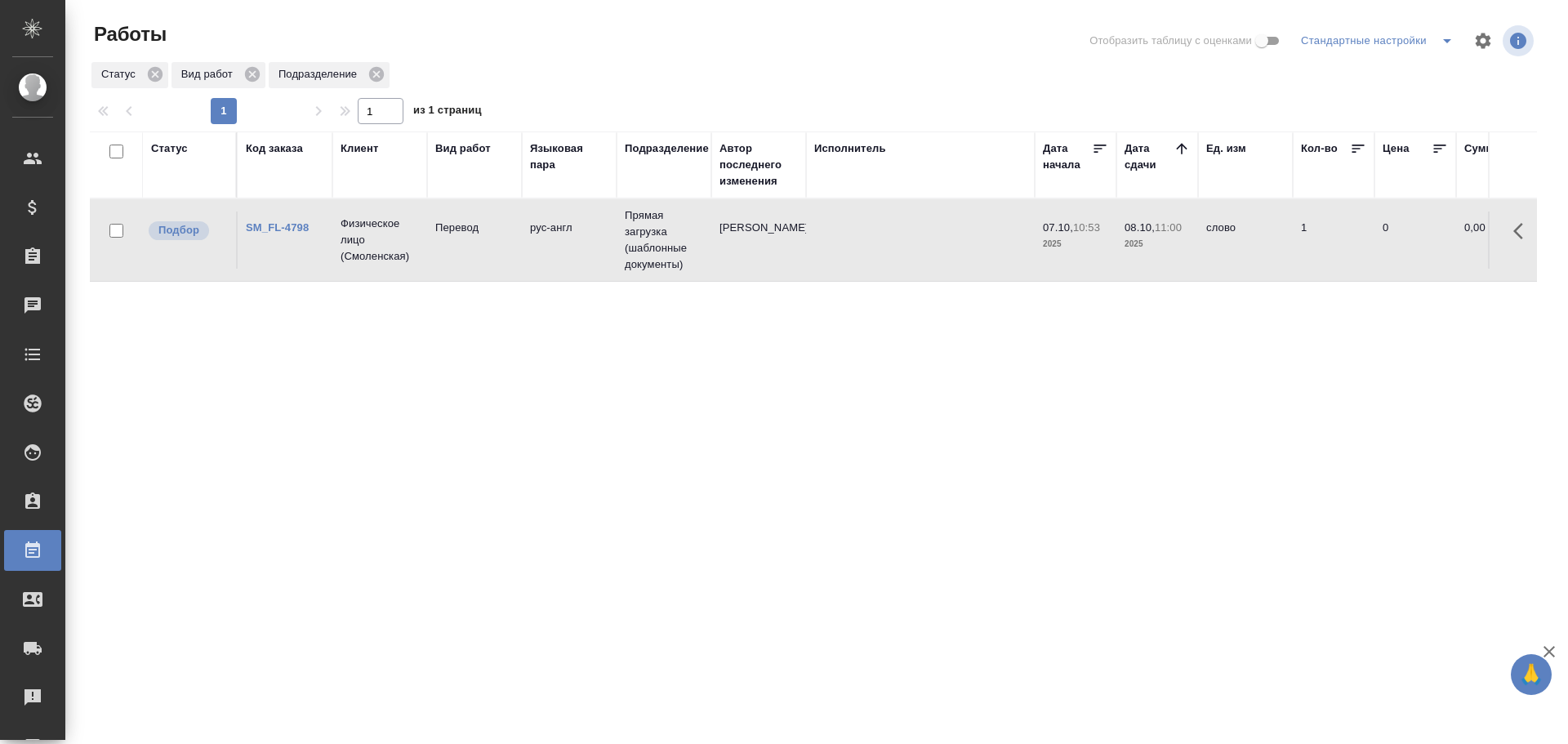
click at [421, 251] on td "Физическое лицо (Смоленская)" at bounding box center [379, 240] width 95 height 66
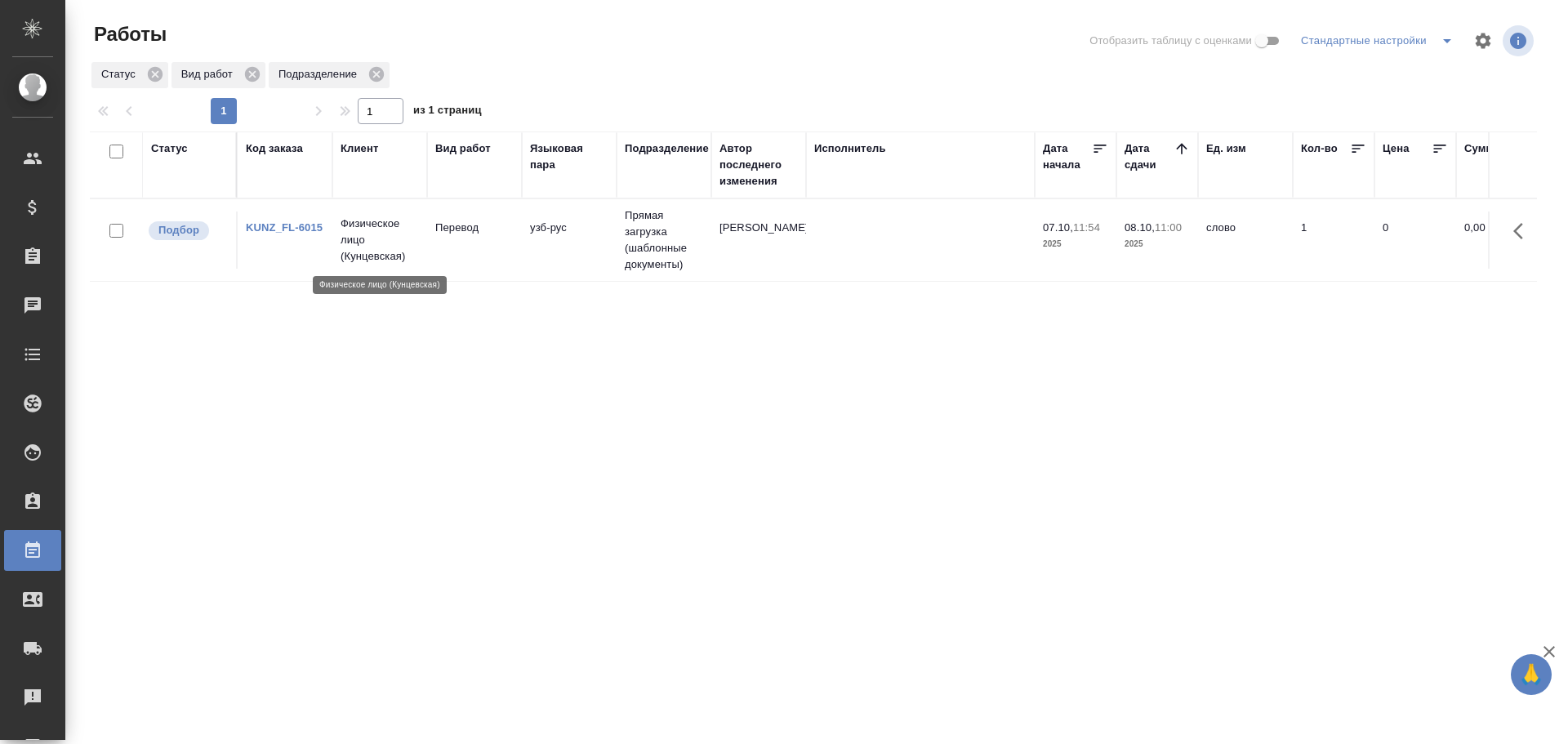
click at [407, 231] on p "Физическое лицо (Кунцевская)" at bounding box center [379, 240] width 79 height 49
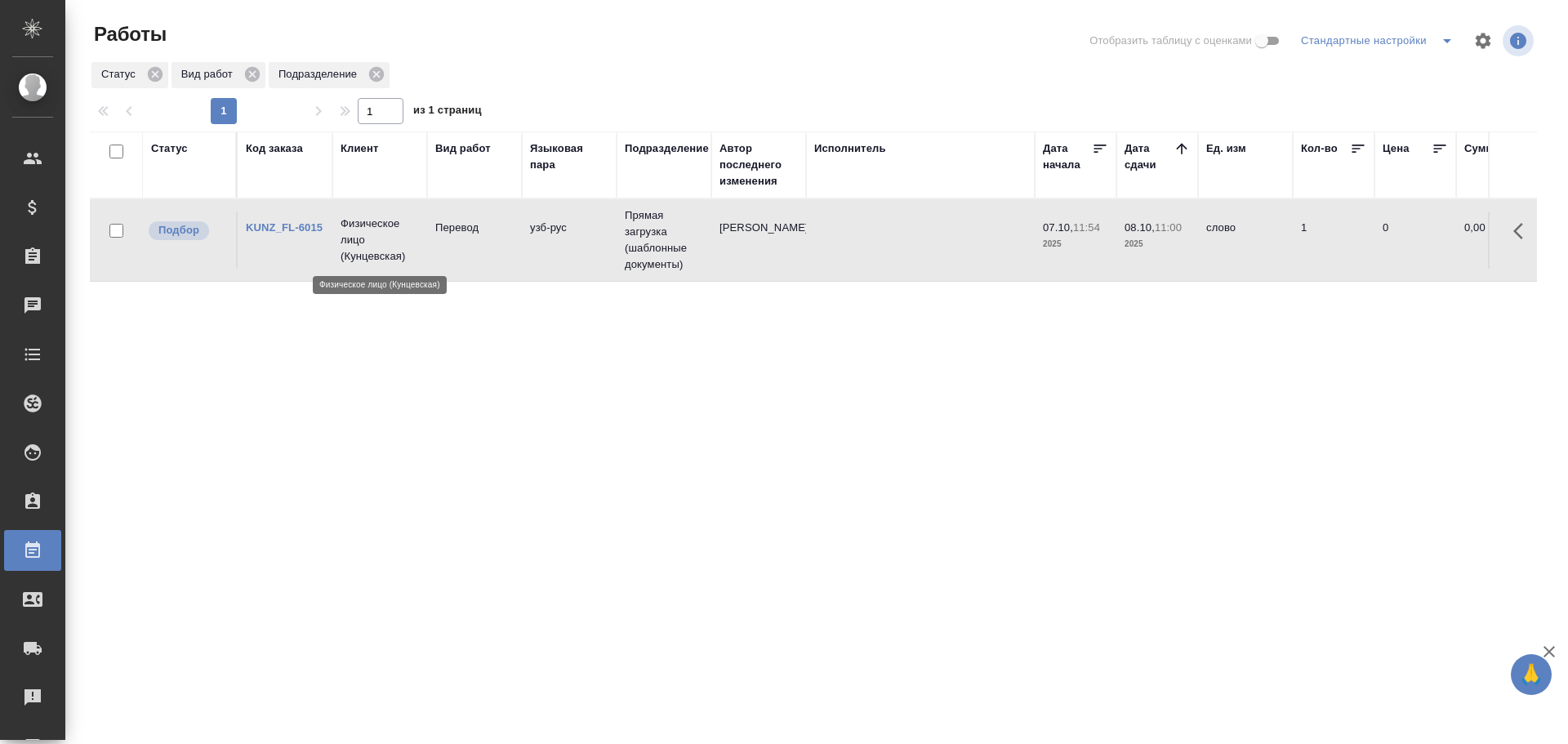
click at [407, 231] on p "Физическое лицо (Кунцевская)" at bounding box center [379, 240] width 79 height 49
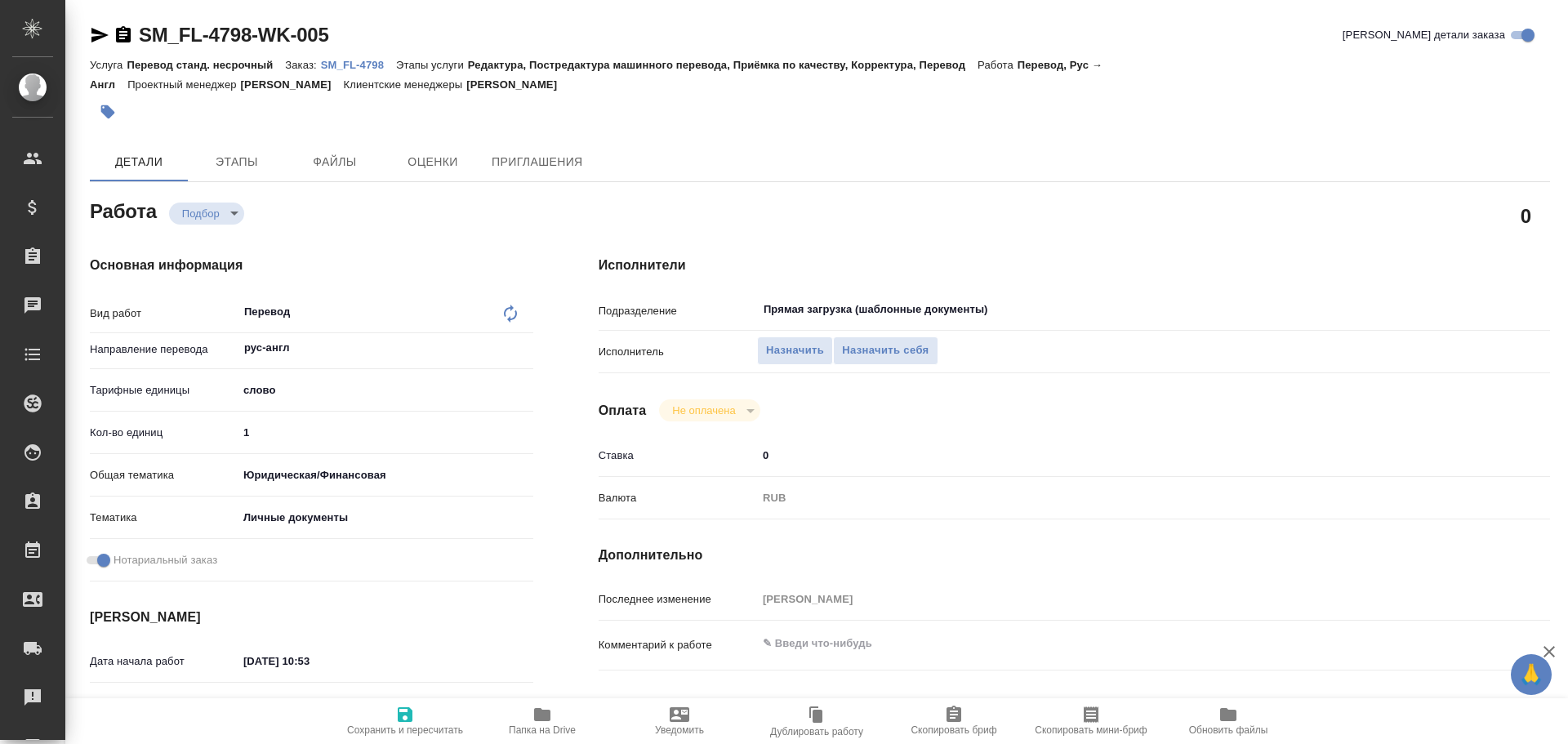
type textarea "x"
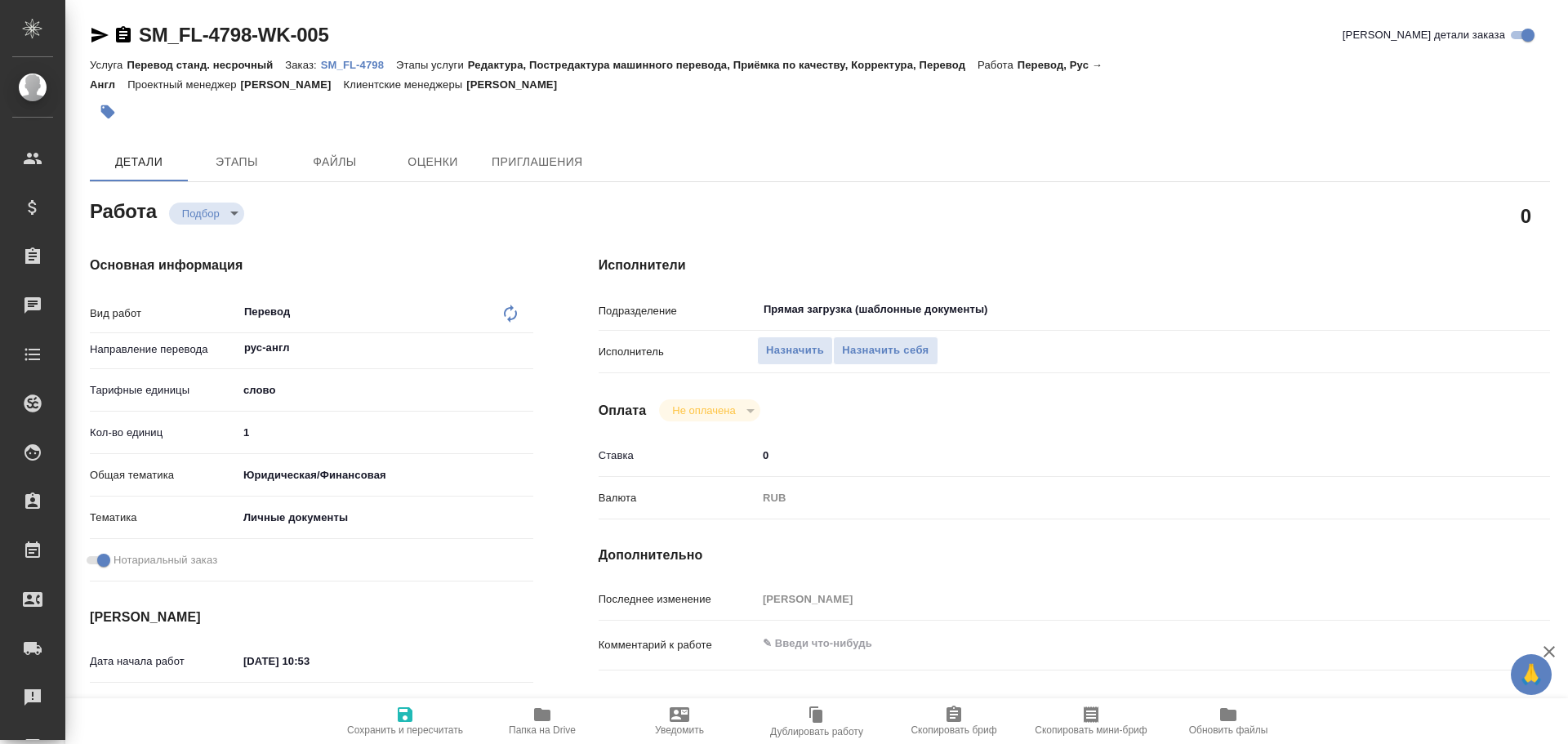
type textarea "x"
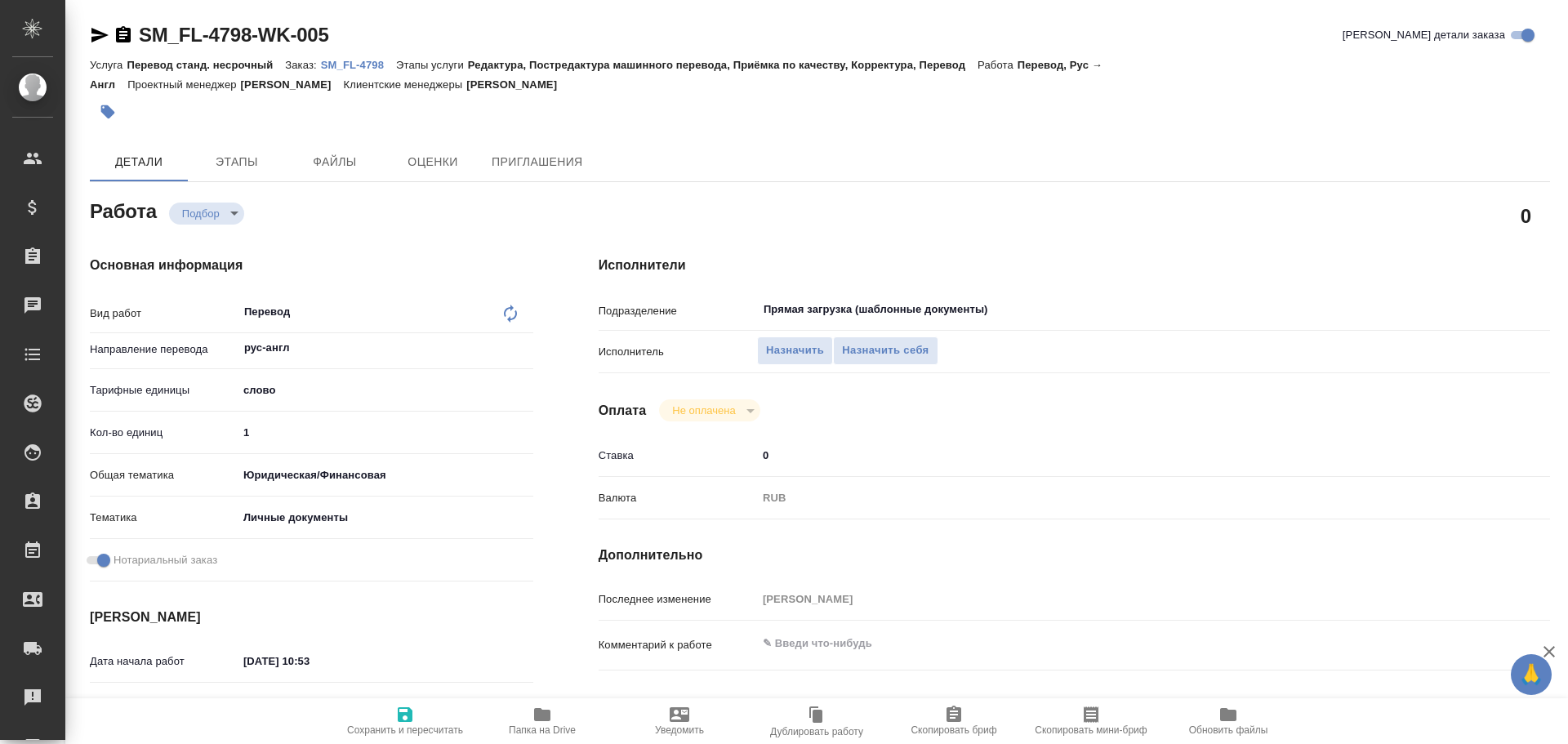
type textarea "x"
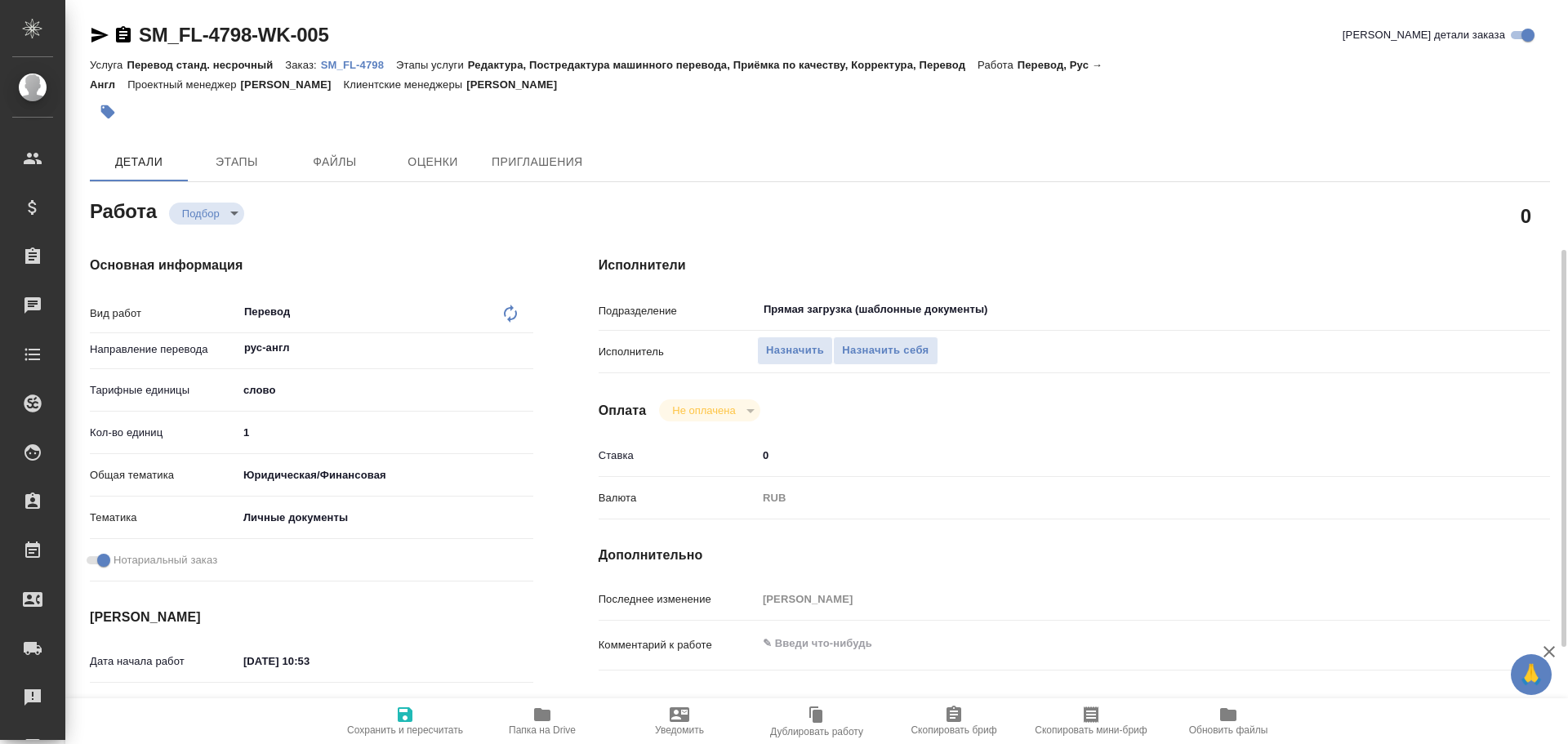
scroll to position [649, 0]
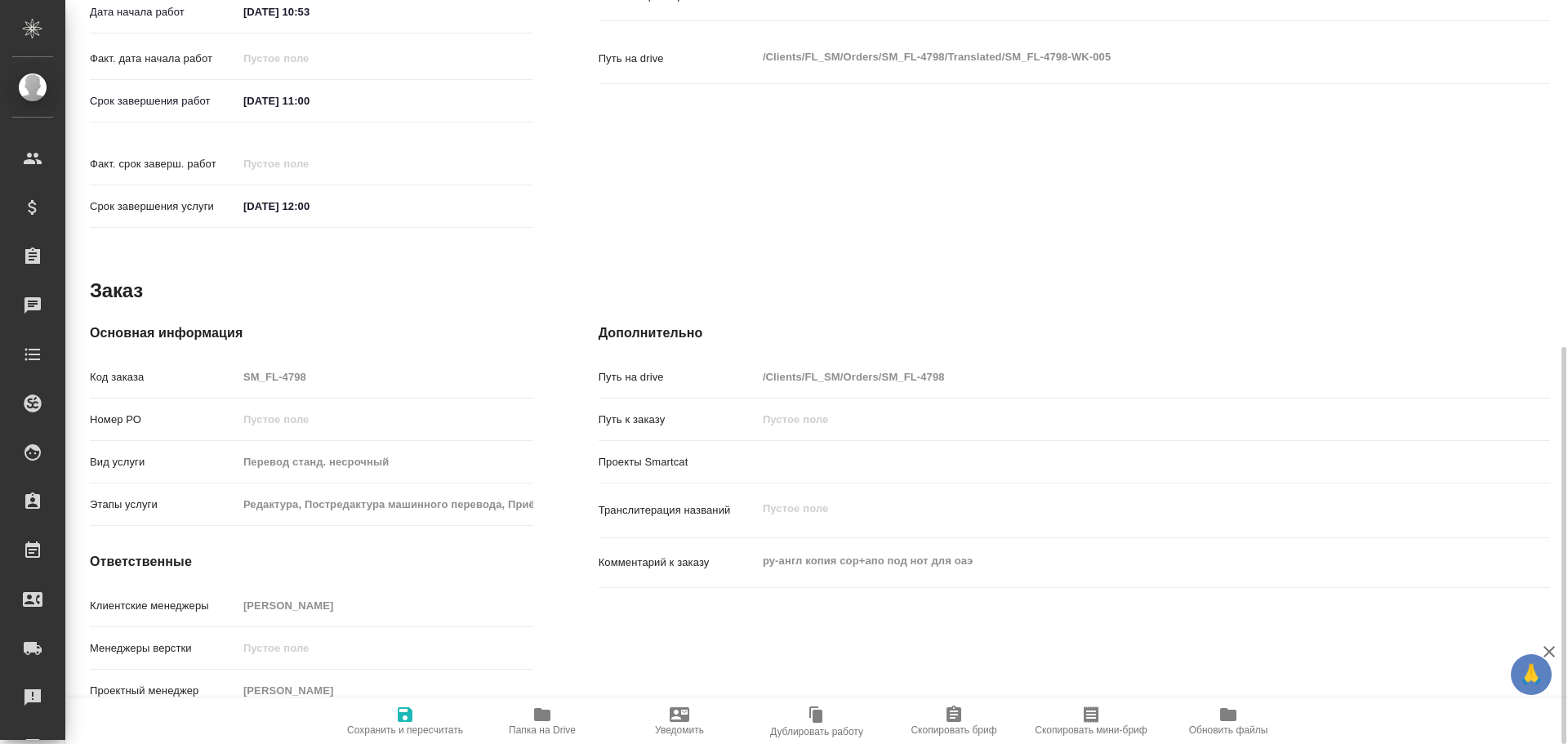
type textarea "x"
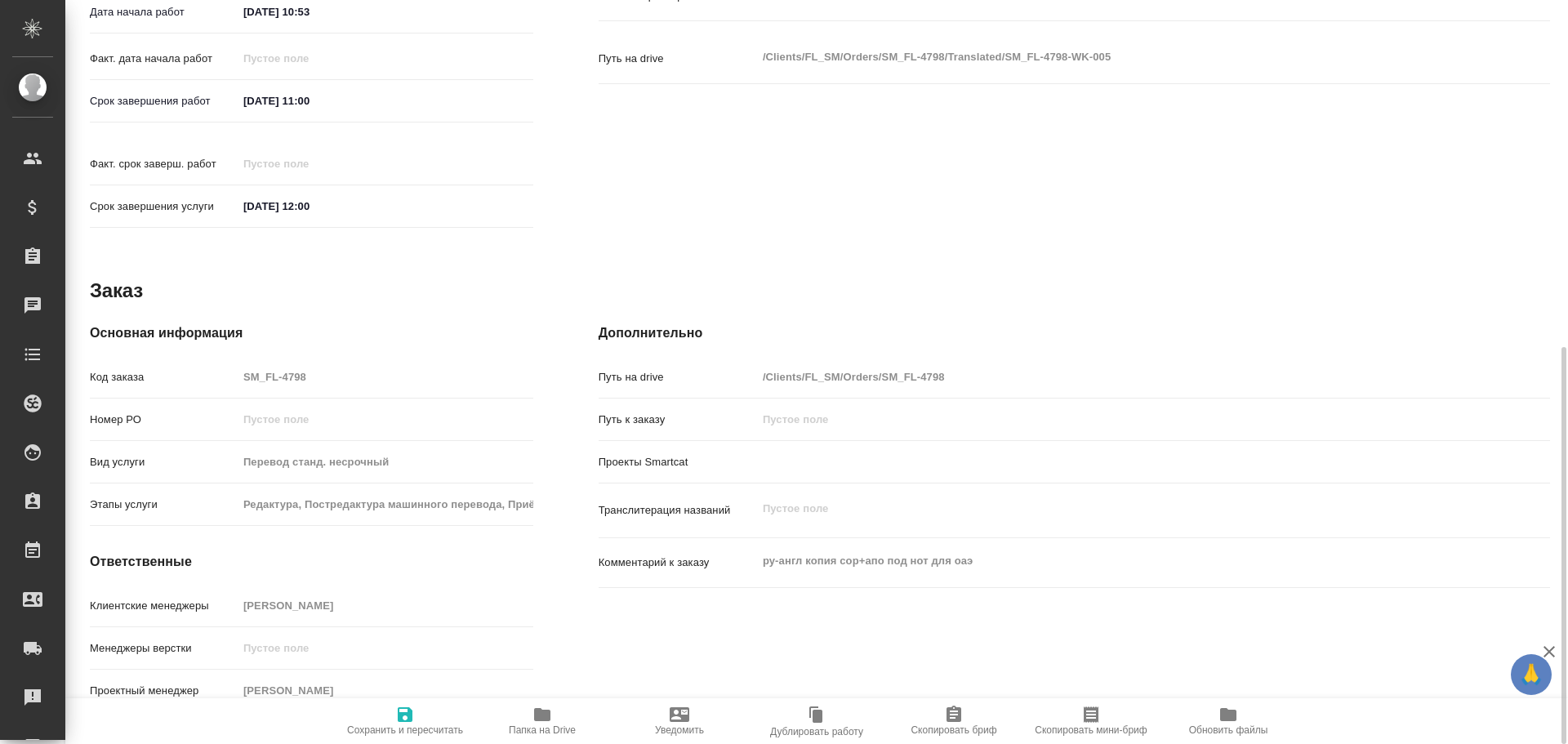
type textarea "x"
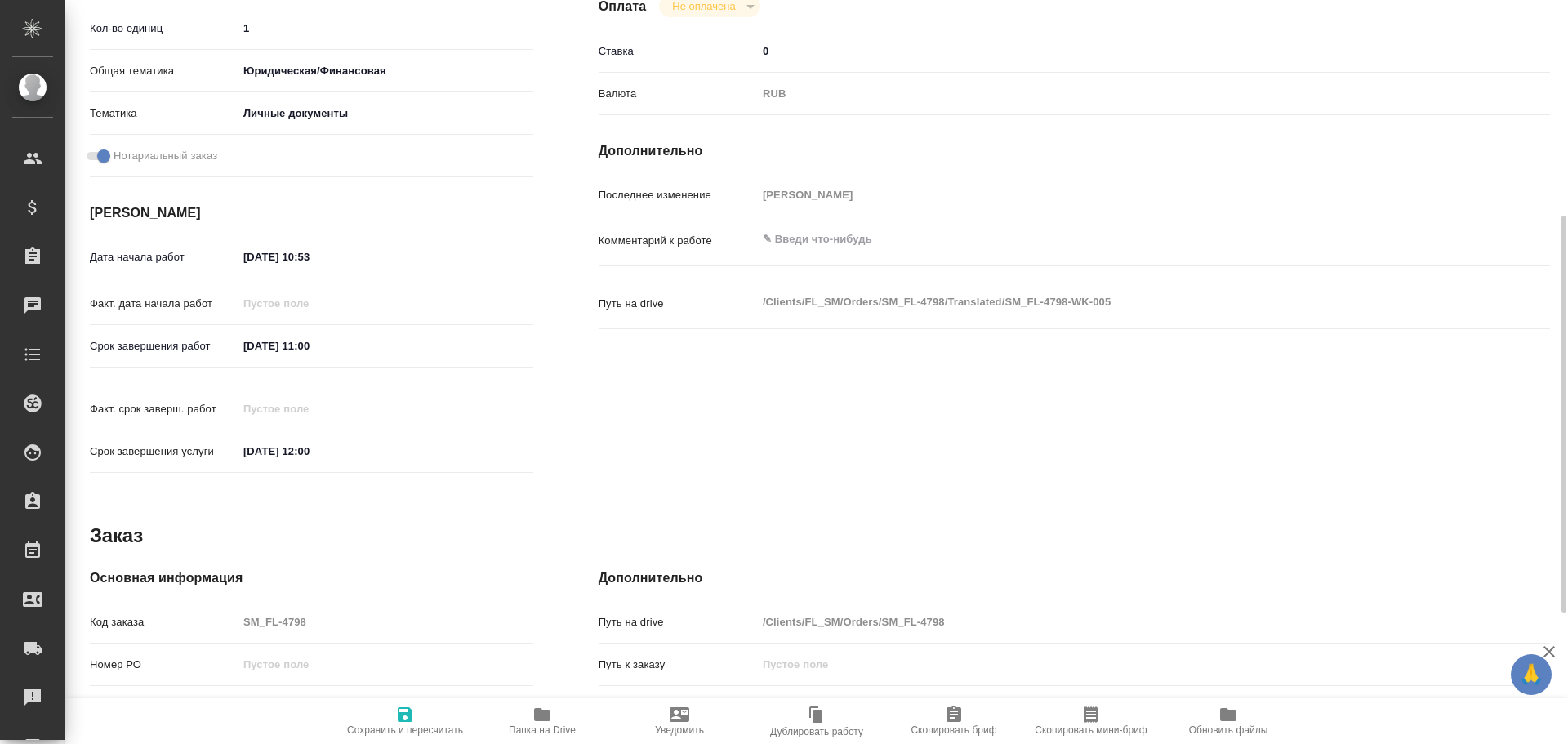
type textarea "x"
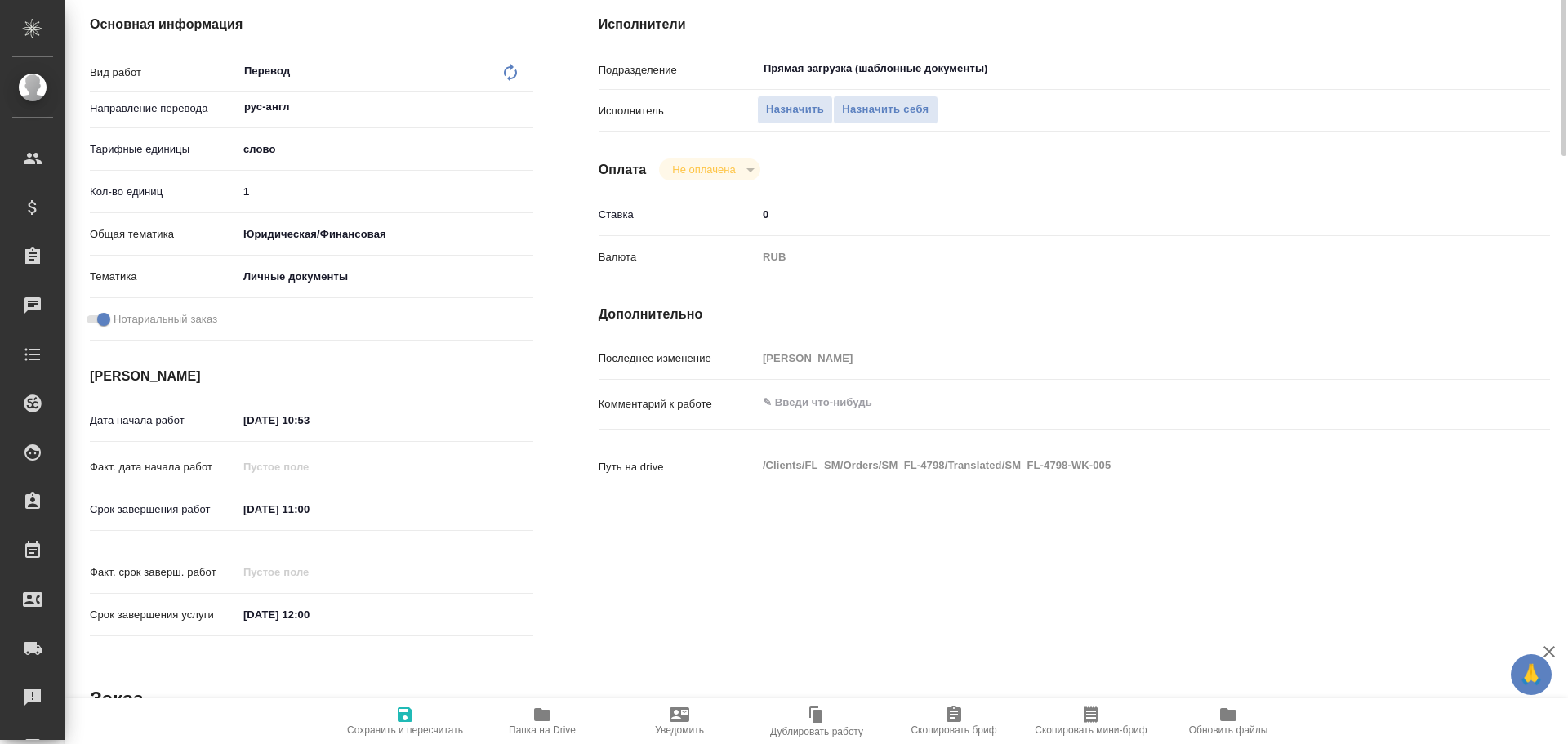
scroll to position [0, 0]
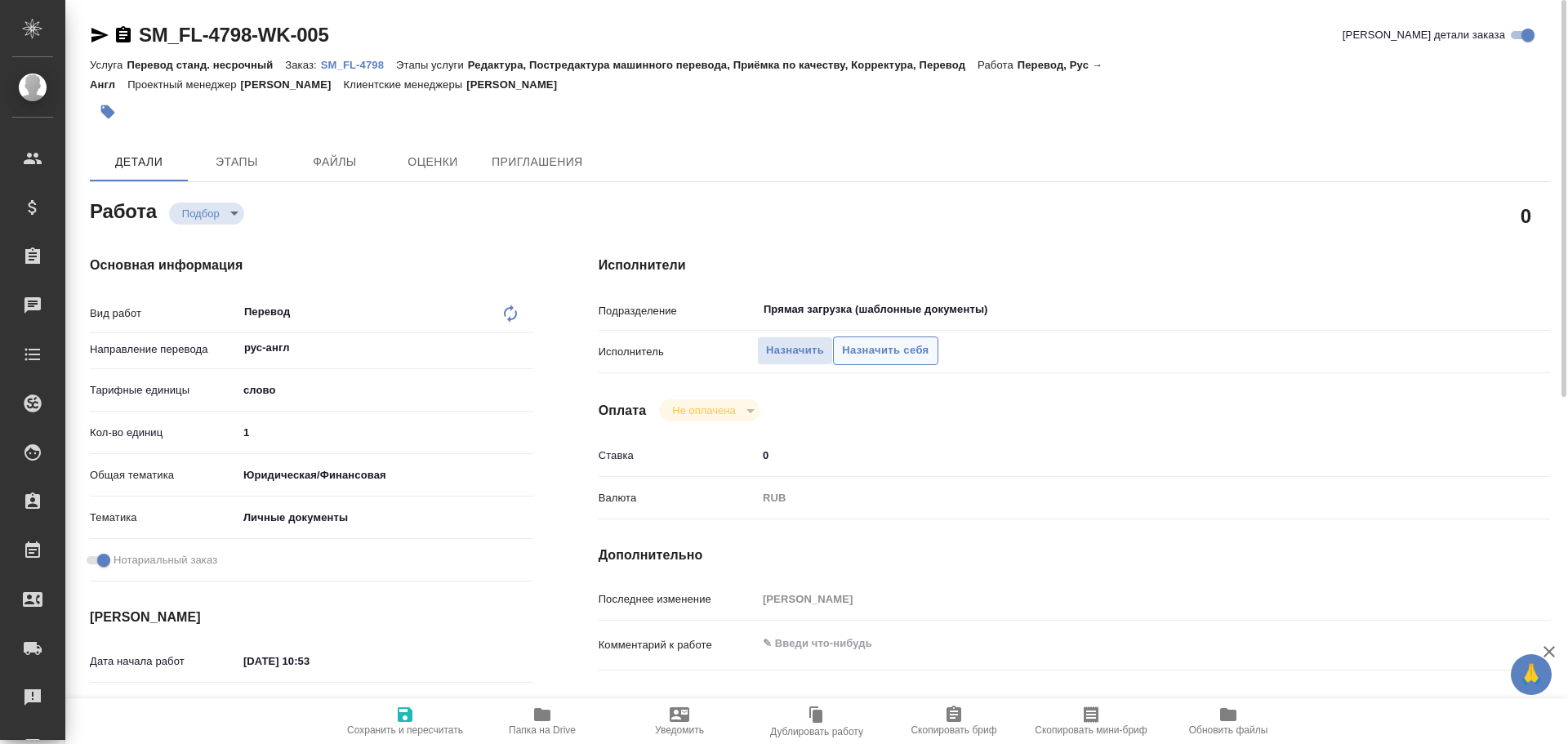
click at [846, 355] on span "Назначить себя" at bounding box center [885, 351] width 87 height 19
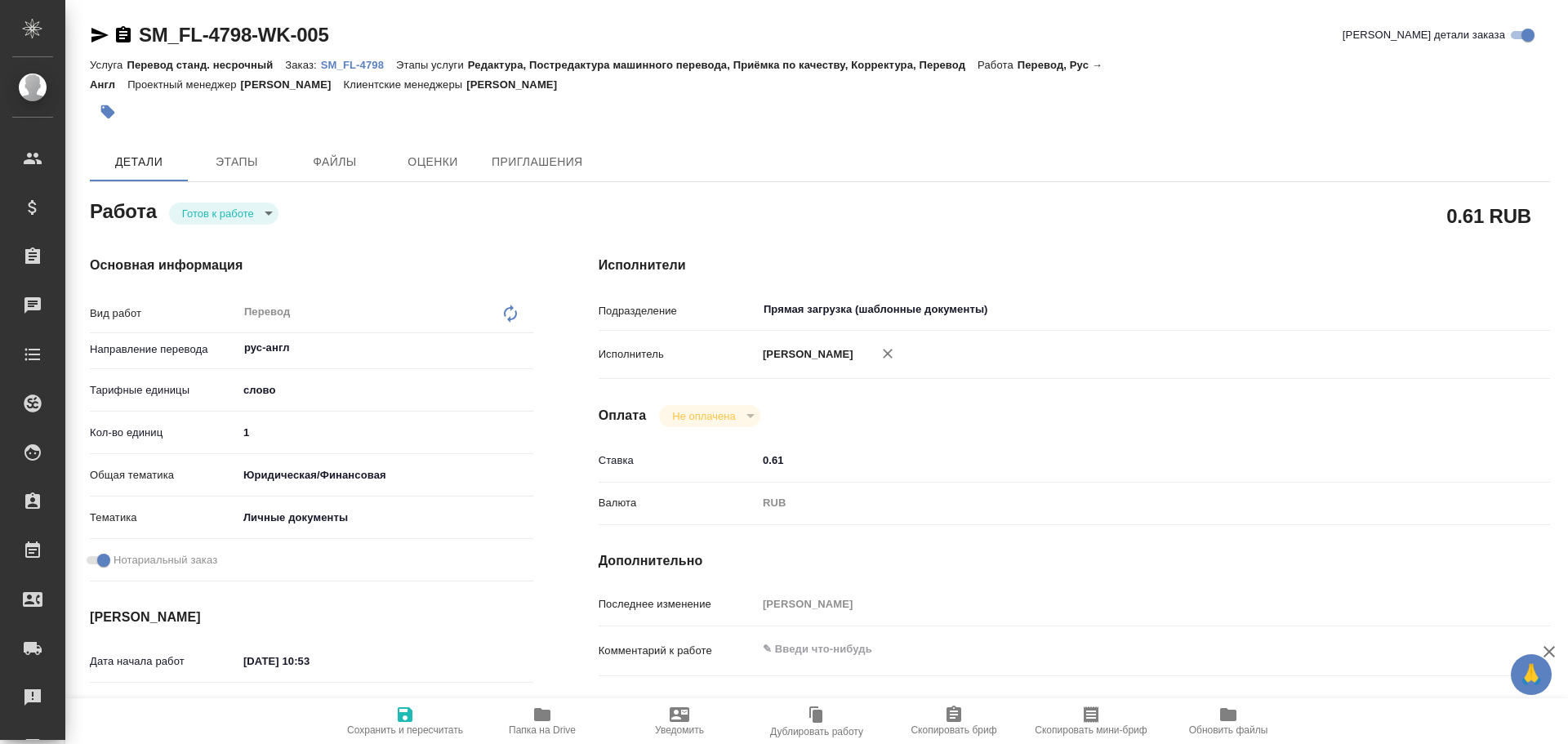
type textarea "x"
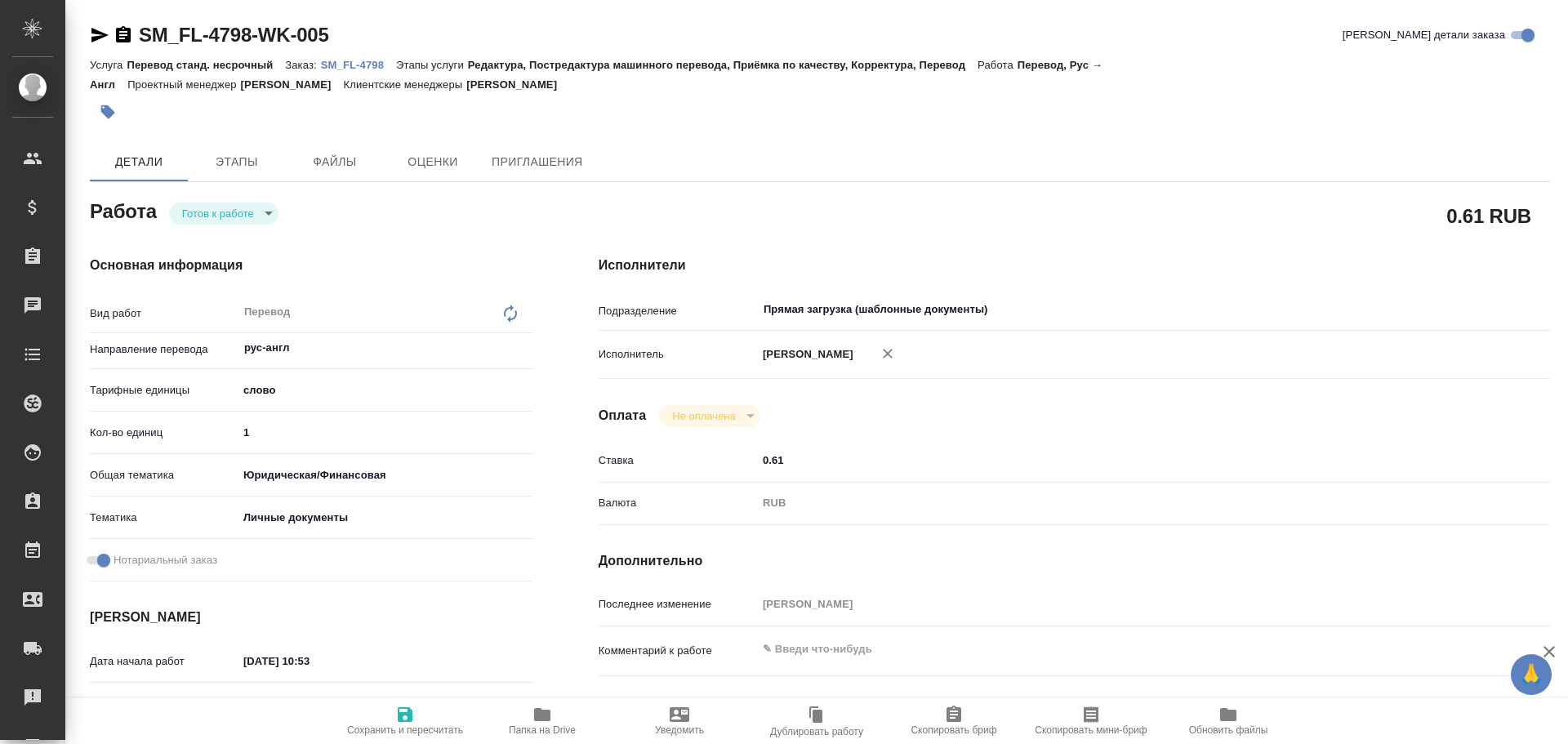
type textarea "x"
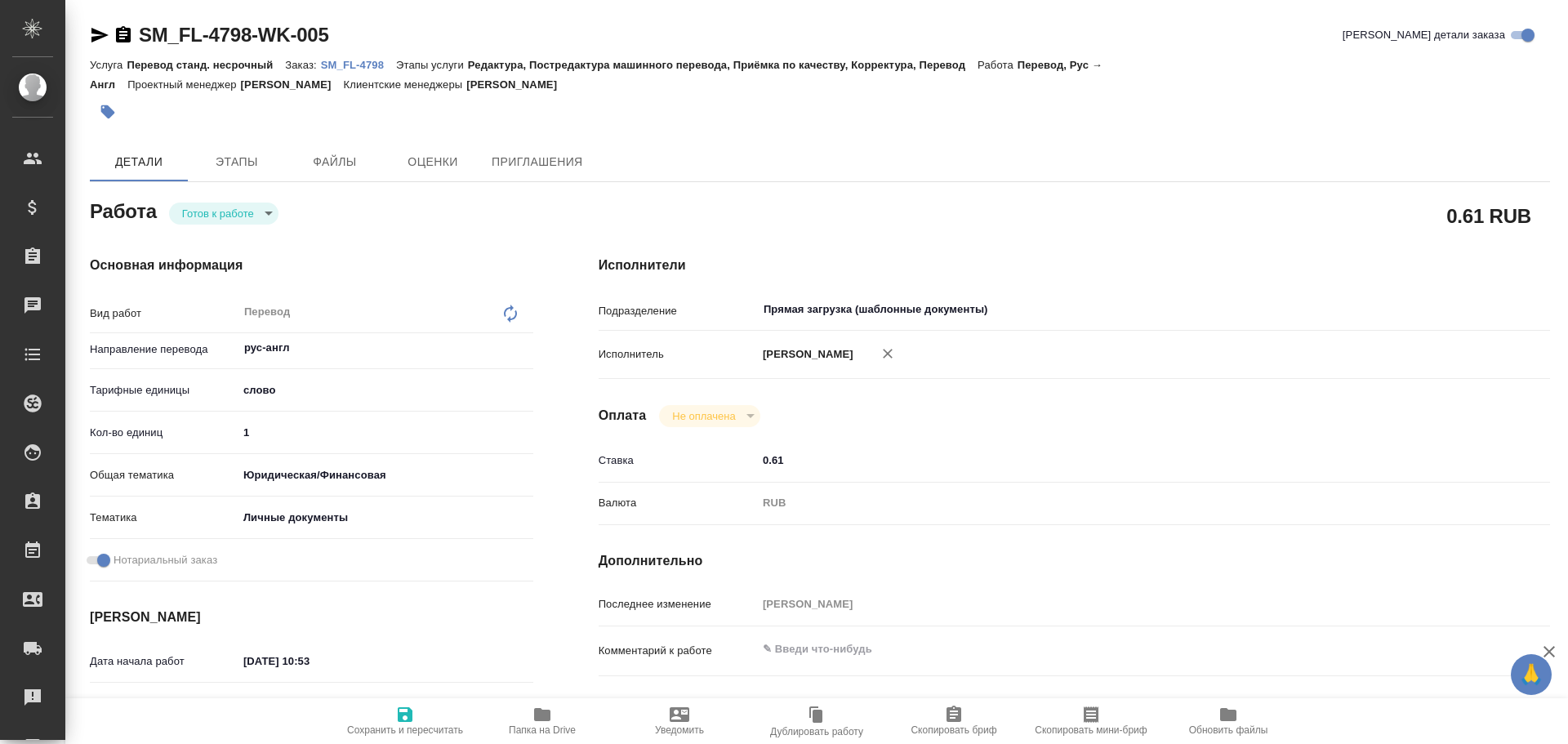
type textarea "x"
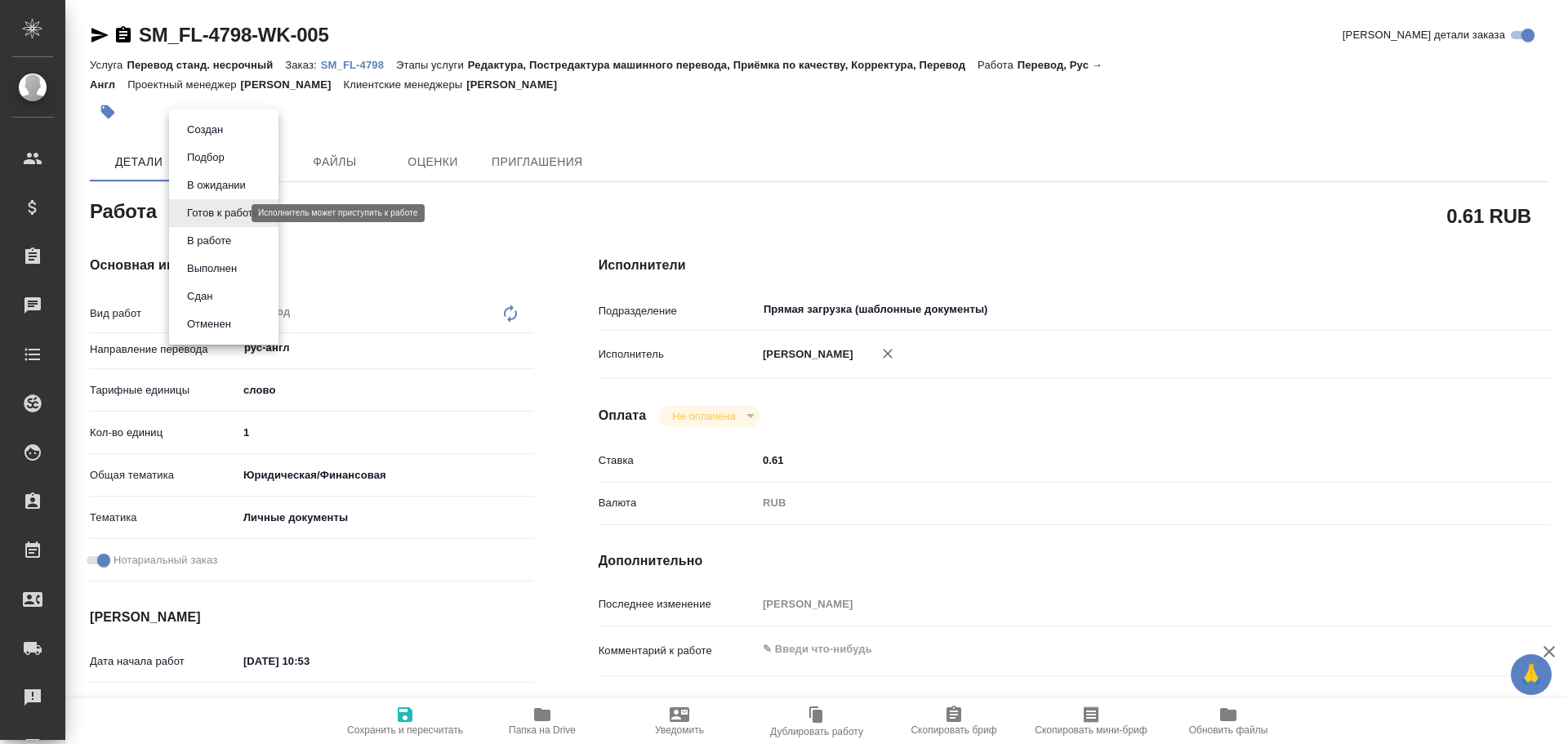
click at [211, 216] on body "🙏 .cls-1 fill:#fff; AWATERA Gusev Alexandr Клиенты Спецификации Заказы Чаты Tod…" at bounding box center [784, 372] width 1568 height 744
type textarea "x"
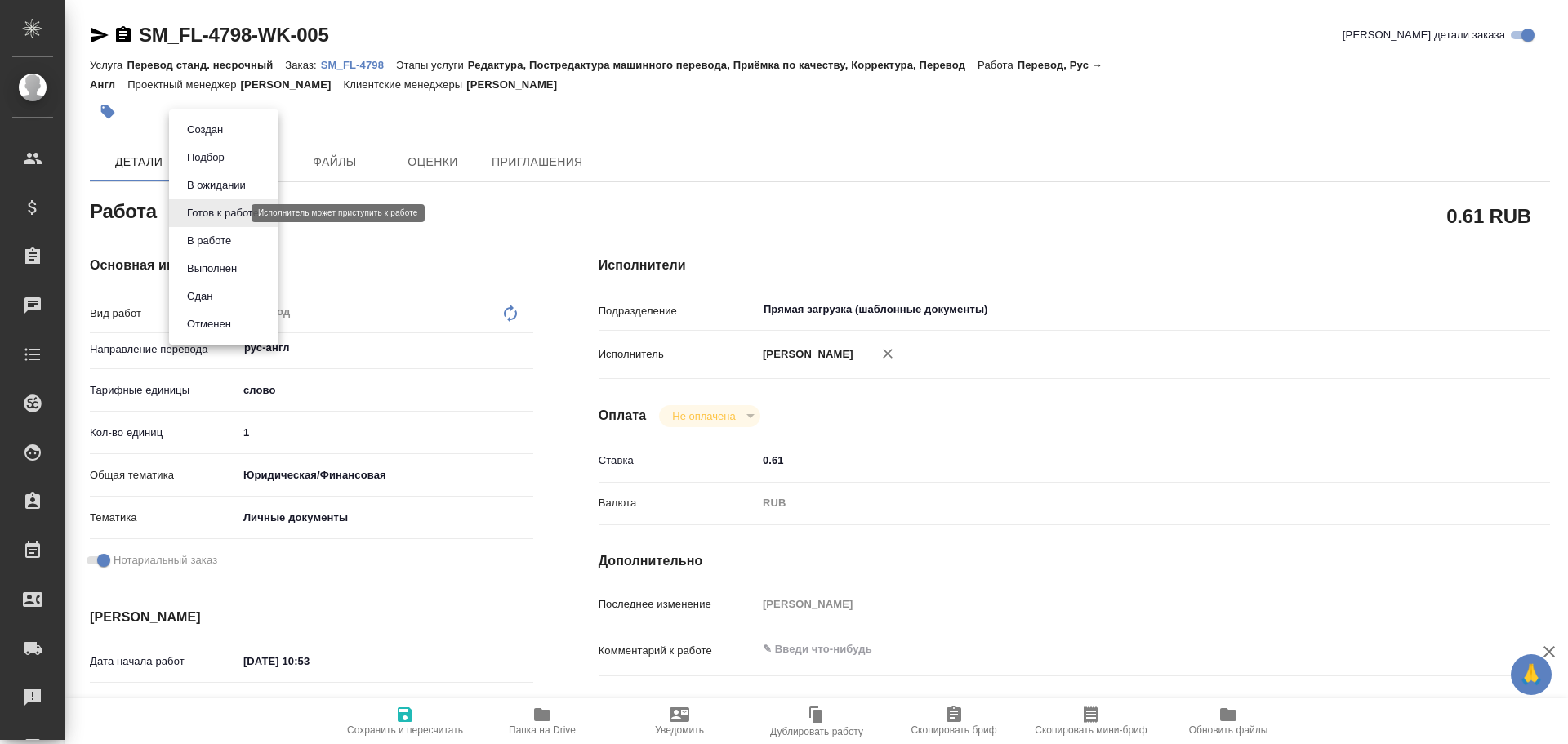
type textarea "x"
click at [207, 235] on button "В работе" at bounding box center [209, 241] width 54 height 18
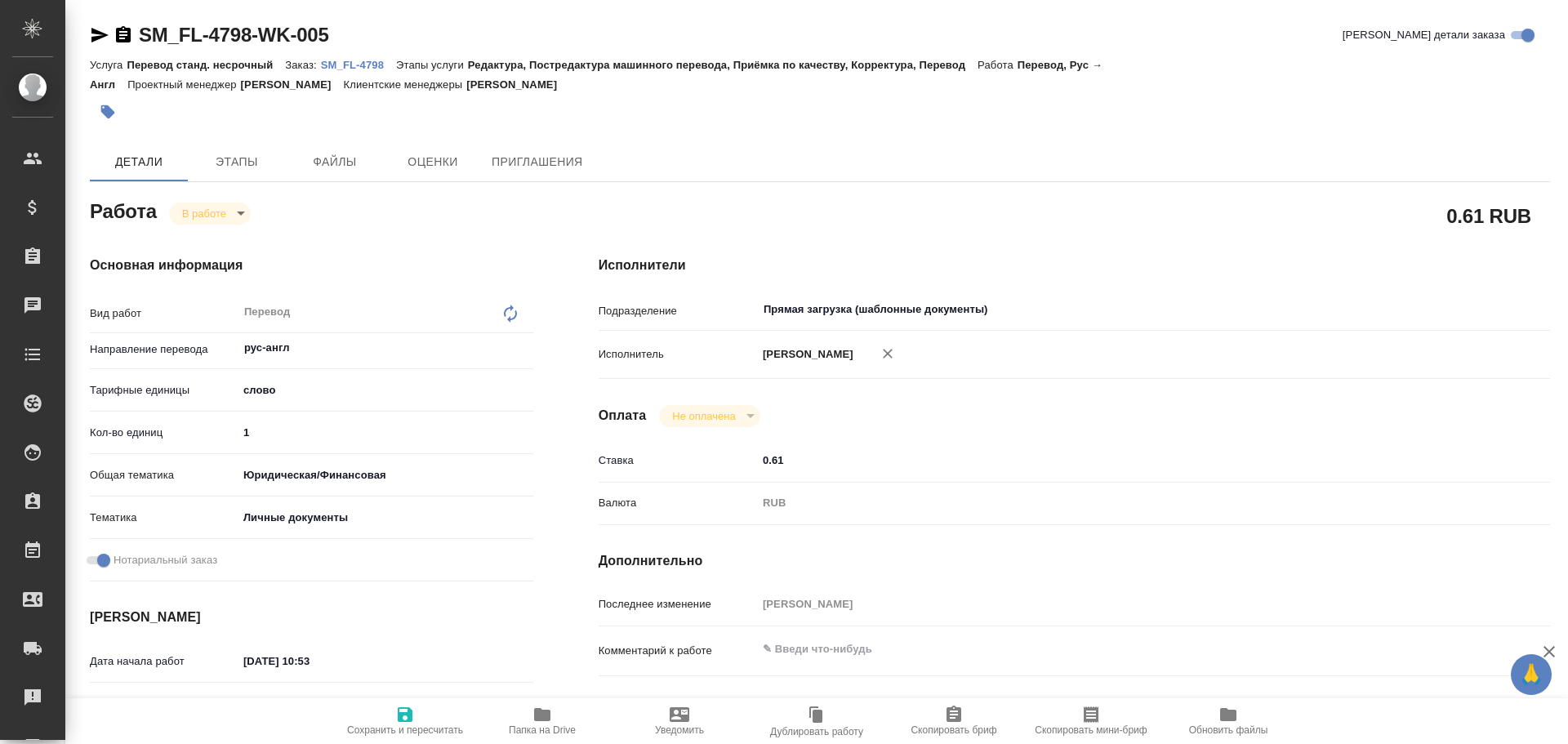
type textarea "x"
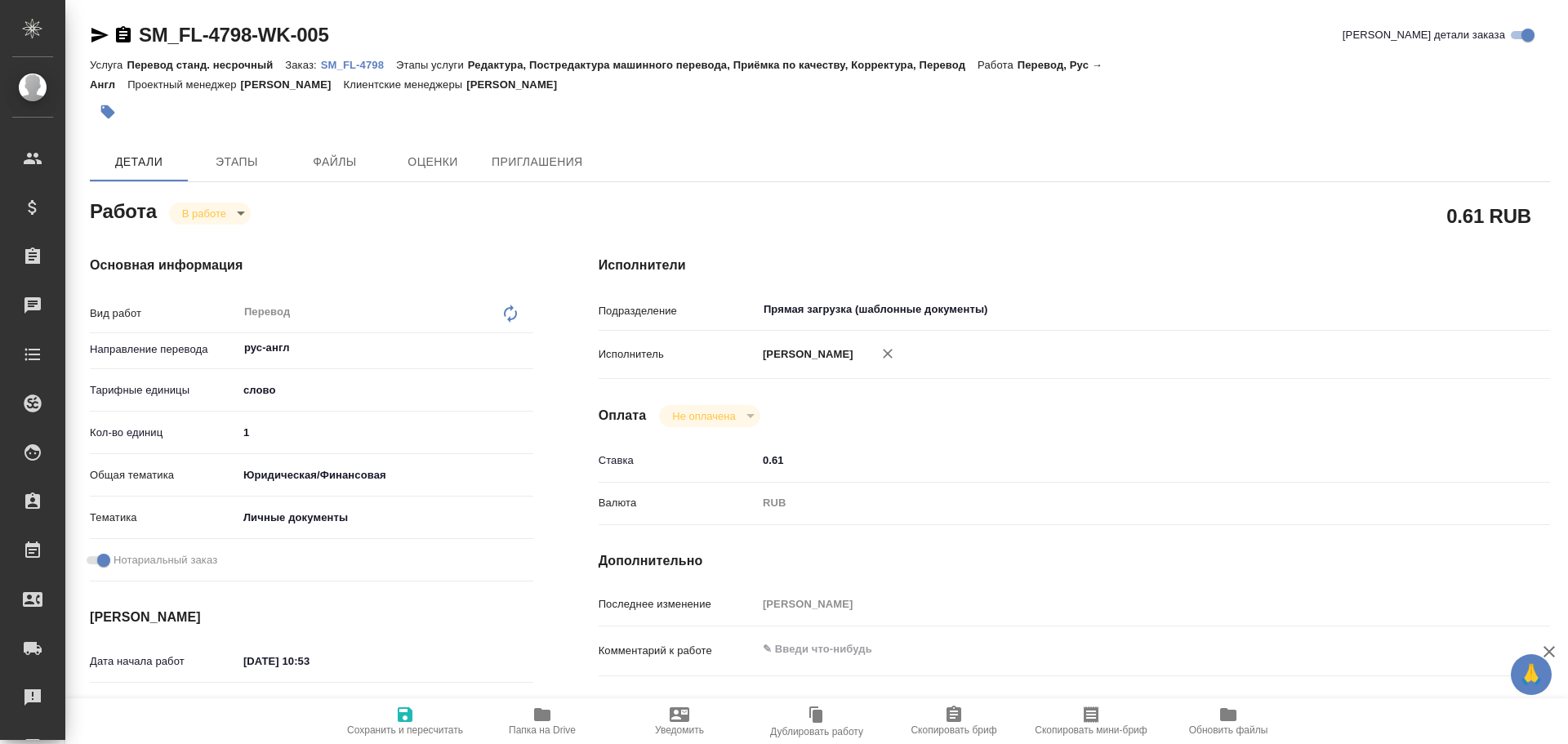
type textarea "x"
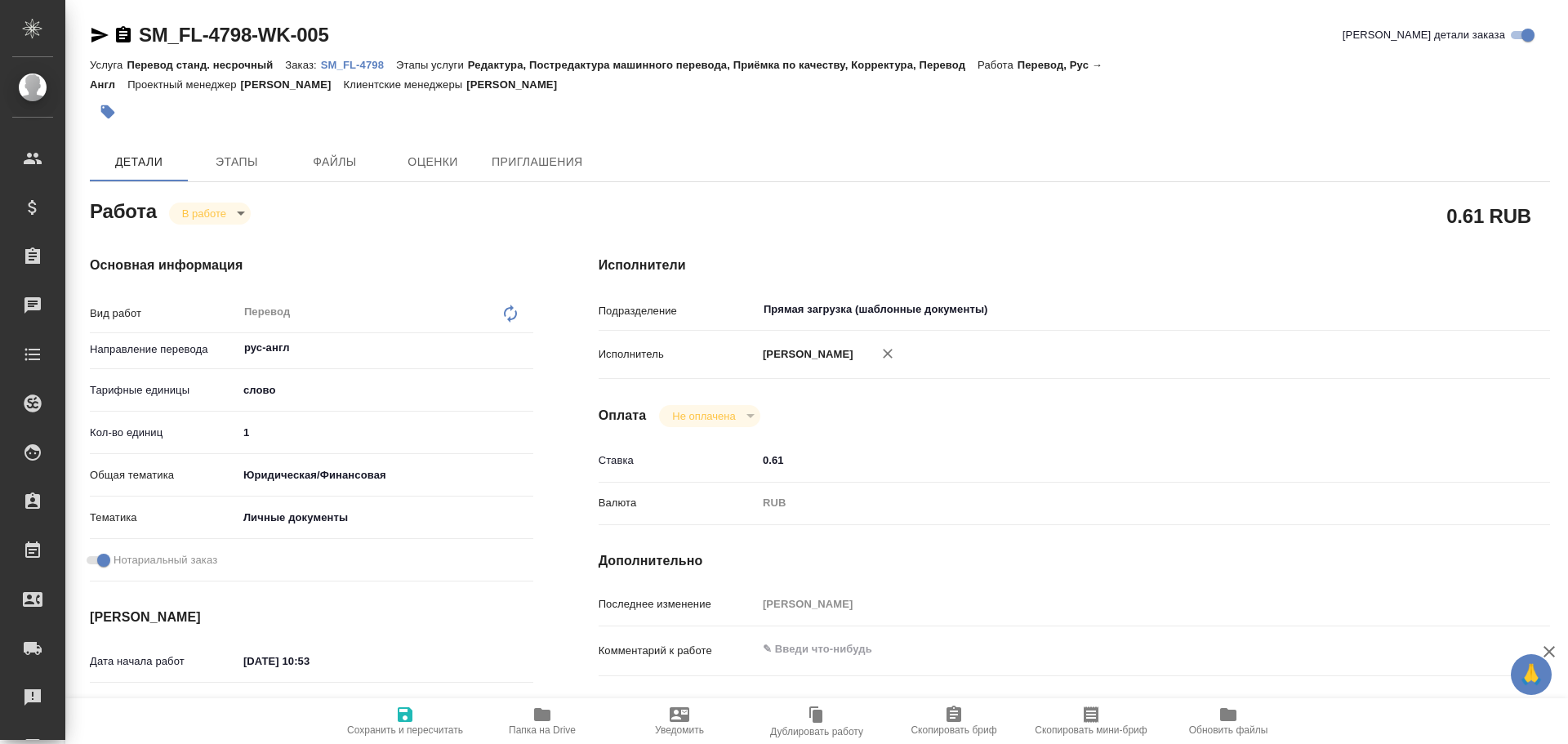
type textarea "x"
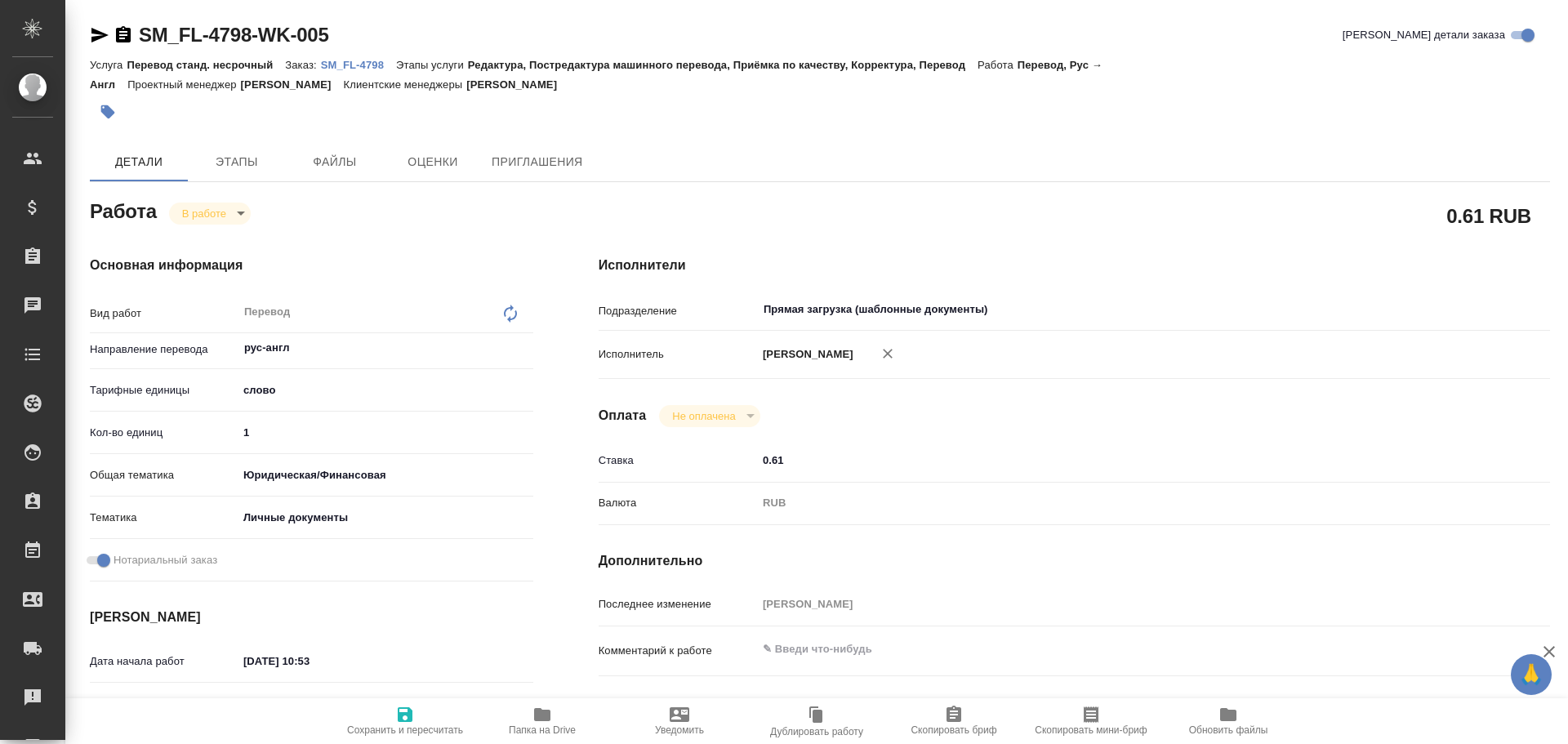
type textarea "x"
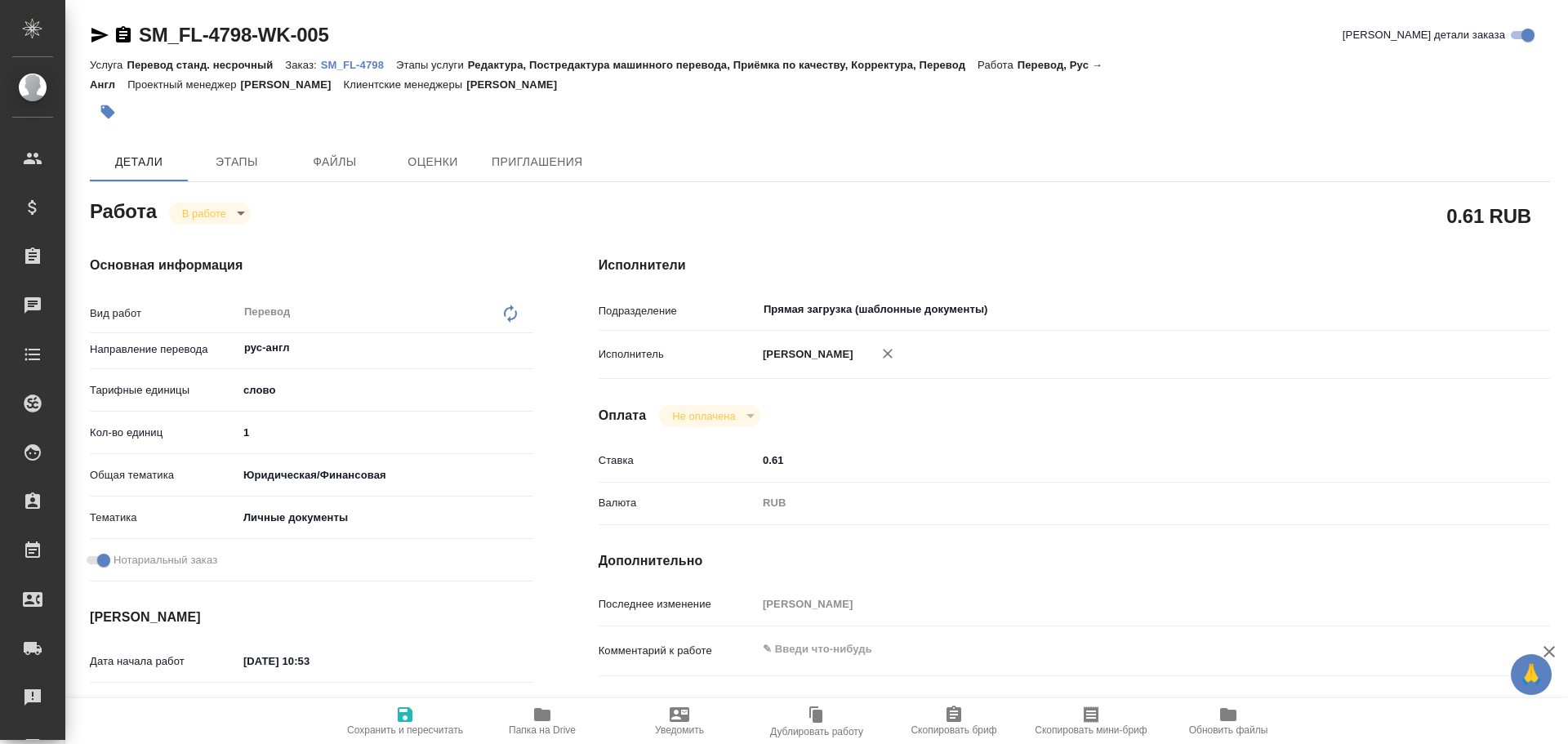
type textarea "x"
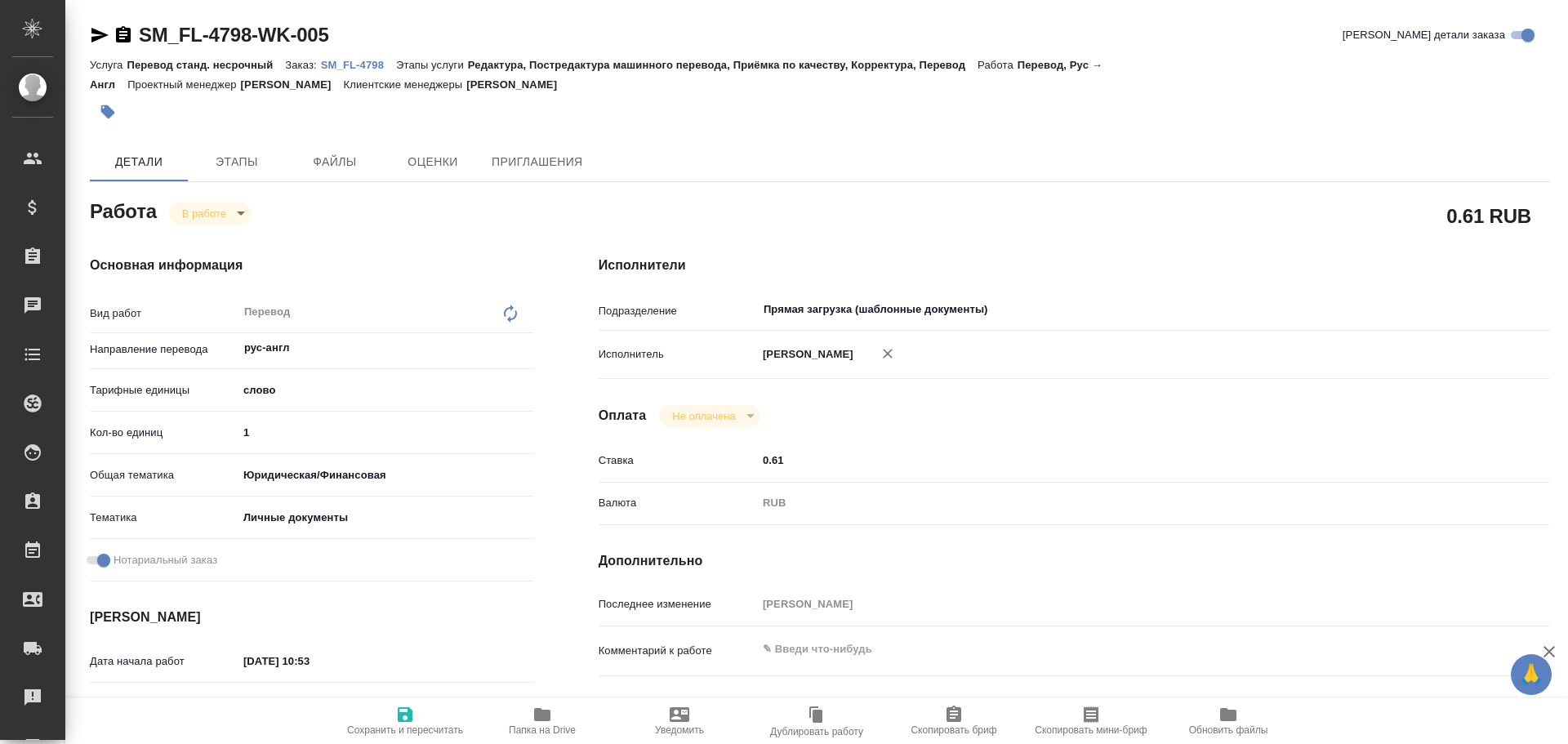
type textarea "x"
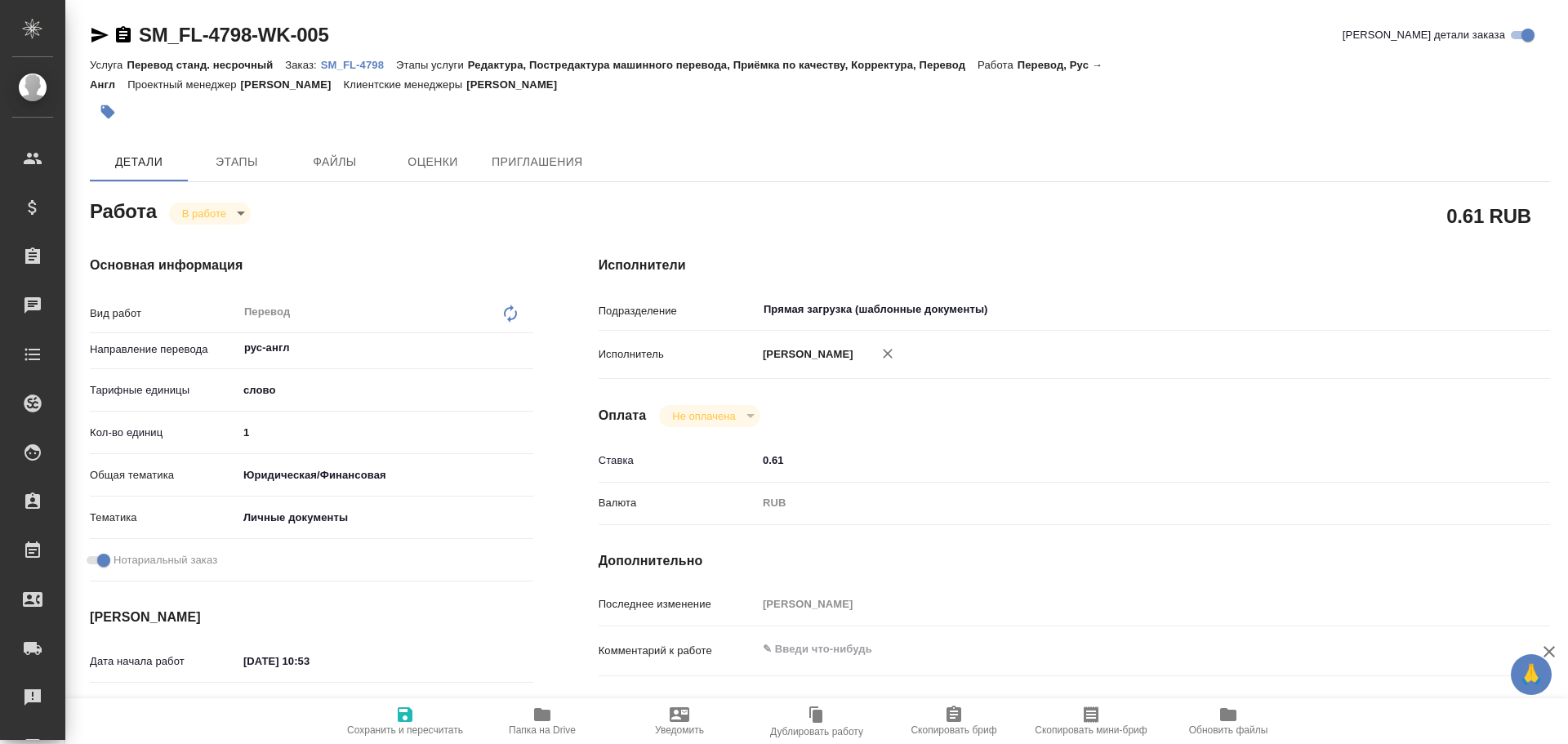
type textarea "x"
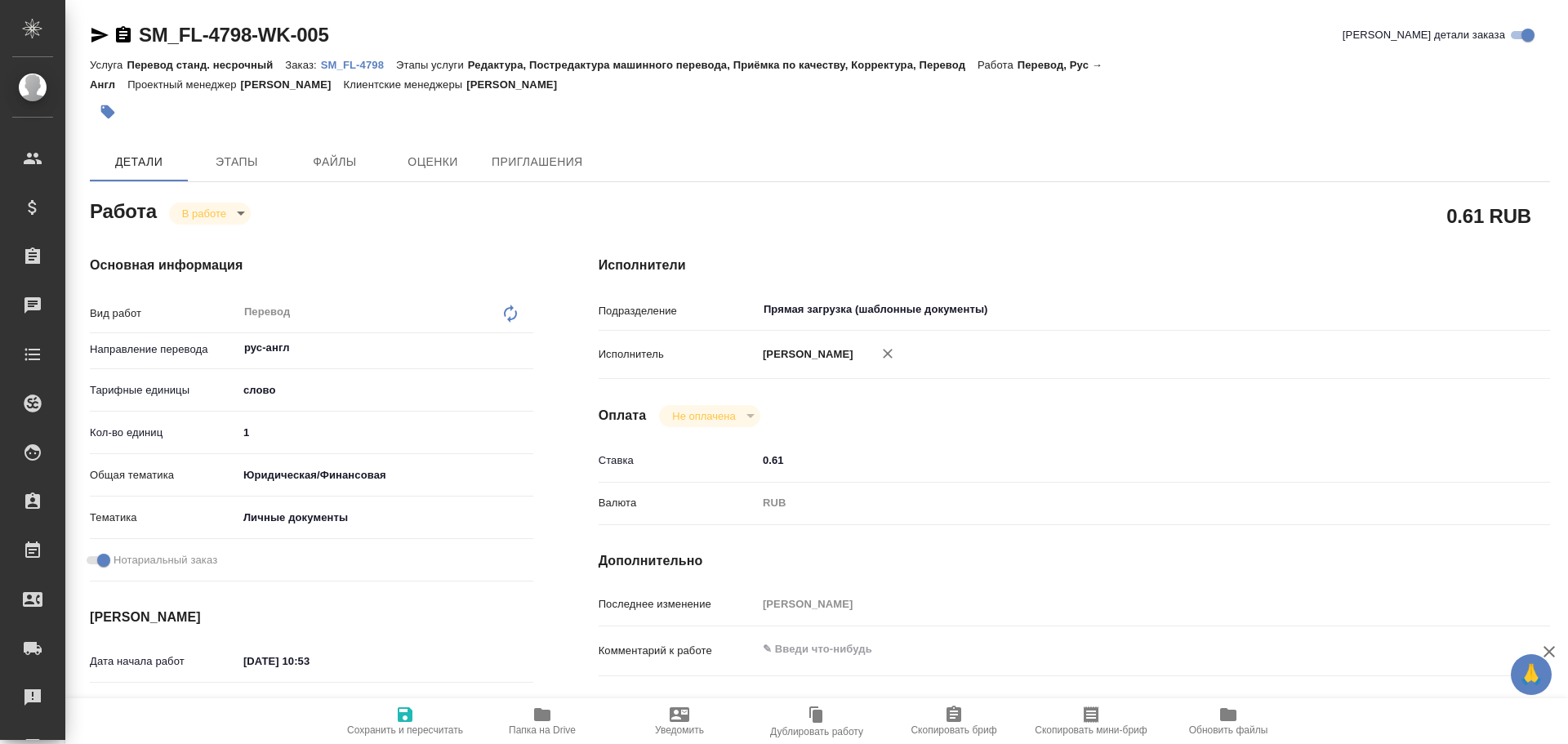
type textarea "x"
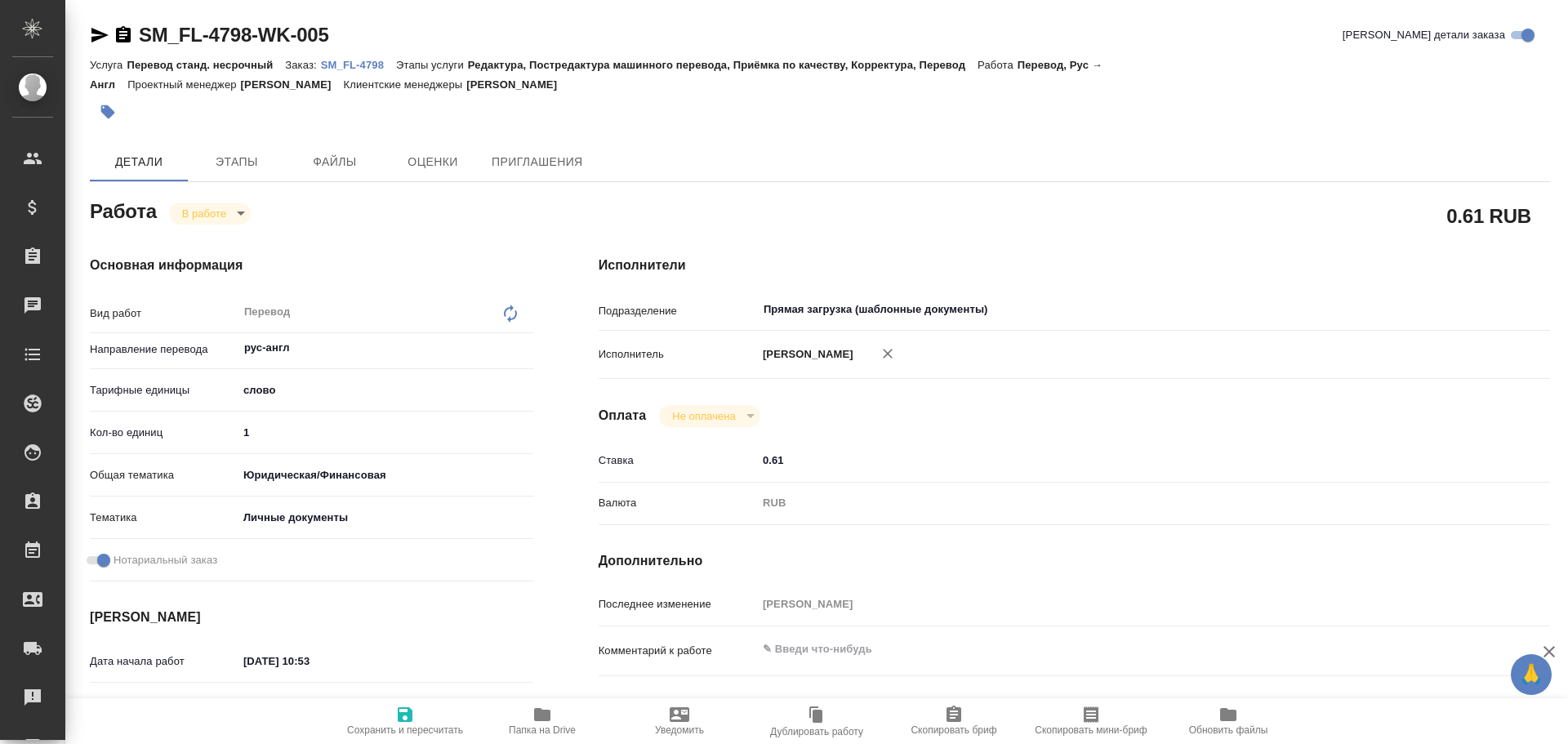
type textarea "x"
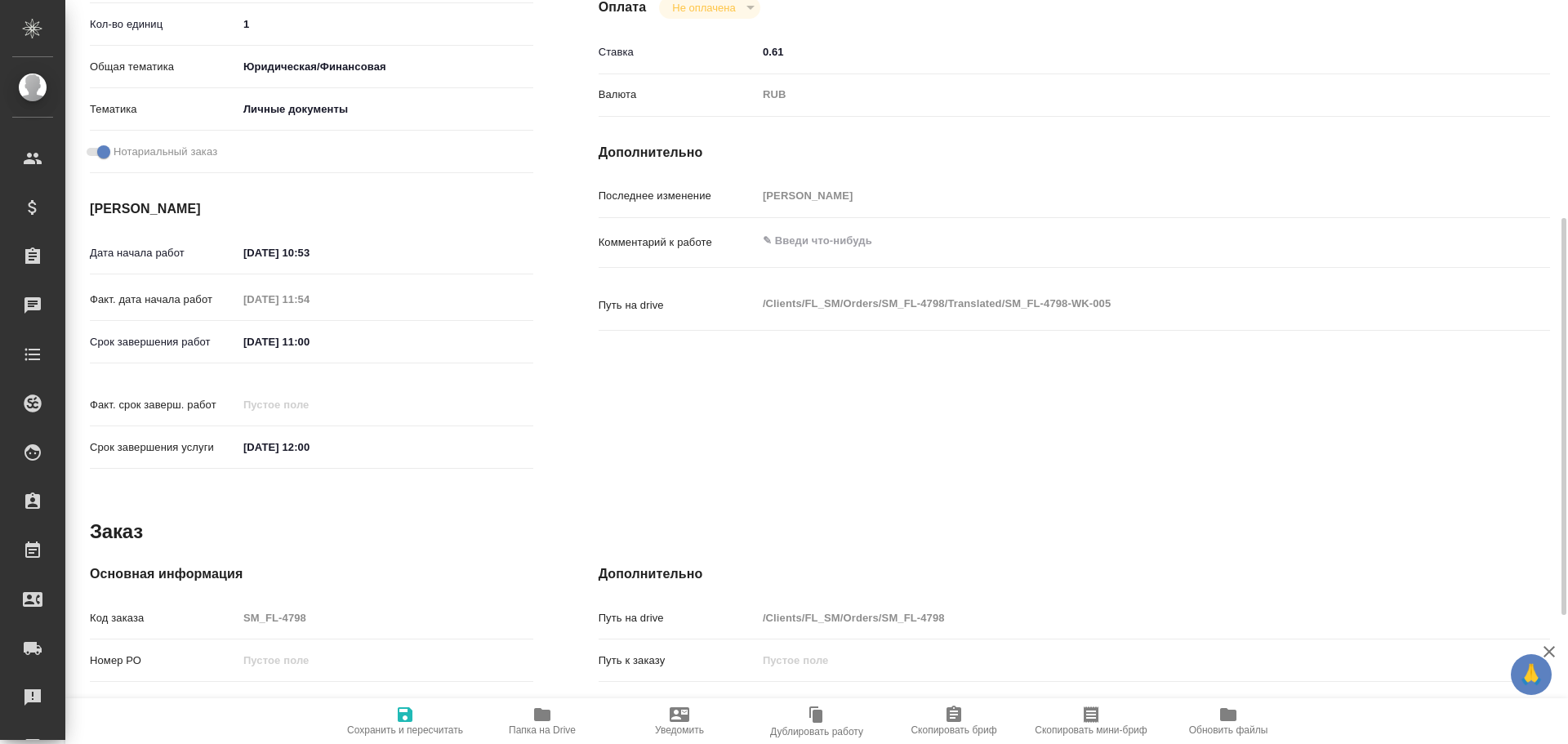
scroll to position [649, 0]
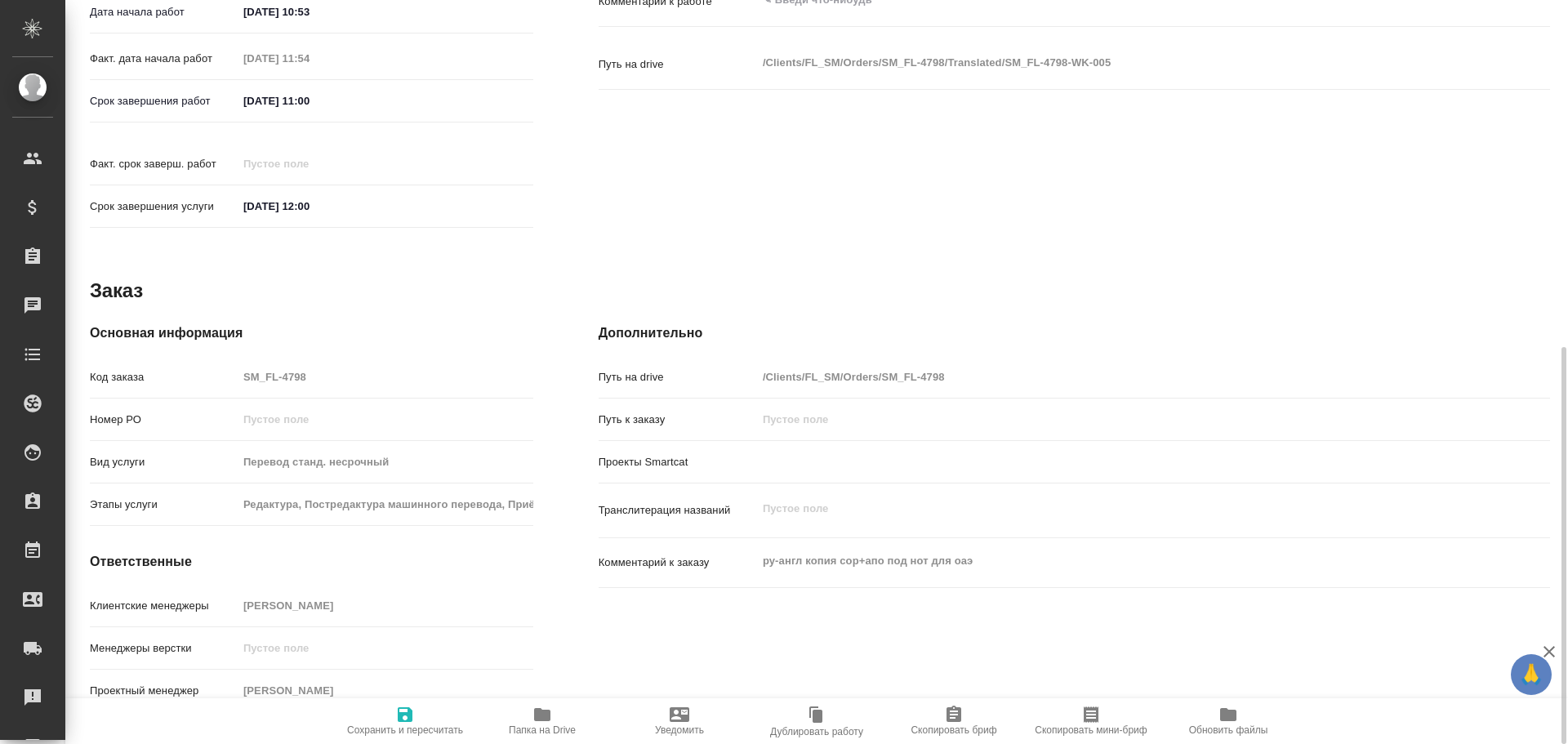
type textarea "x"
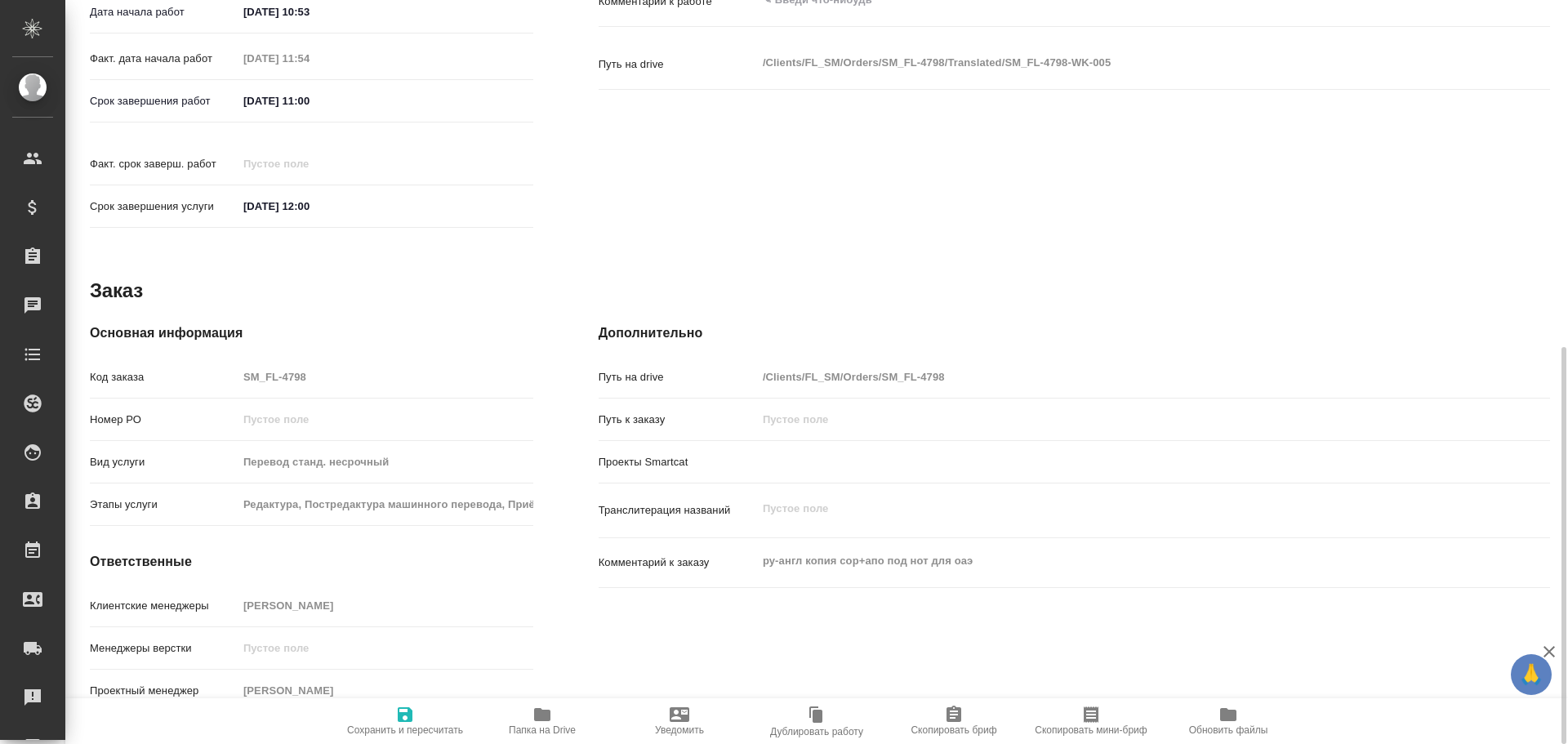
type textarea "x"
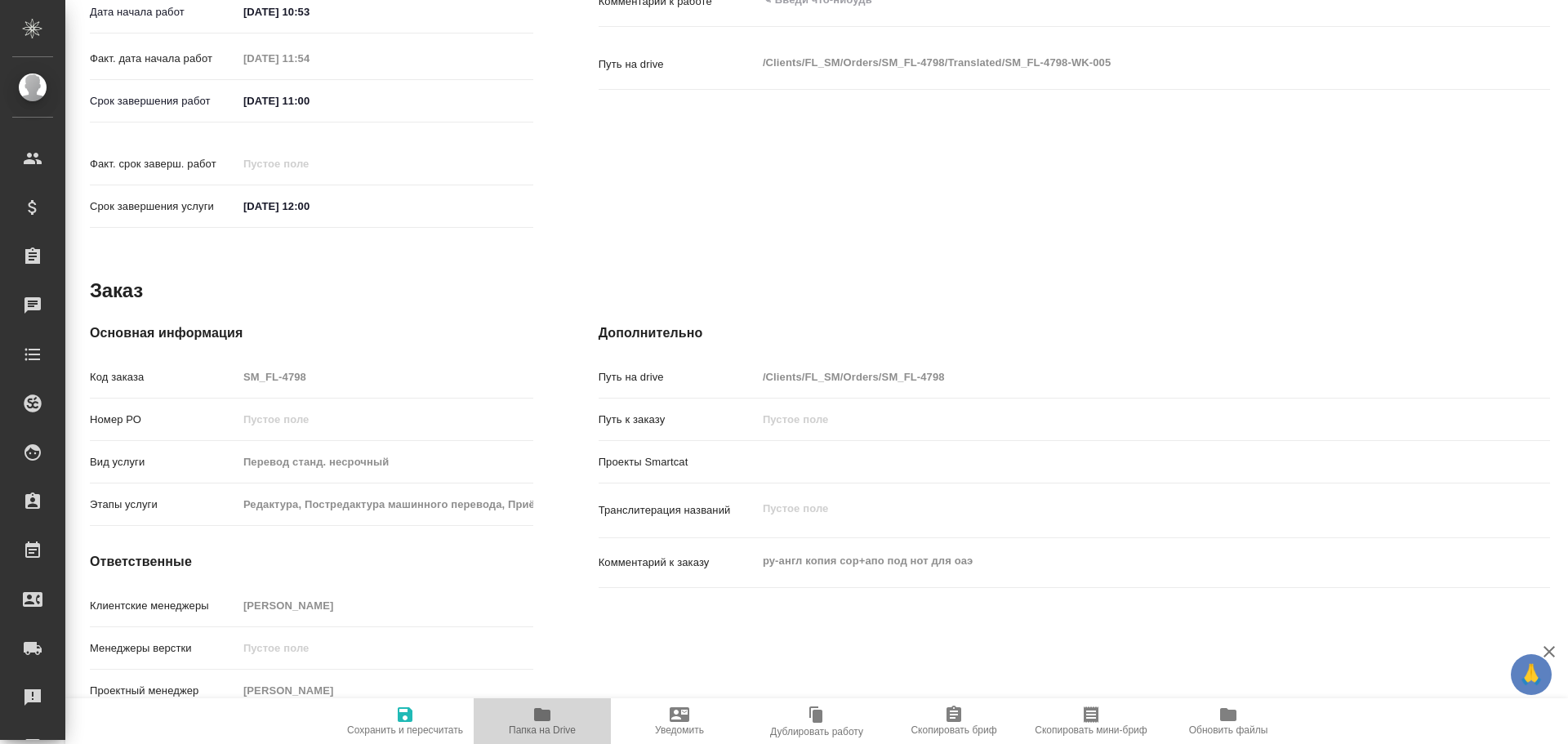
click at [548, 720] on icon "button" at bounding box center [542, 714] width 16 height 13
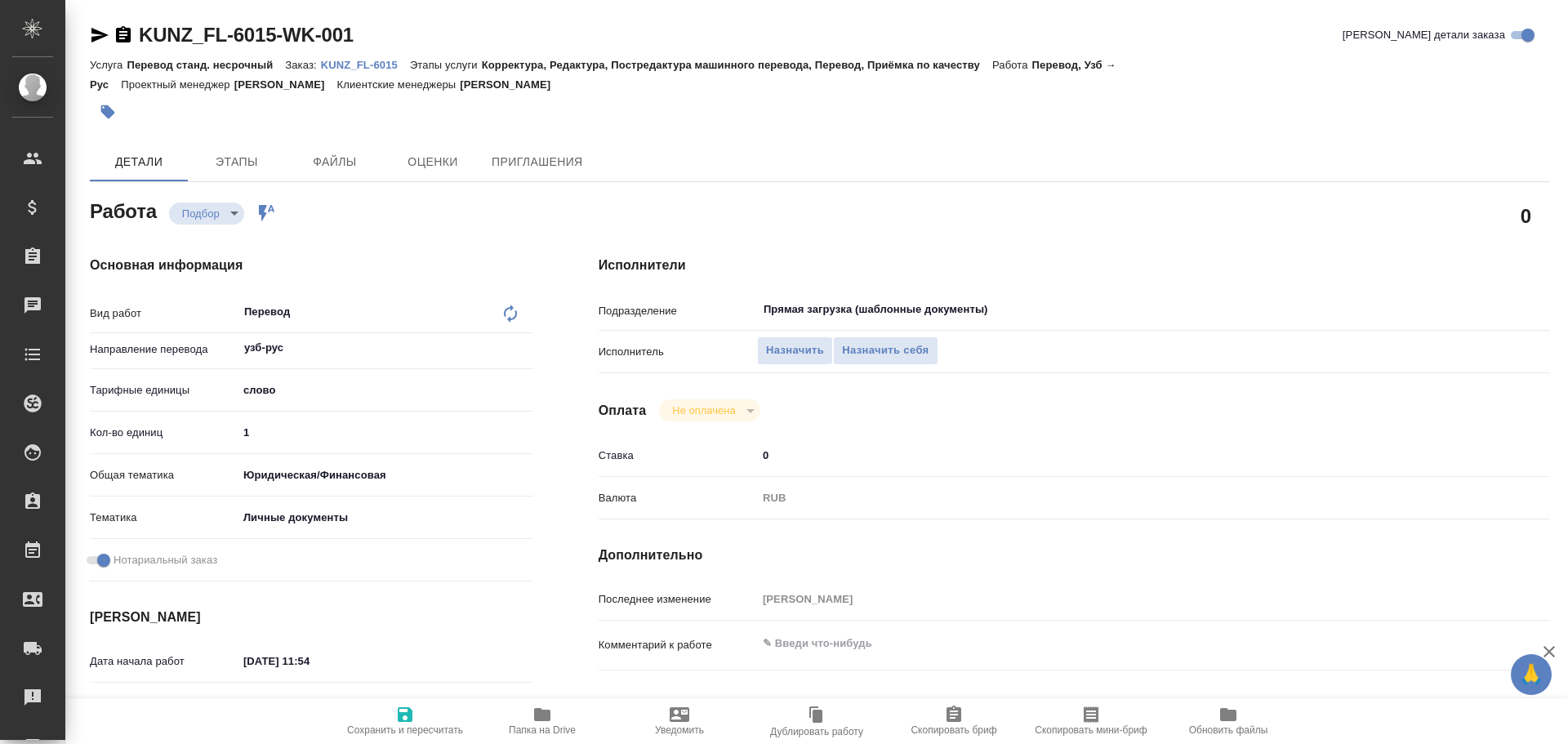
type textarea "x"
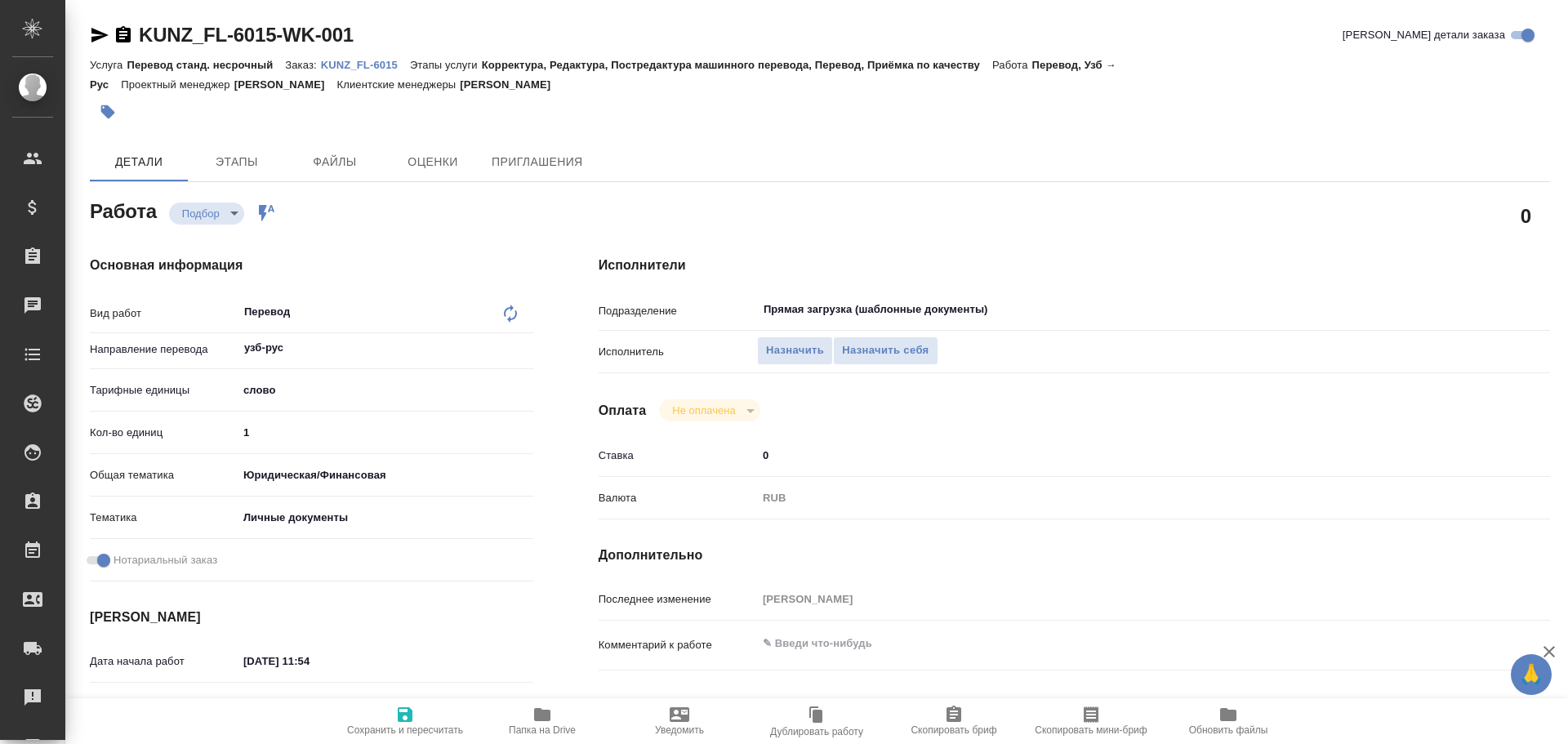
type textarea "x"
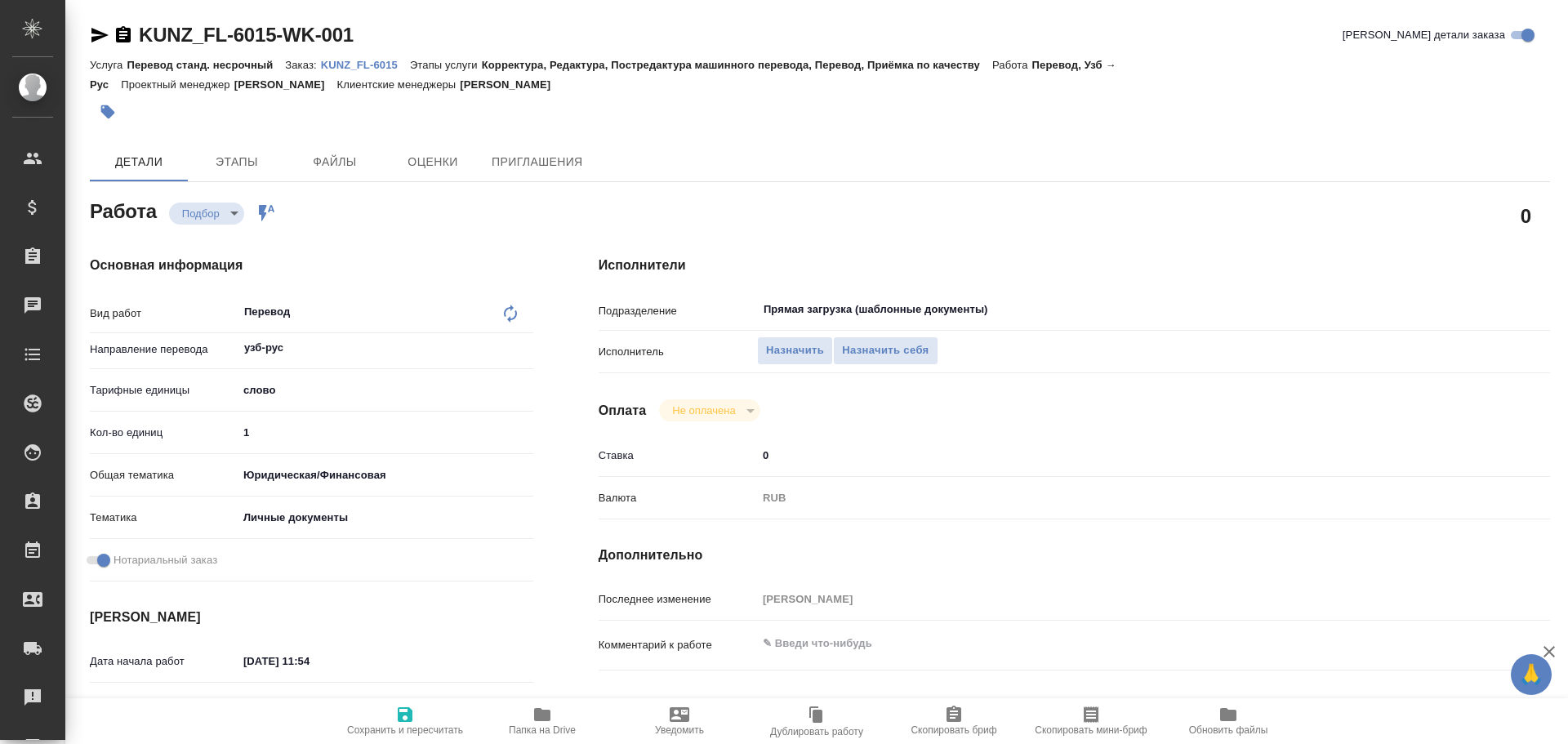
type textarea "x"
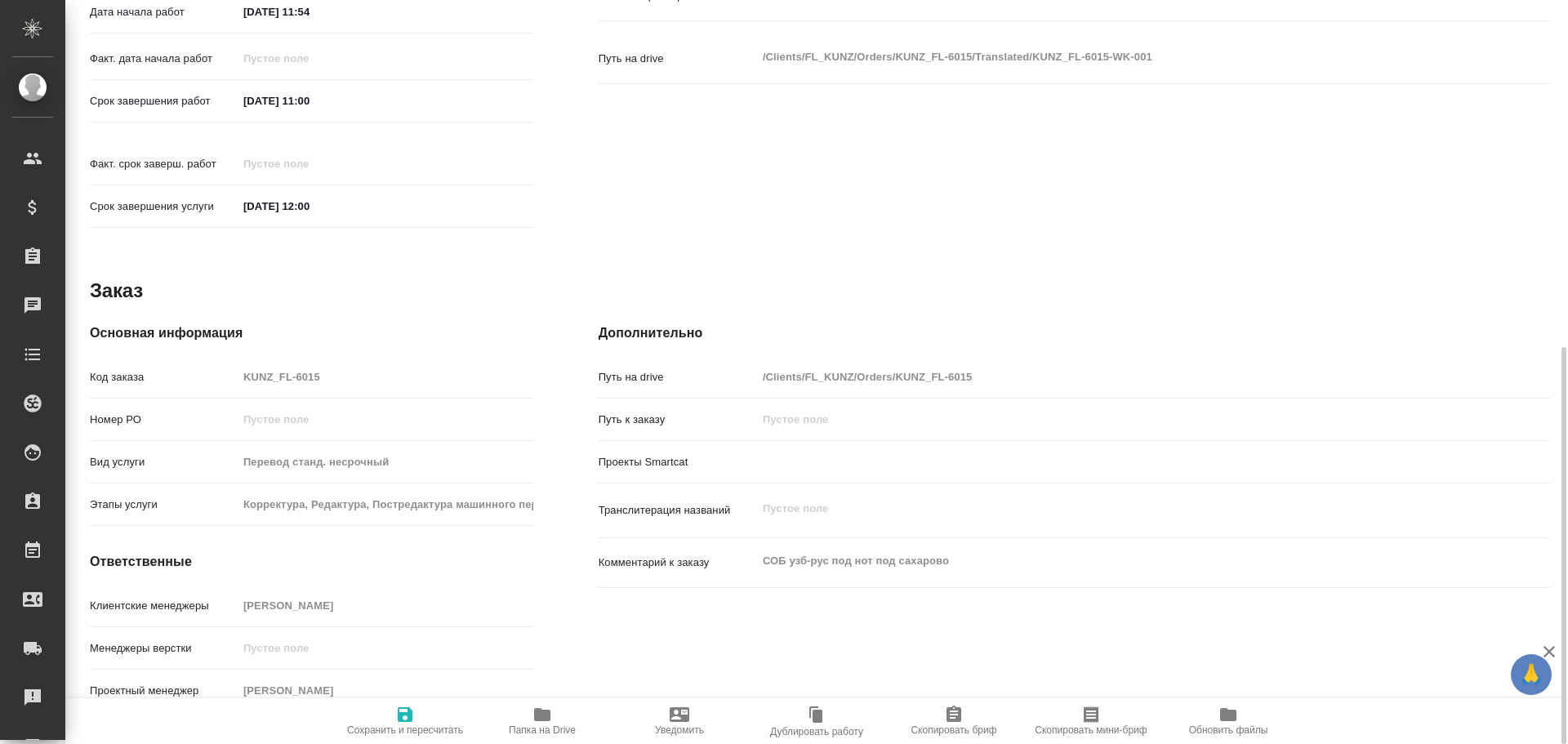
type textarea "x"
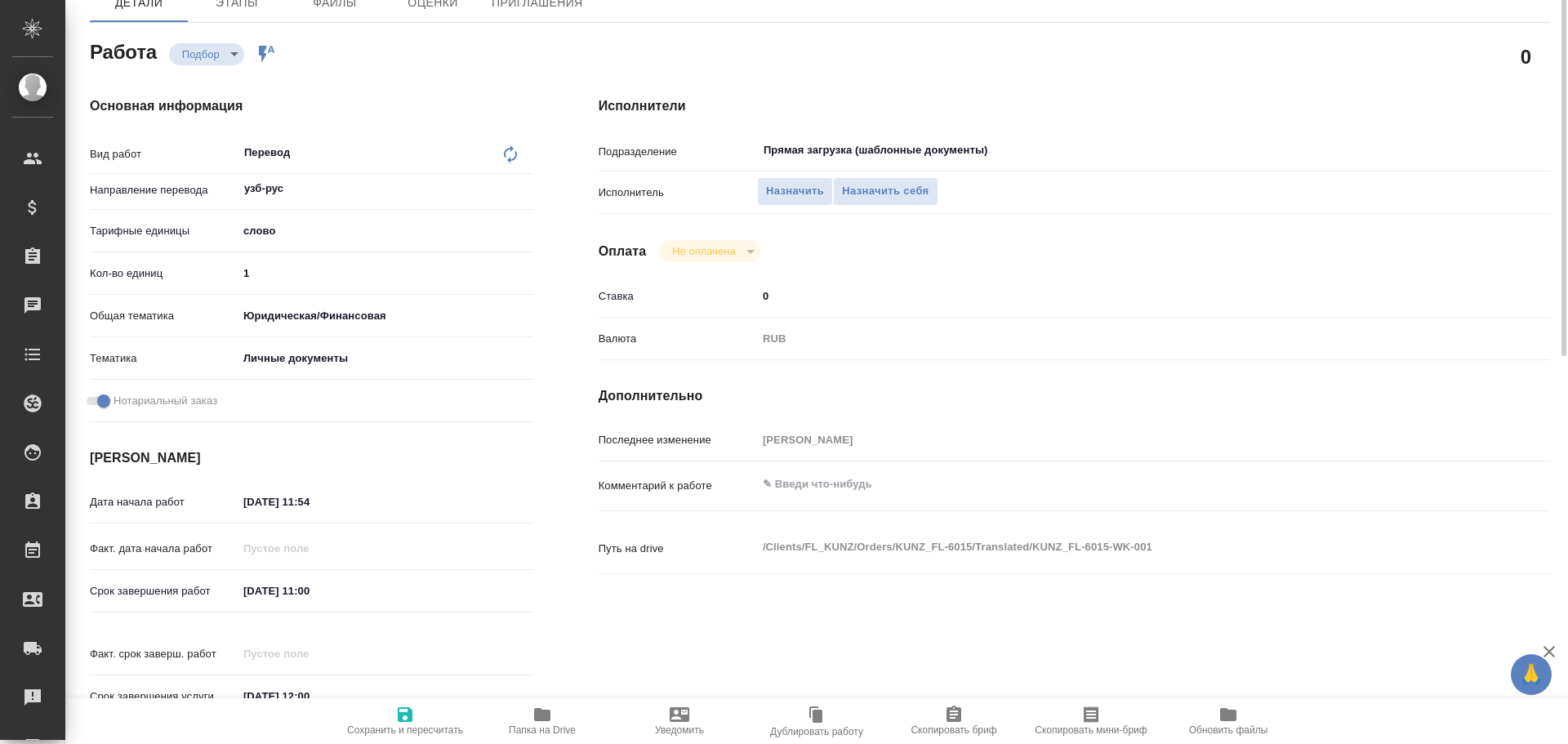
scroll to position [78, 0]
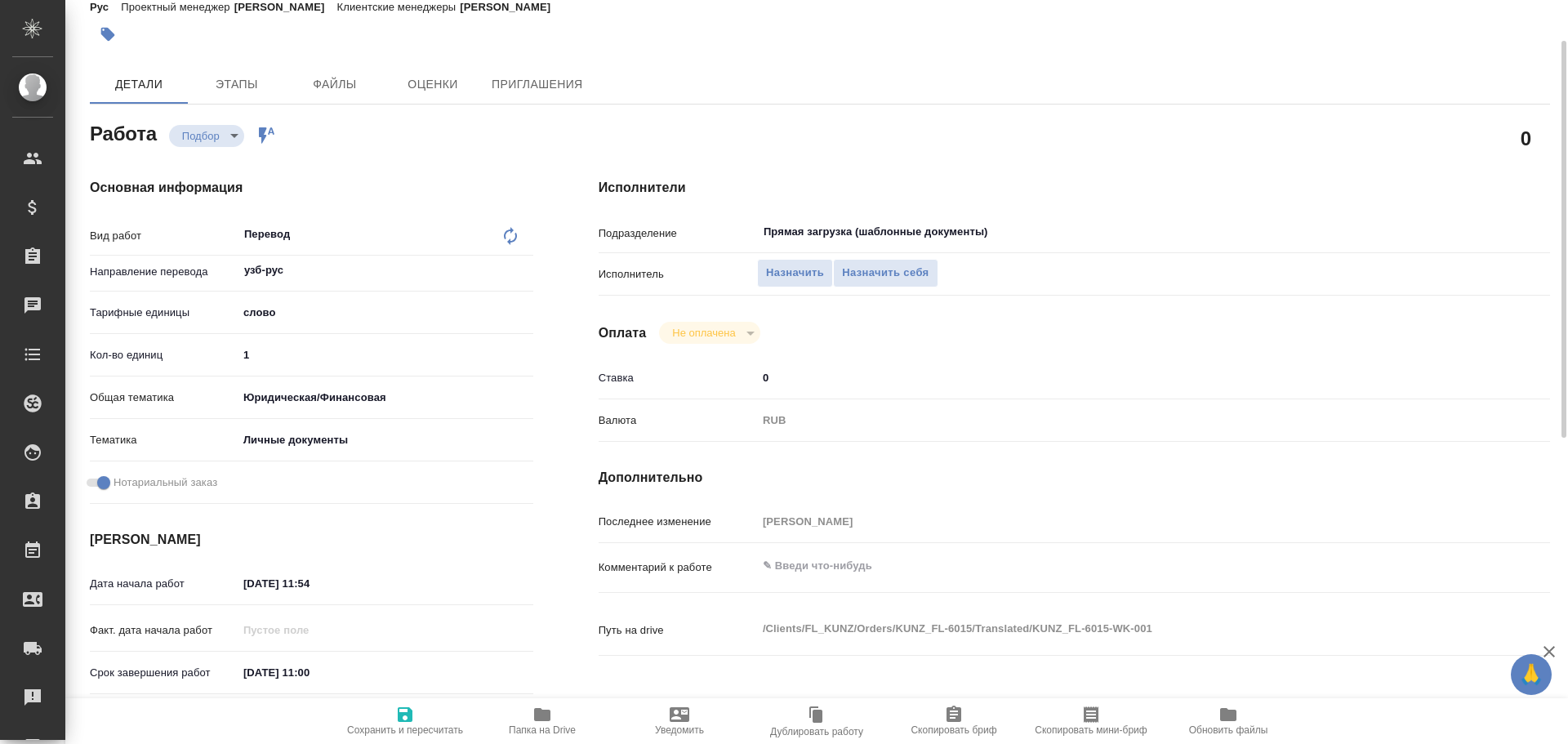
type textarea "x"
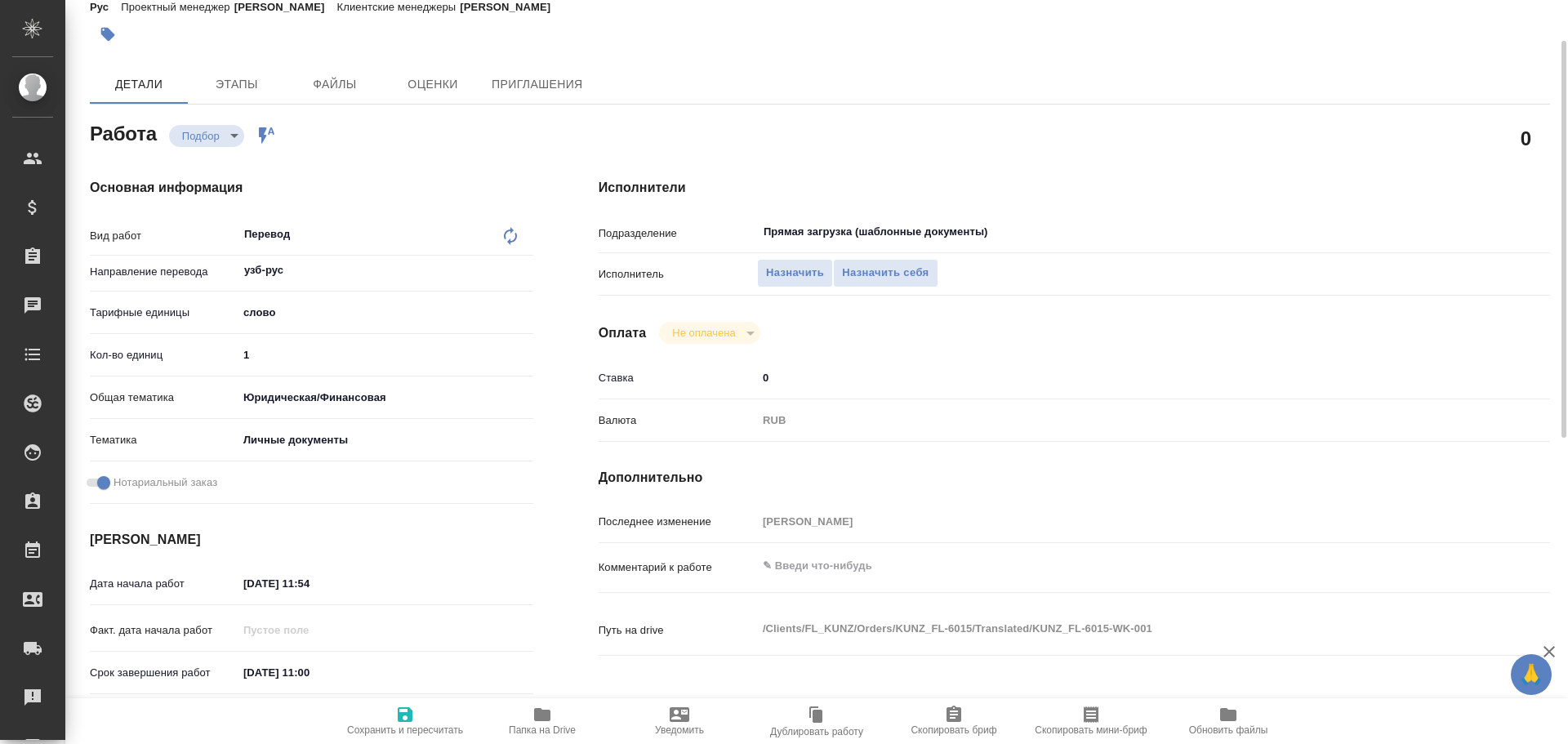
type textarea "x"
